Goal: Information Seeking & Learning: Check status

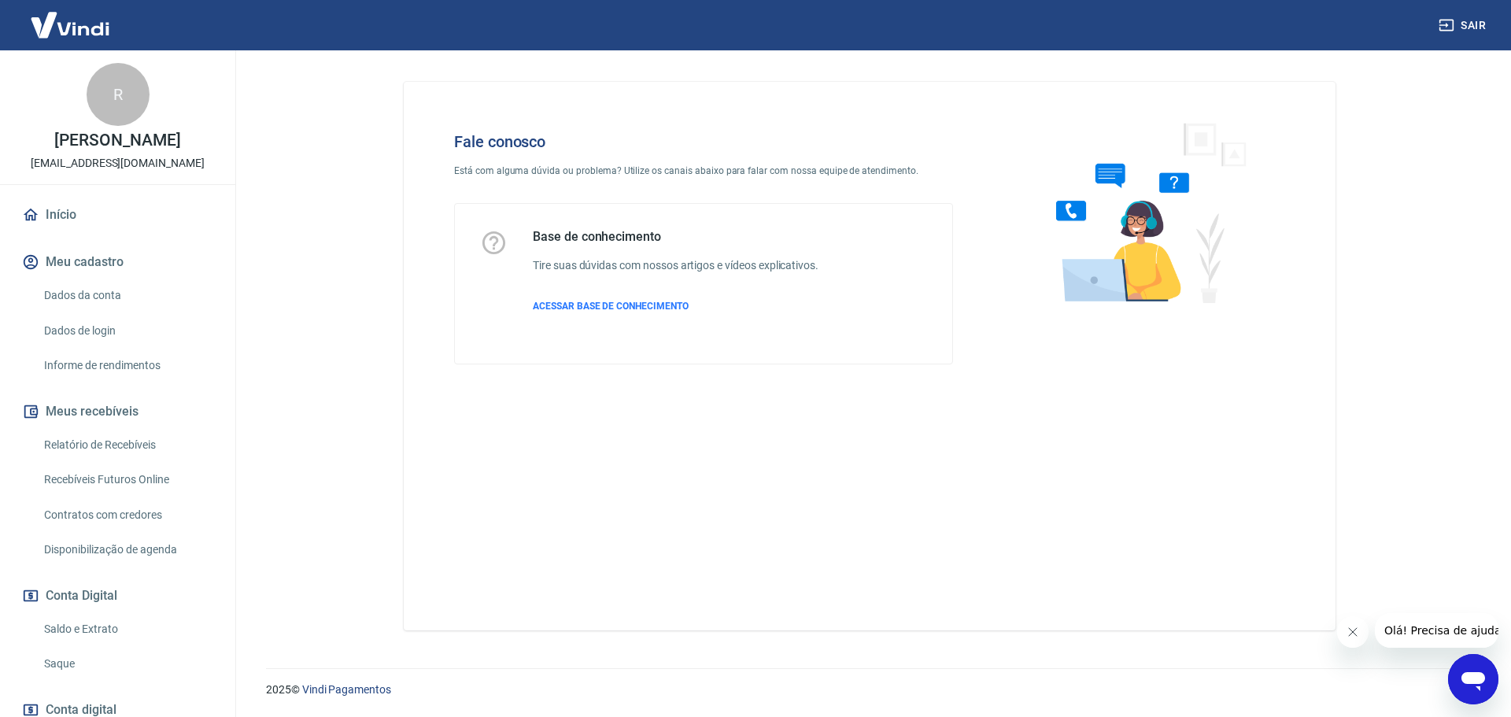
click at [1468, 674] on icon "Abrir janela de mensagens" at bounding box center [1473, 681] width 24 height 19
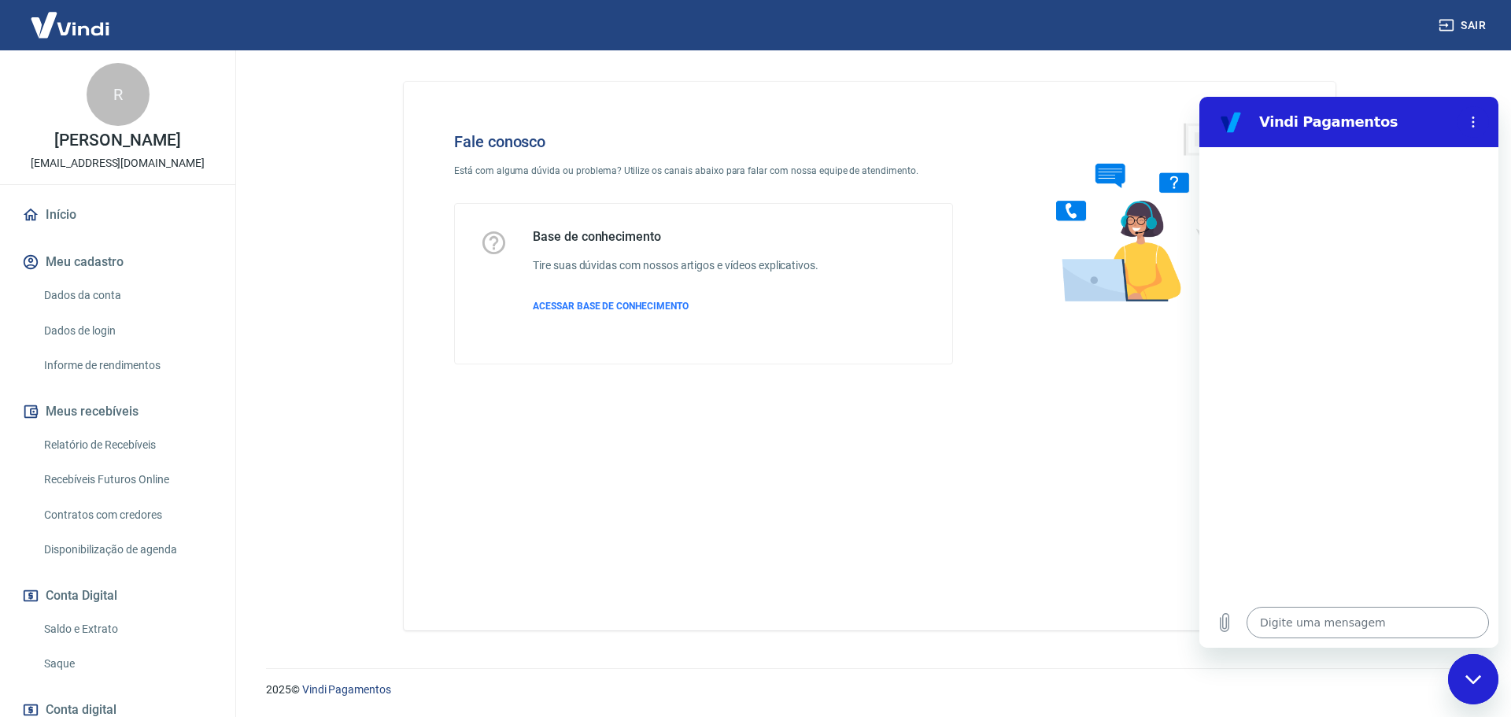
click at [1305, 626] on textarea at bounding box center [1367, 622] width 242 height 31
type textarea "O"
type textarea "x"
type textarea "Ol"
type textarea "x"
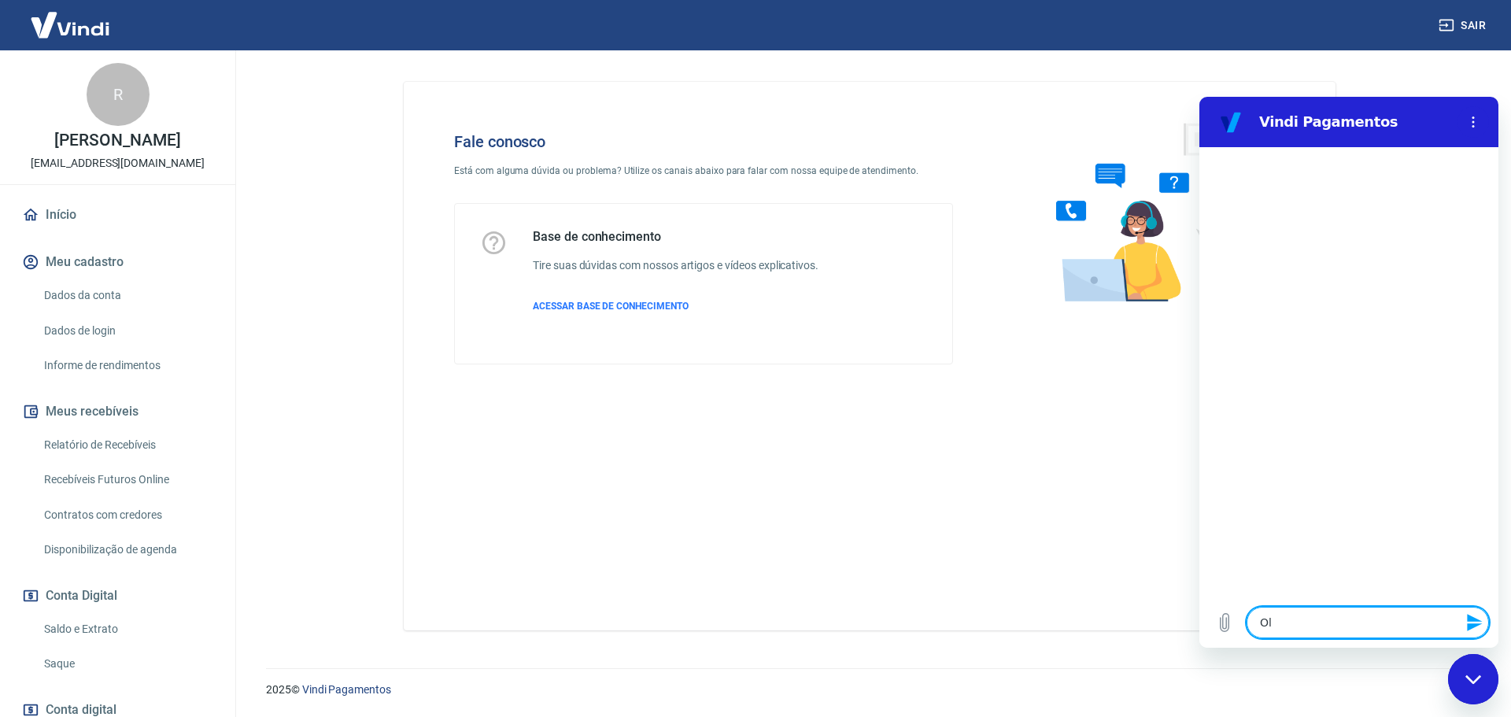
type textarea "Olá"
type textarea "x"
type textarea "Olá"
type textarea "x"
type textarea "Olá b"
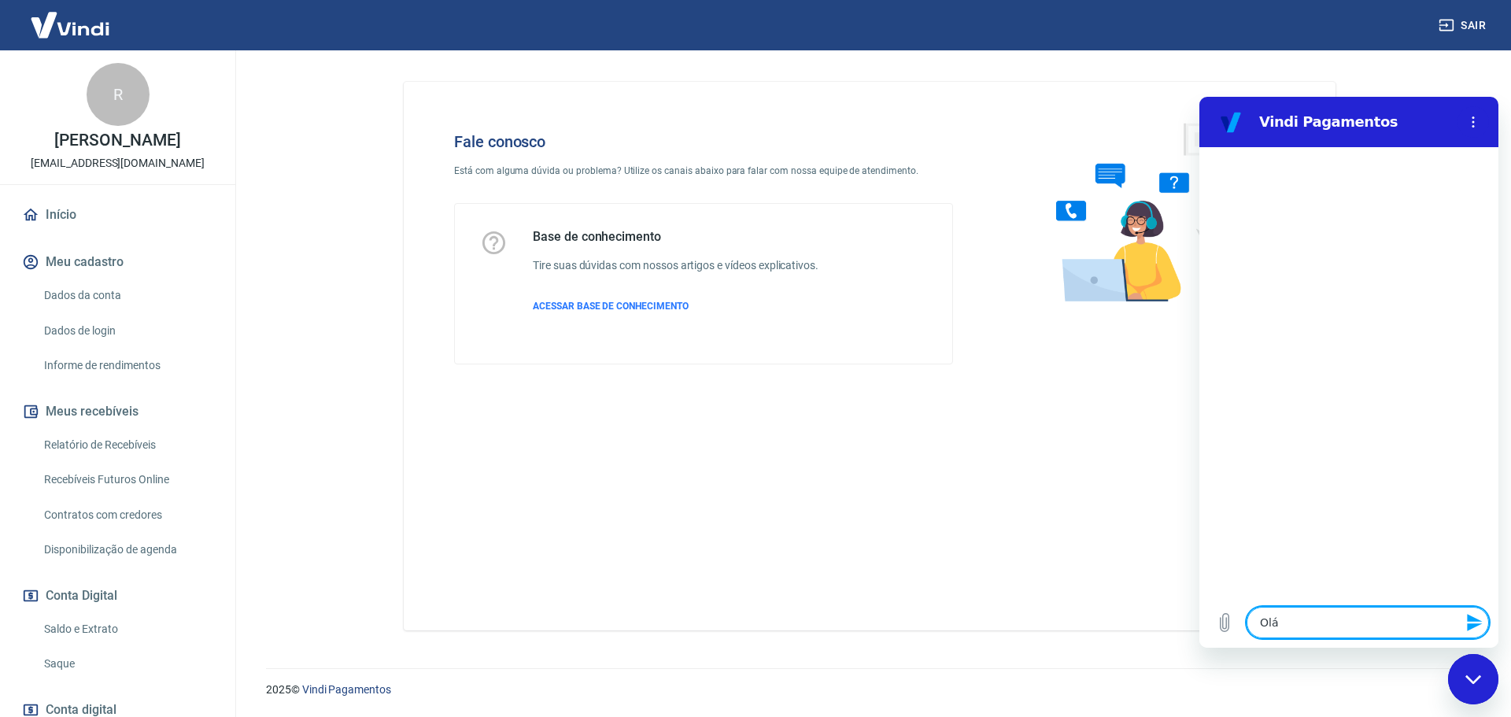
type textarea "x"
type textarea "Olá bo"
type textarea "x"
type textarea "Olá bom"
type textarea "x"
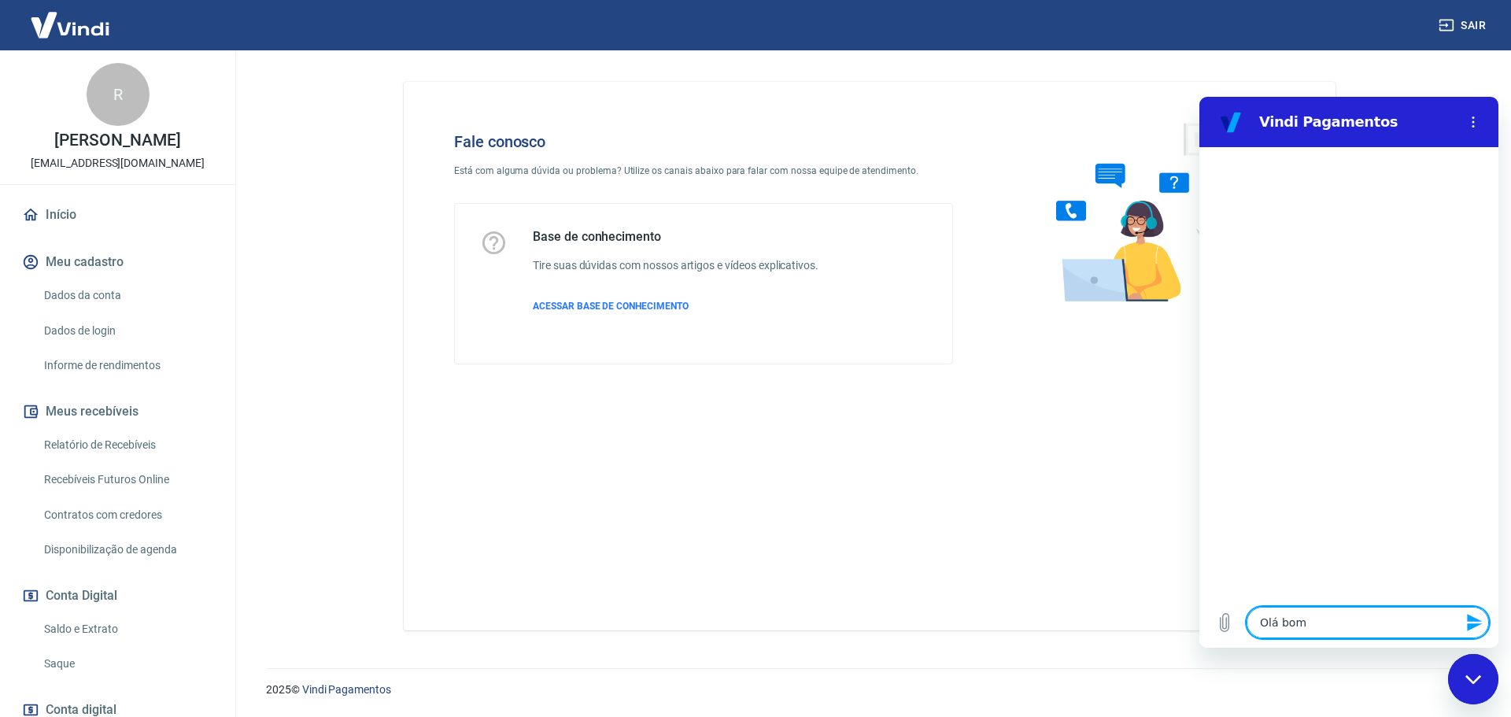
type textarea "Olá bom"
type textarea "x"
type textarea "Olá bom d"
type textarea "x"
type textarea "Olá bom di"
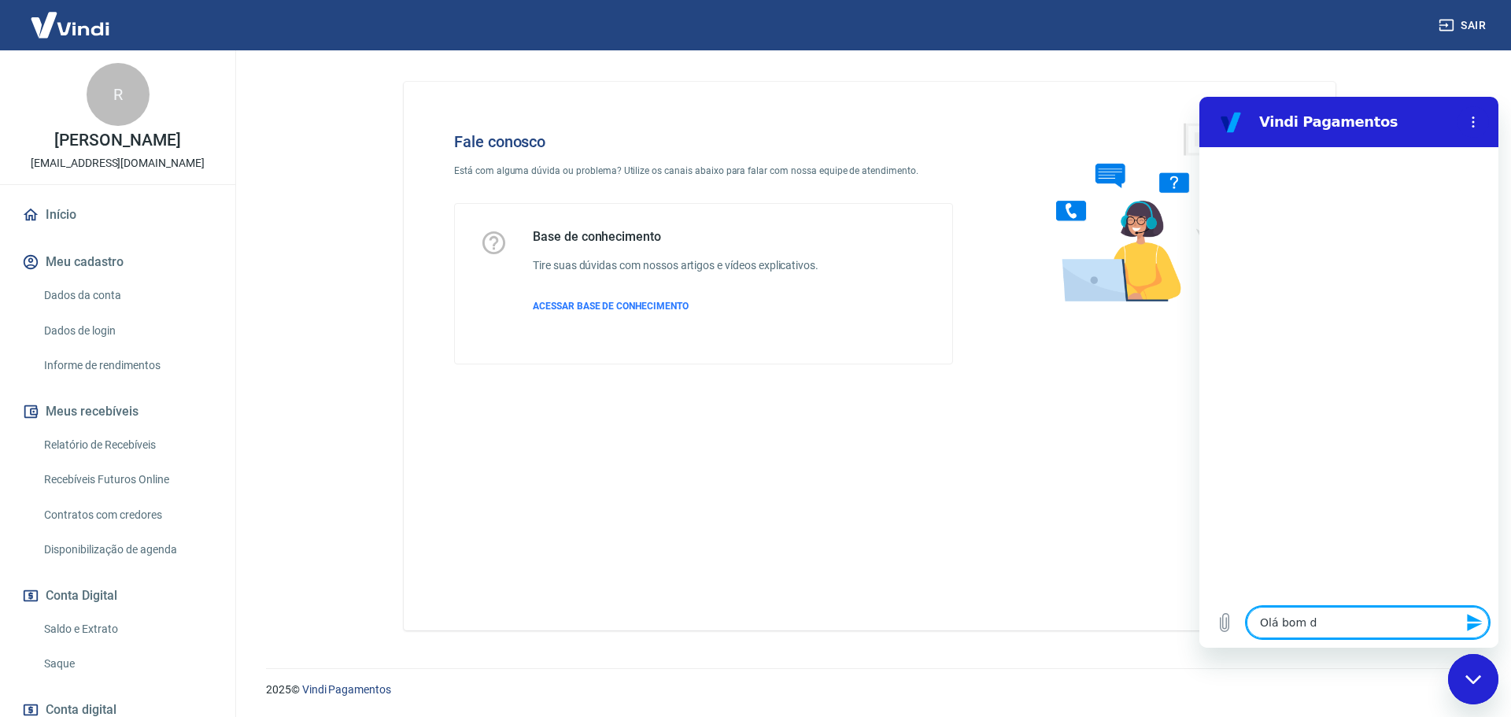
type textarea "x"
type textarea "Olá bom dia"
type textarea "x"
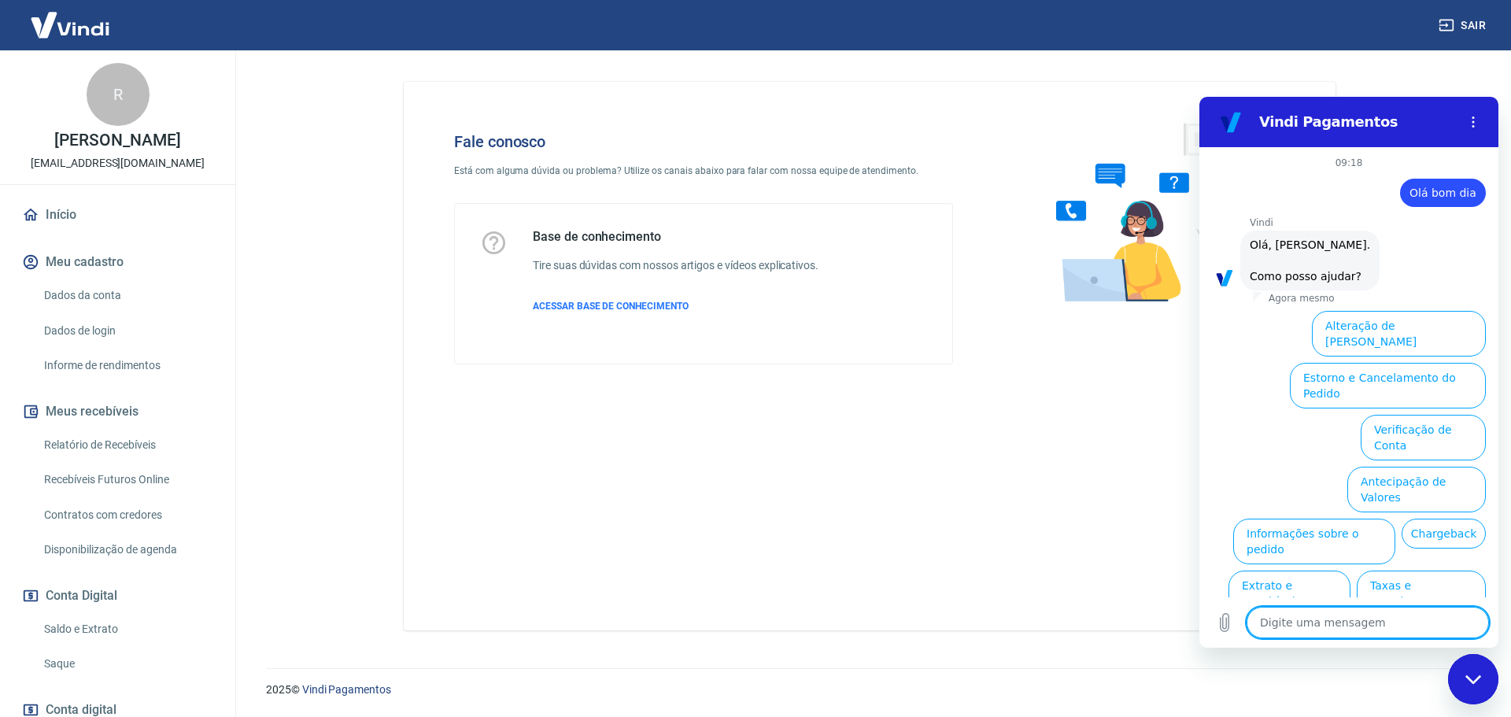
scroll to position [53, 0]
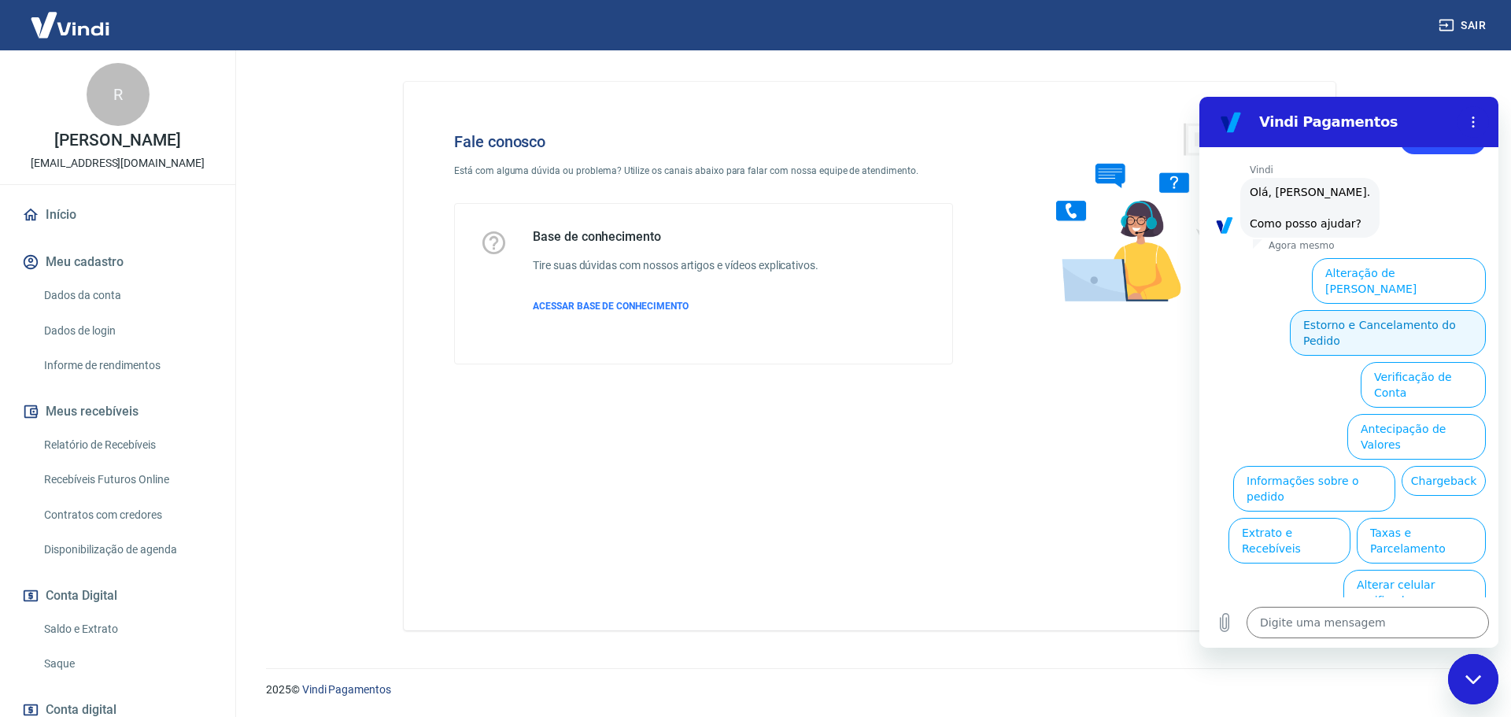
click at [1358, 321] on button "Estorno e Cancelamento do Pedido" at bounding box center [1387, 333] width 196 height 46
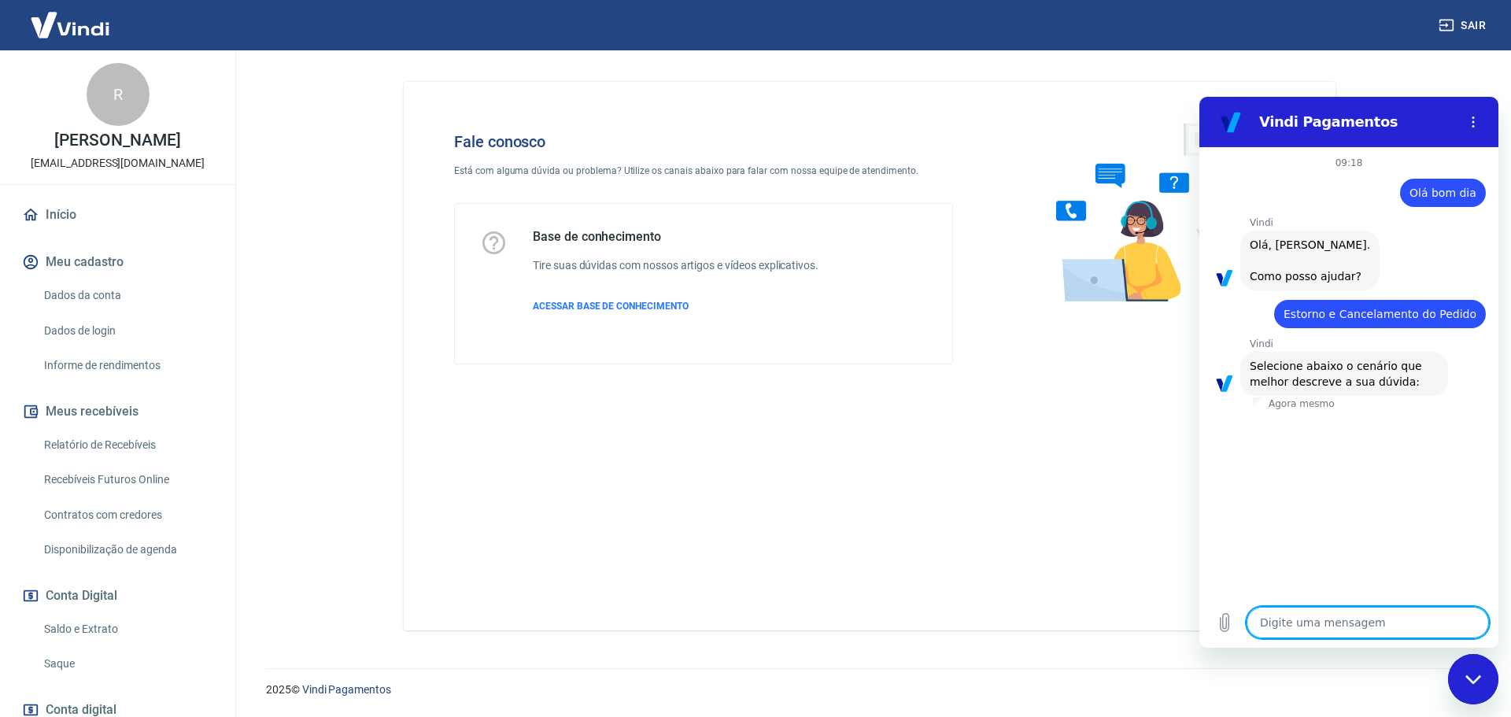
scroll to position [97, 0]
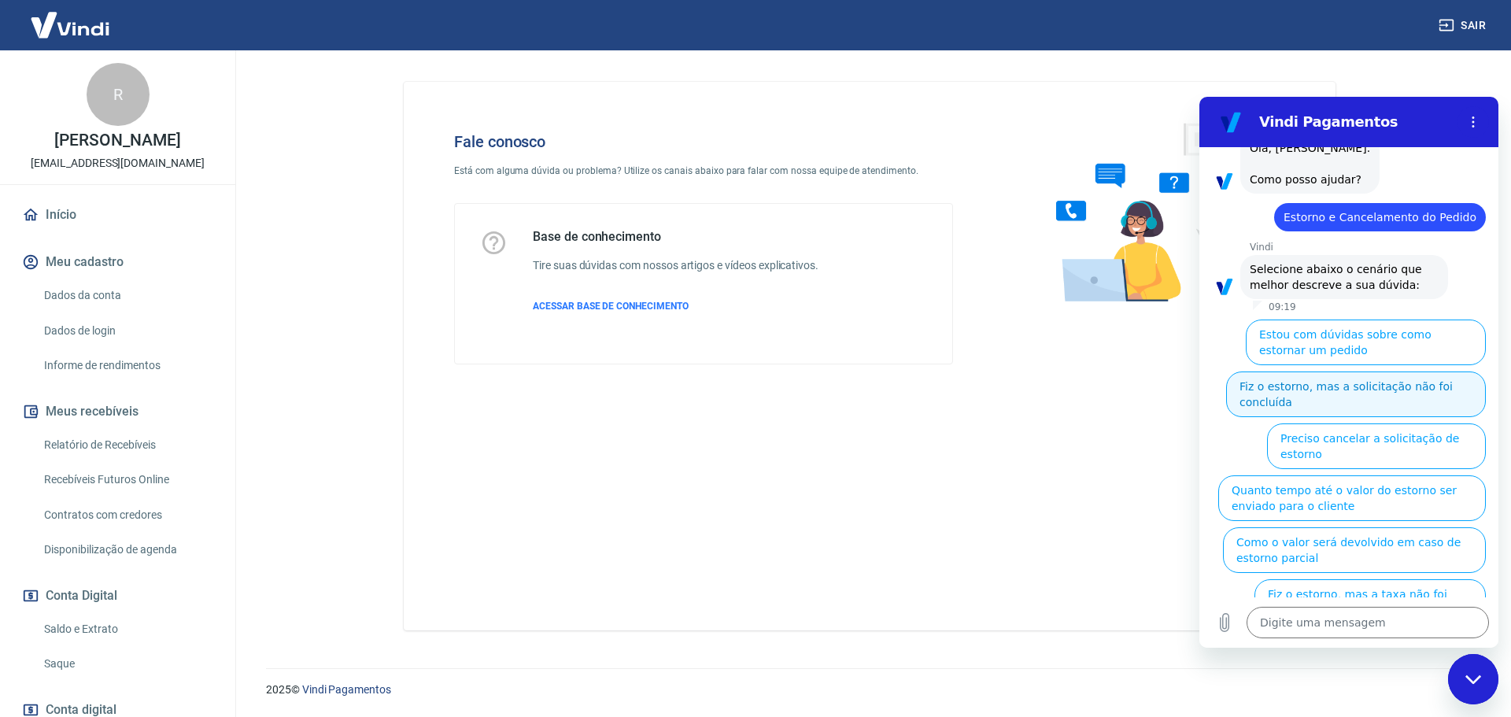
click at [1334, 401] on button "Fiz o estorno, mas a solicitação não foi concluída" at bounding box center [1356, 394] width 260 height 46
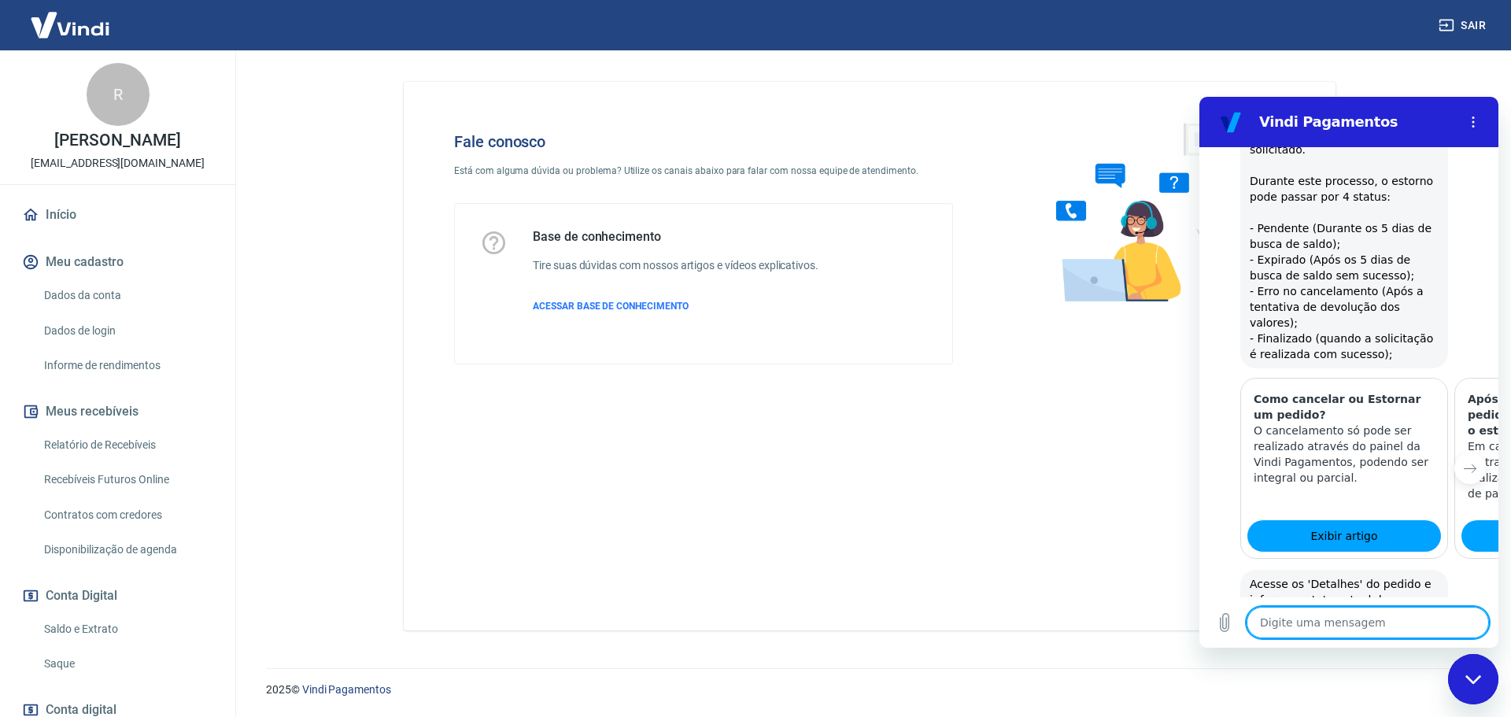
scroll to position [618, 0]
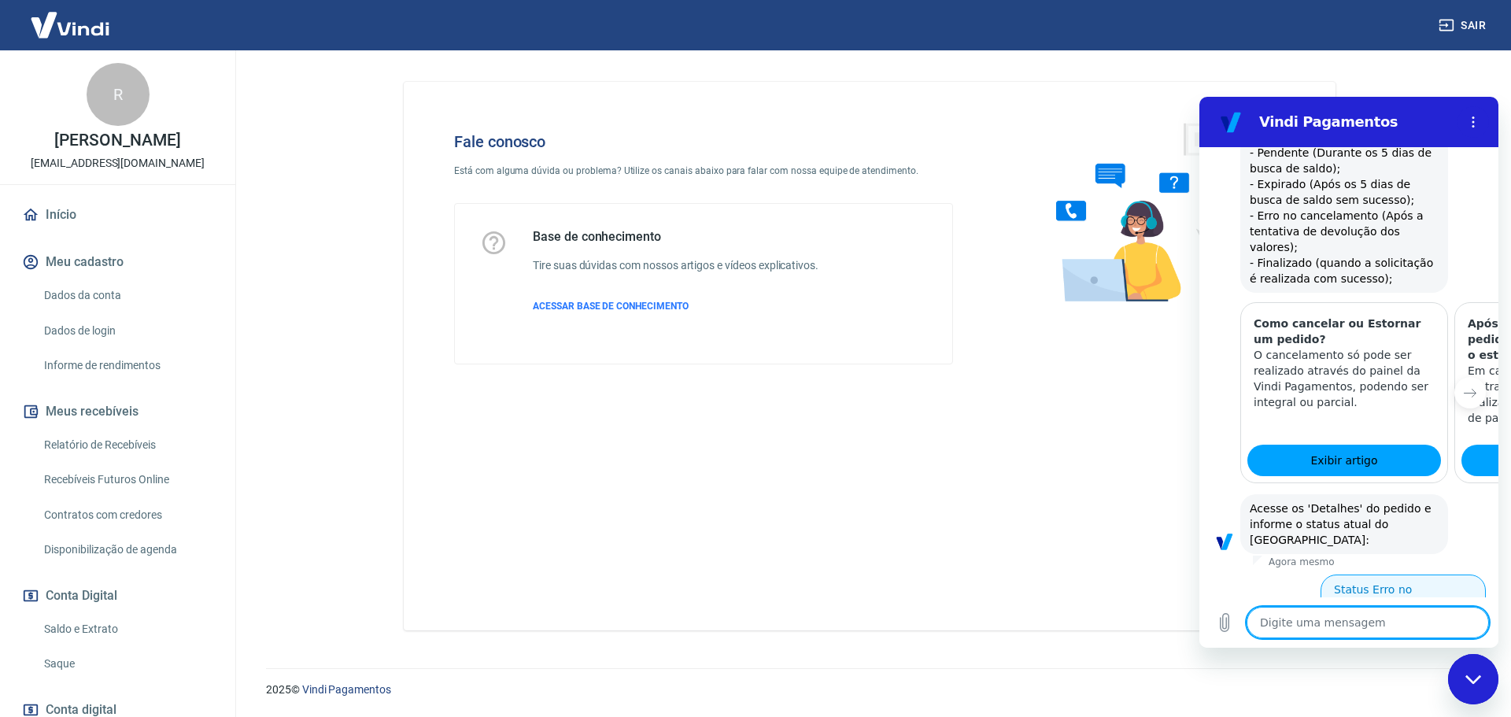
click at [1382, 574] on button "Status Erro no cancelamento" at bounding box center [1402, 597] width 165 height 46
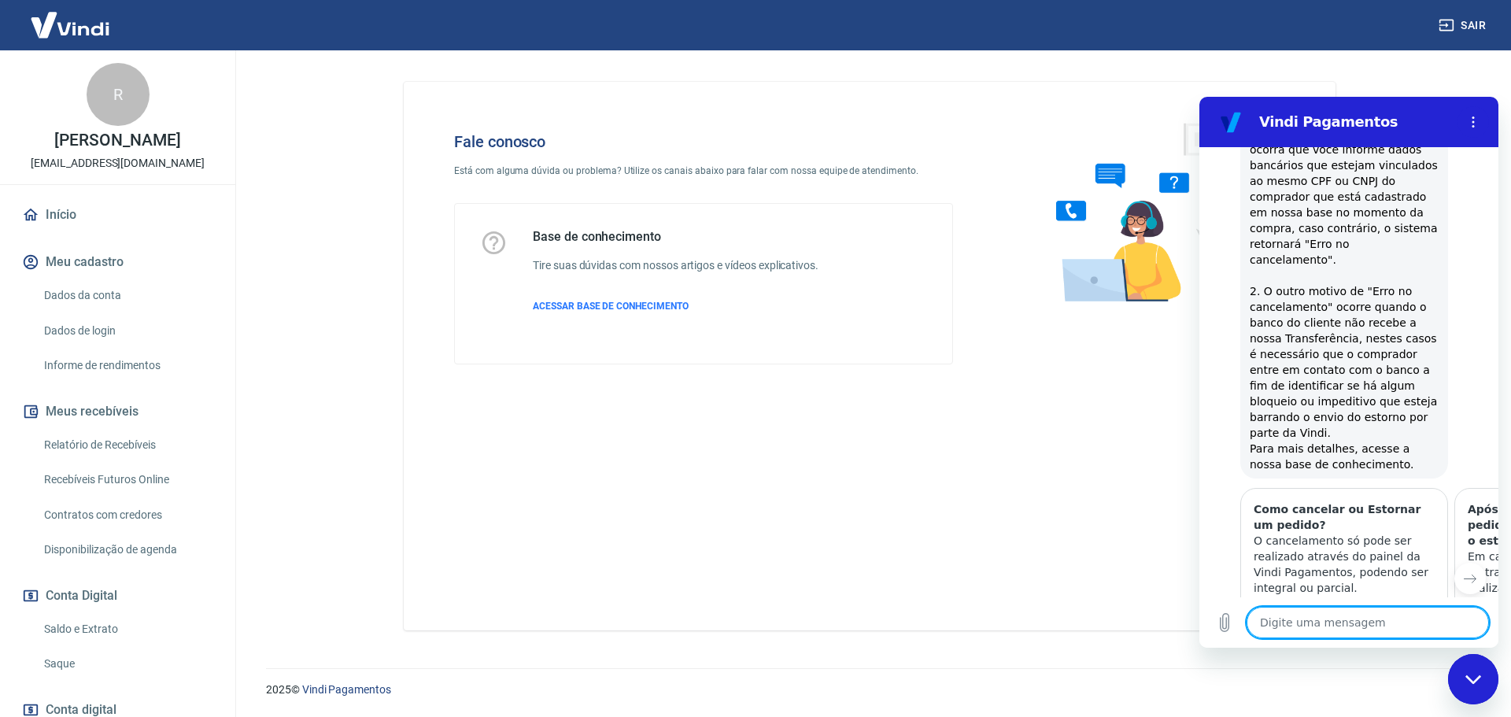
scroll to position [1278, 0]
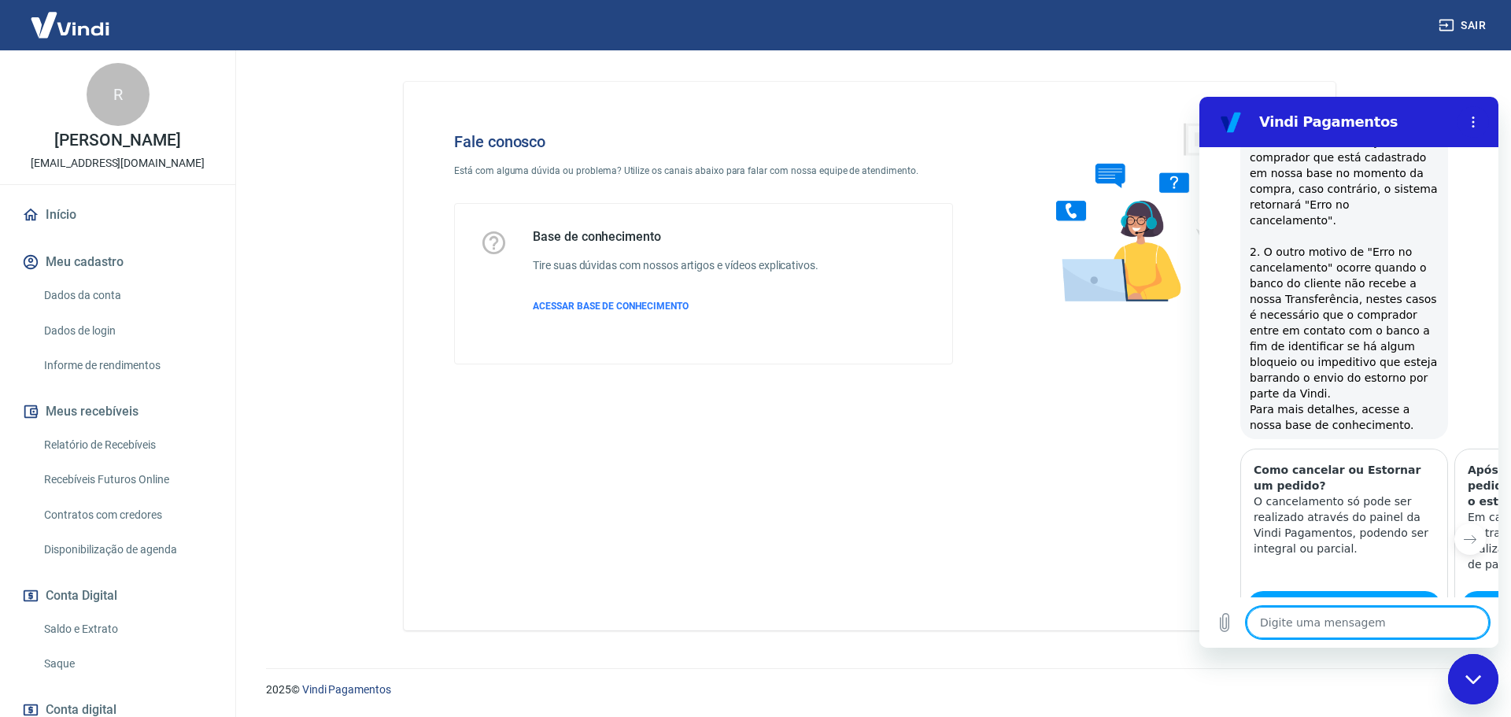
click at [1411, 689] on button "Sim" at bounding box center [1409, 704] width 45 height 30
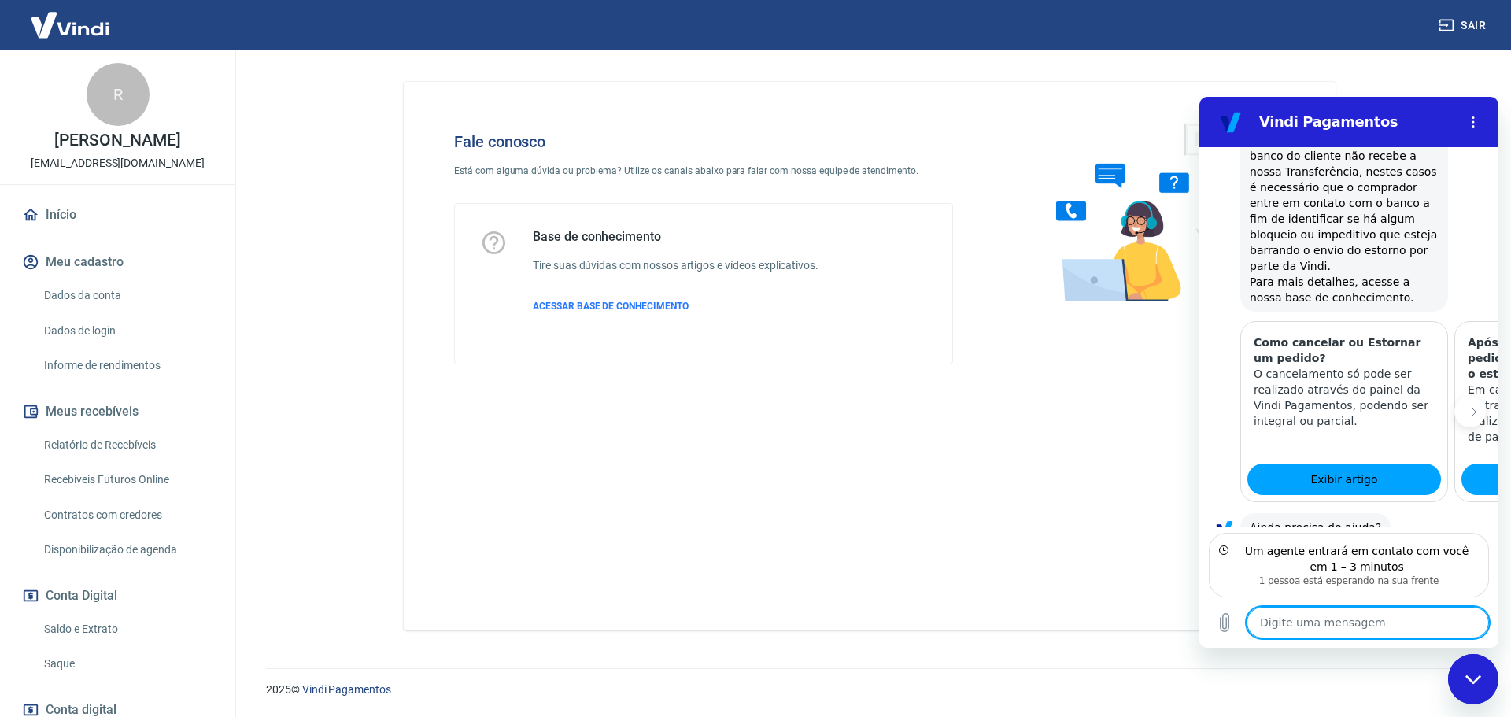
scroll to position [1390, 0]
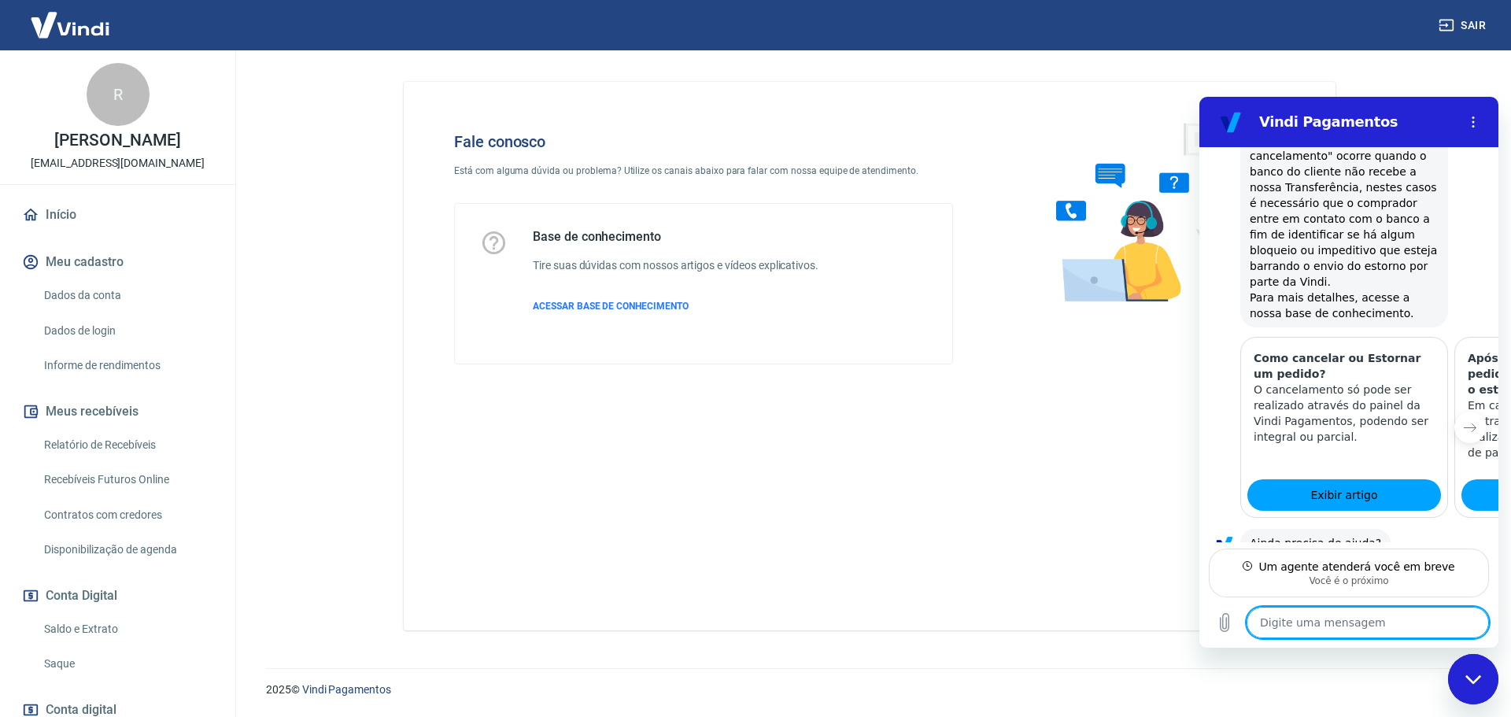
type textarea "x"
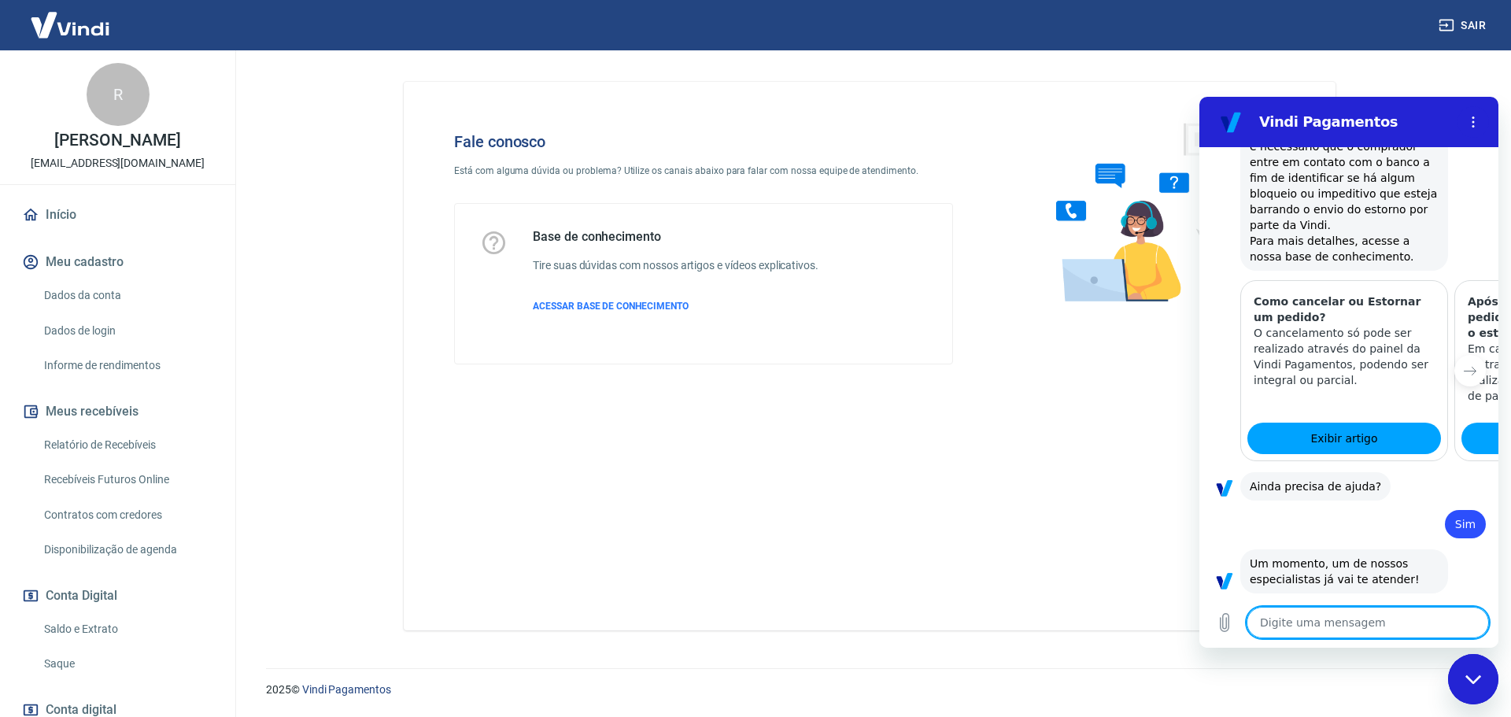
scroll to position [1450, 0]
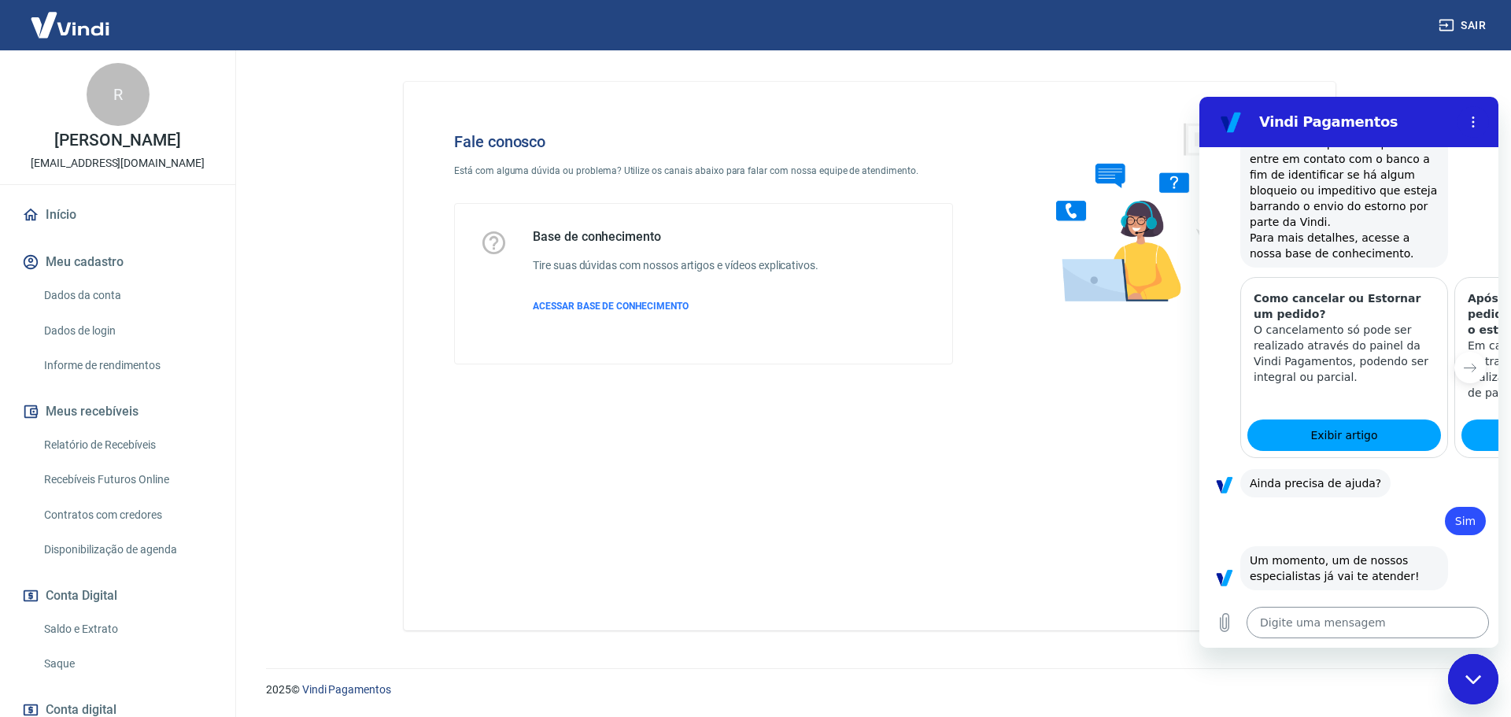
click at [1378, 608] on textarea at bounding box center [1367, 622] width 242 height 31
type textarea "B"
type textarea "x"
type textarea "Bo"
type textarea "x"
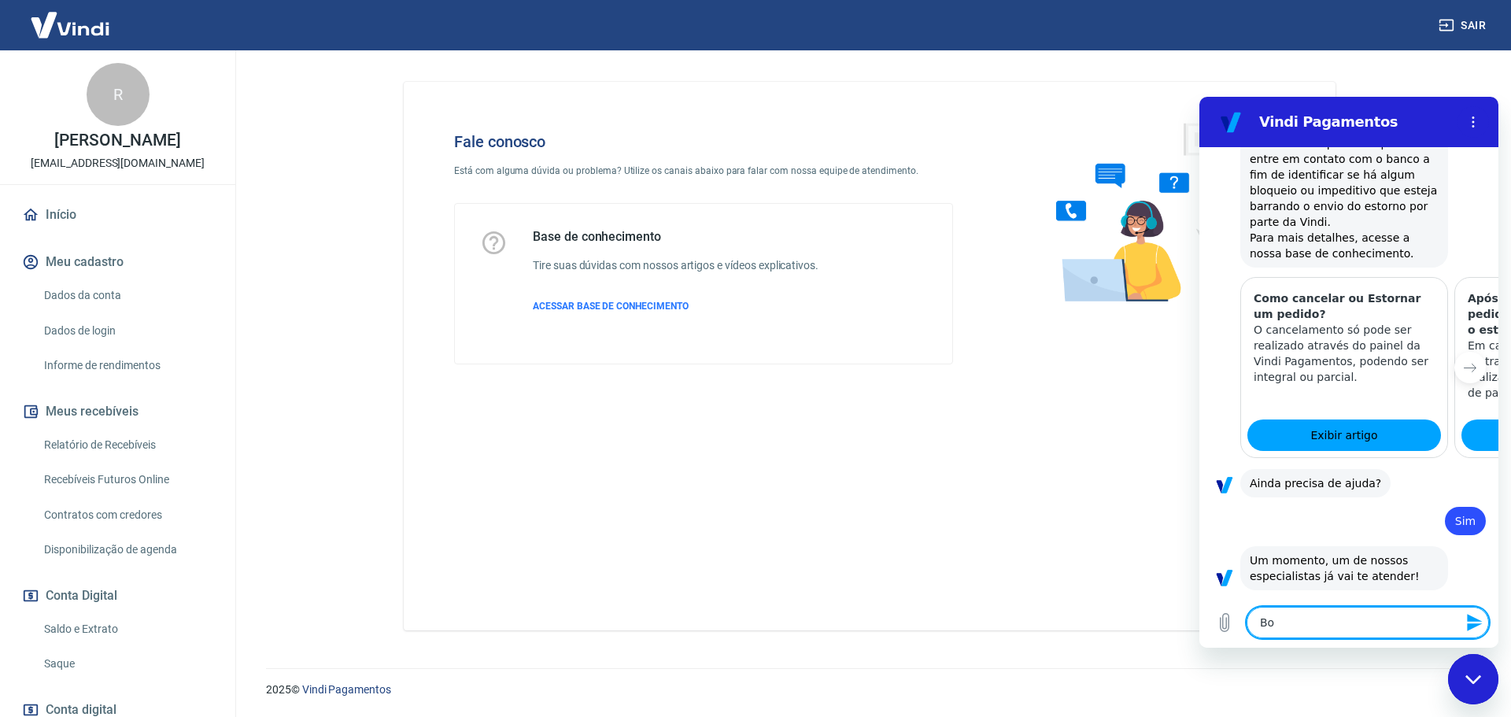
type textarea "Bom"
type textarea "x"
type textarea "Bom"
type textarea "x"
type textarea "Bom d"
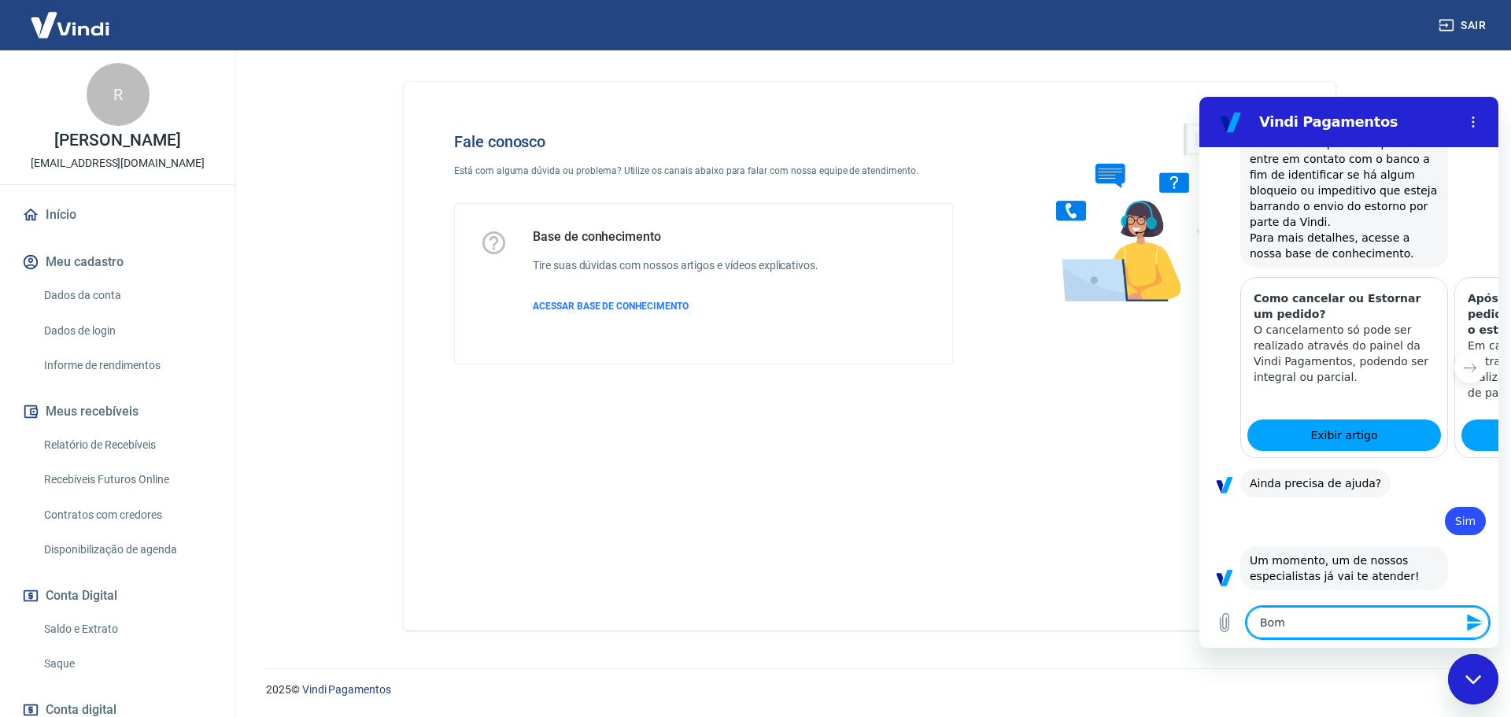
type textarea "x"
type textarea "Bom di"
type textarea "x"
type textarea "Bom dia"
type textarea "x"
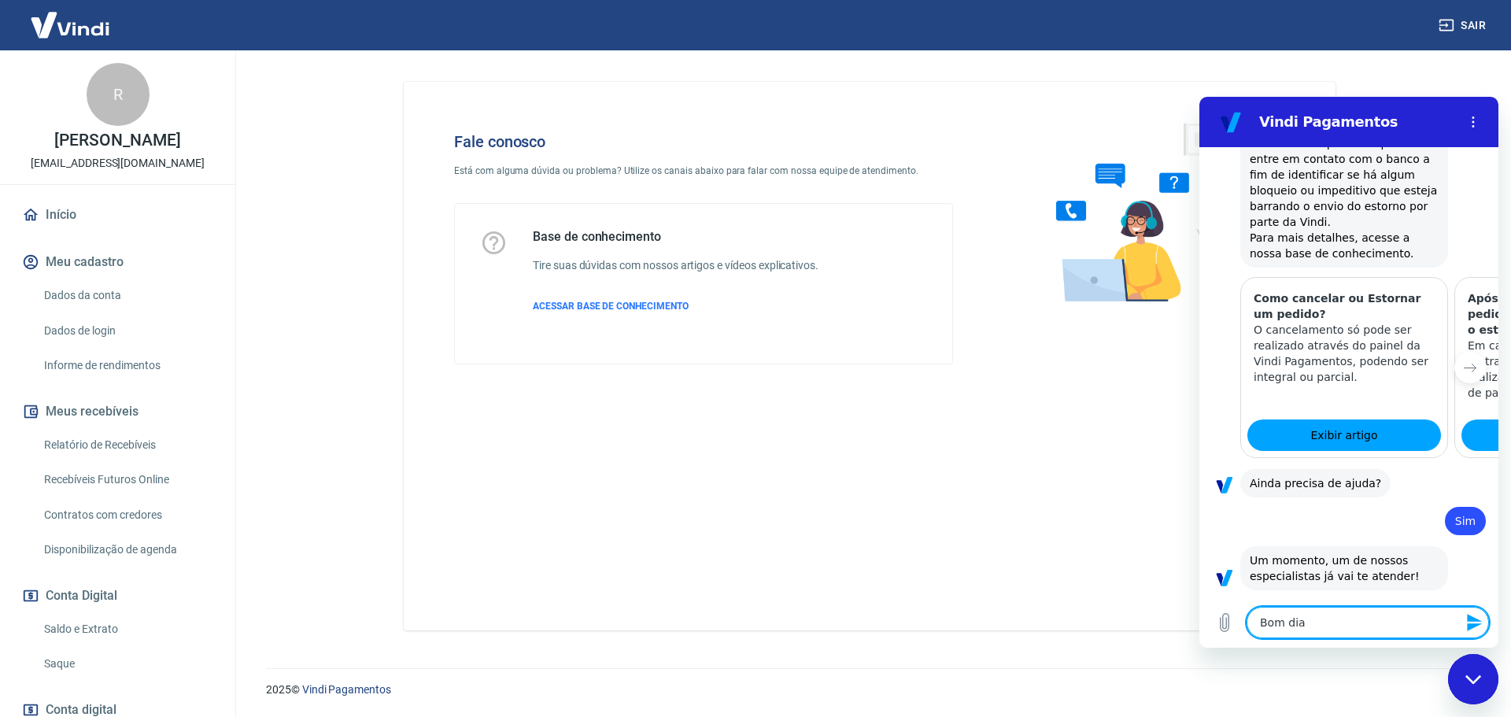
type textarea "Bom dia,"
type textarea "x"
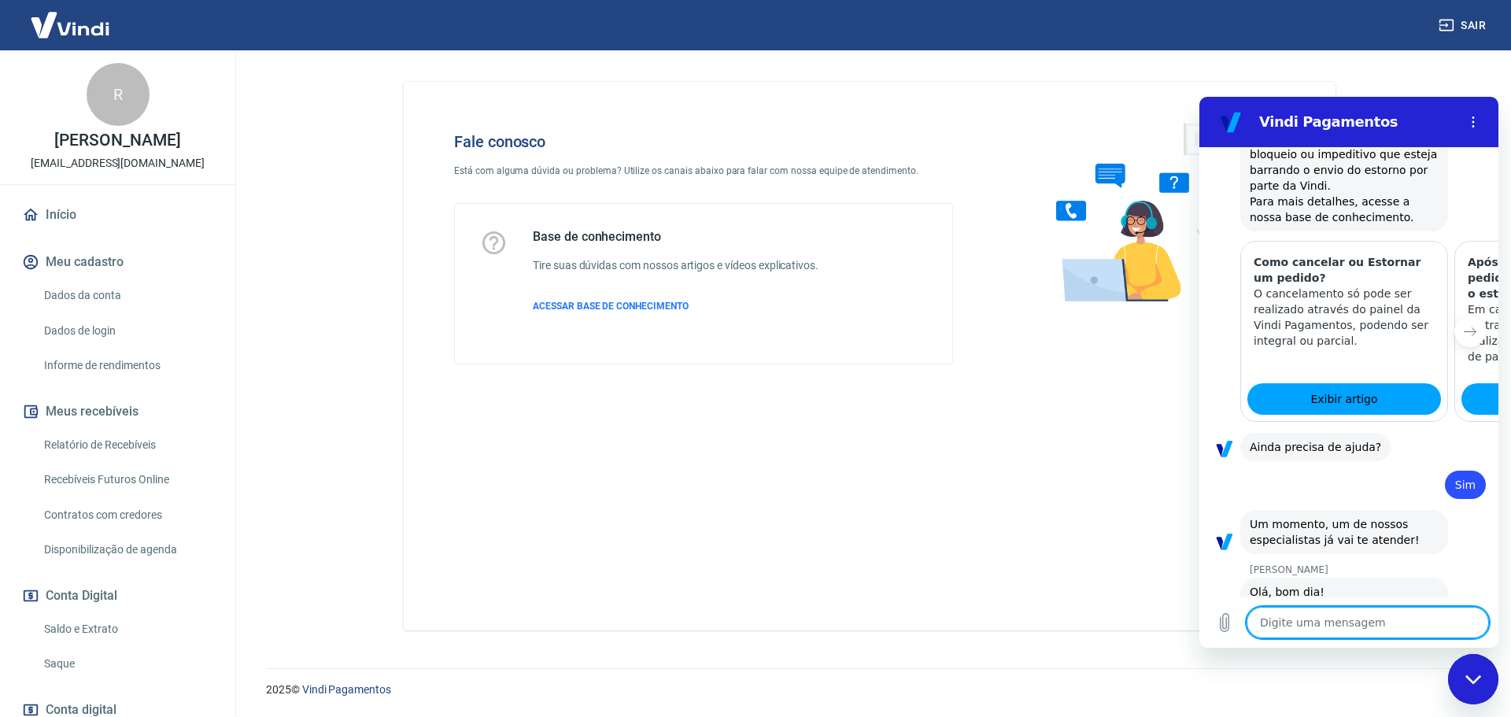
type textarea "x"
type textarea "R"
type textarea "x"
type textarea "Ro"
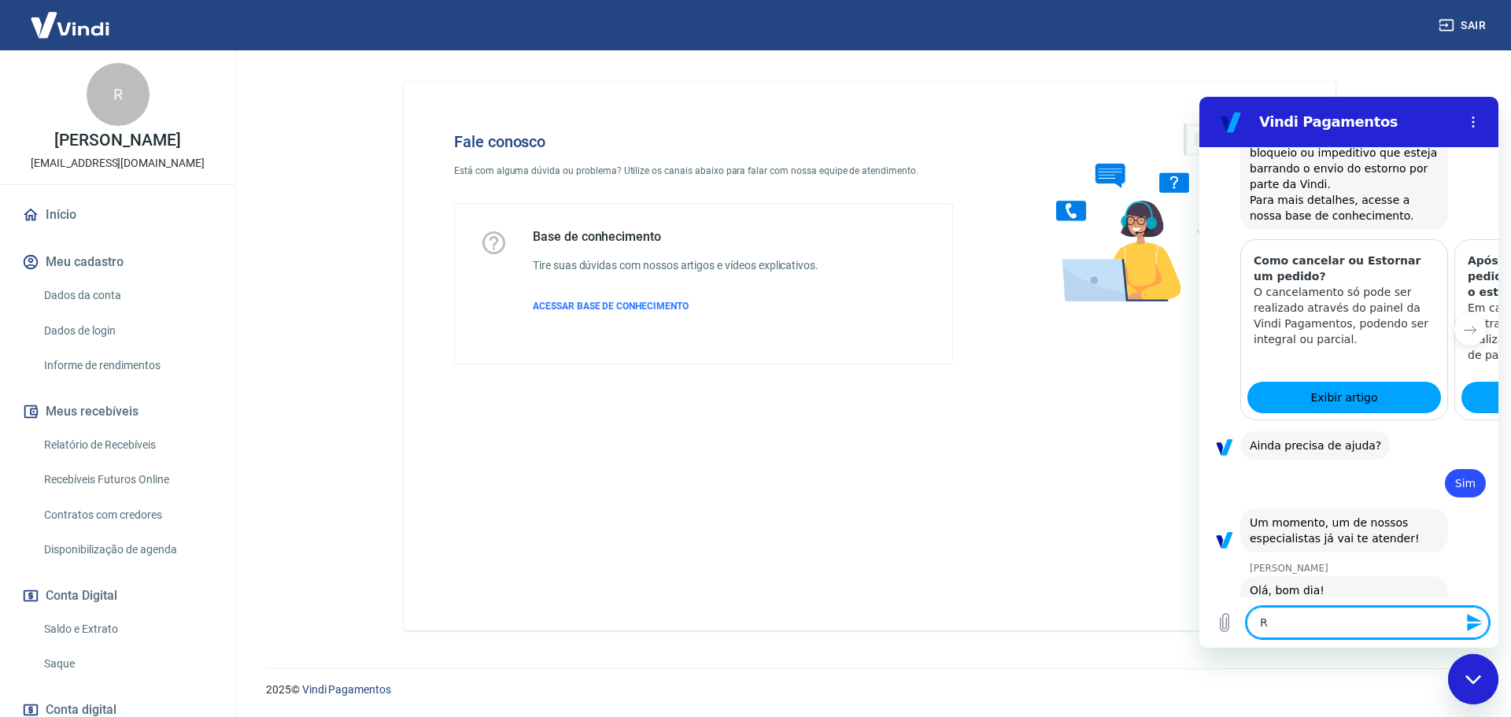
type textarea "x"
type textarea "Rod"
type textarea "x"
type textarea "Rodo"
type textarea "x"
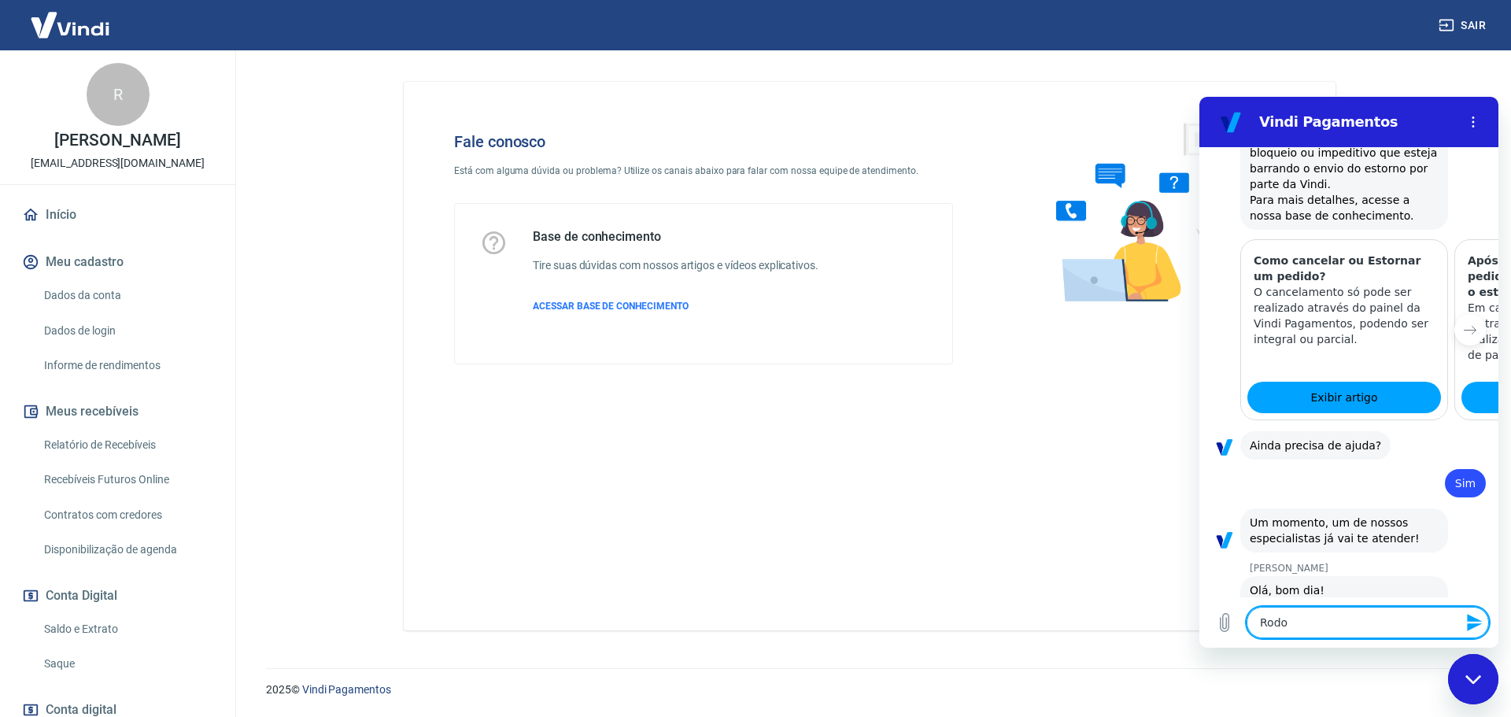
type textarea "Rodol"
type textarea "x"
type textarea "Rodolp"
type textarea "x"
type textarea "Rodolph"
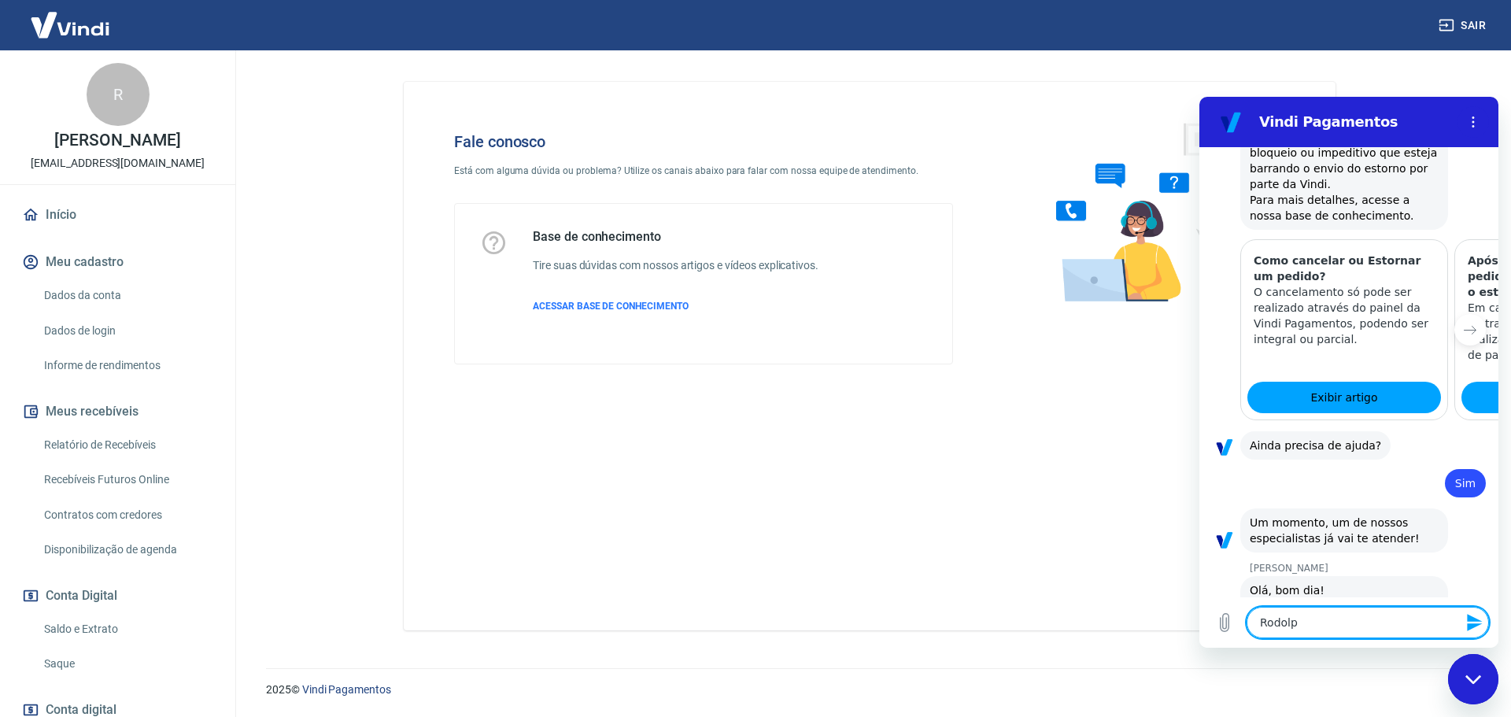
type textarea "x"
type textarea "Rodolpho"
type textarea "x"
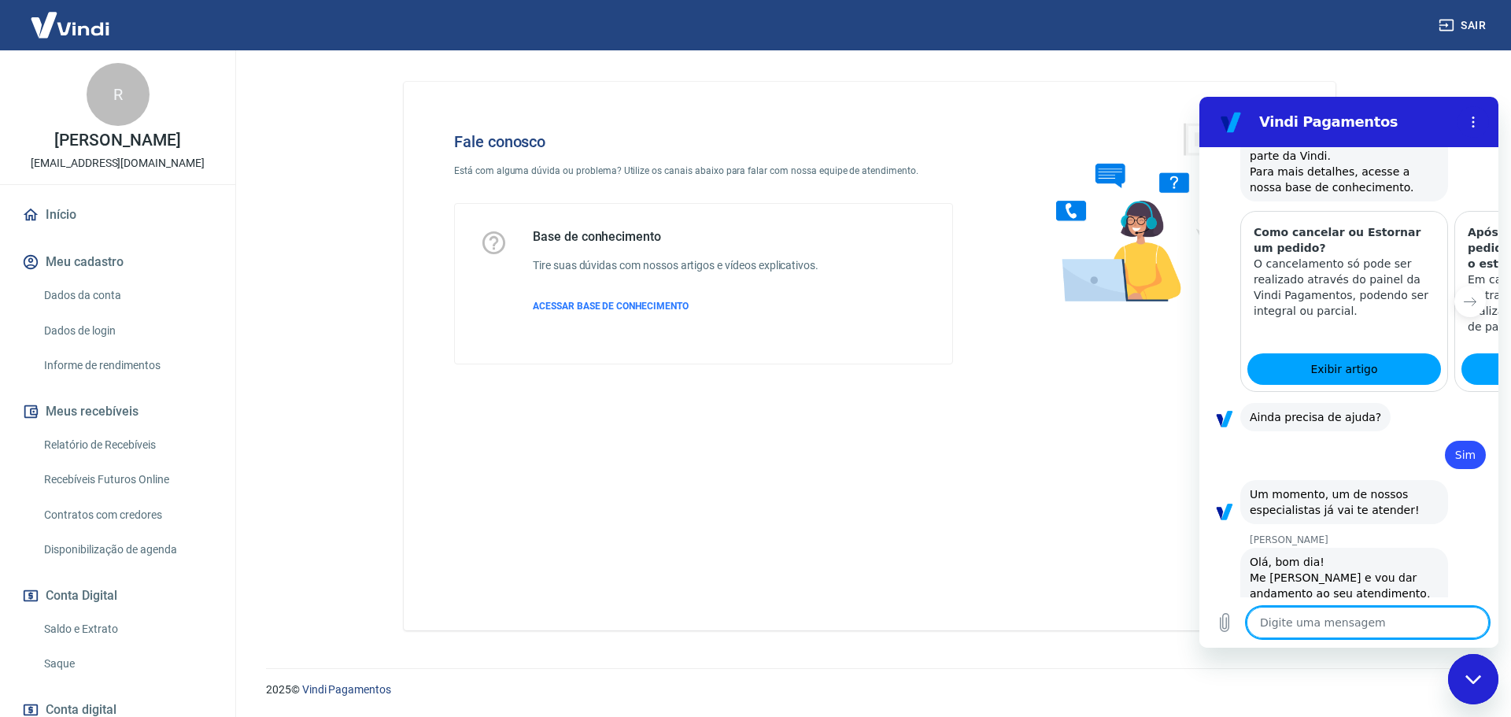
type textarea "x"
type textarea "a"
type textarea "x"
type textarea "ab"
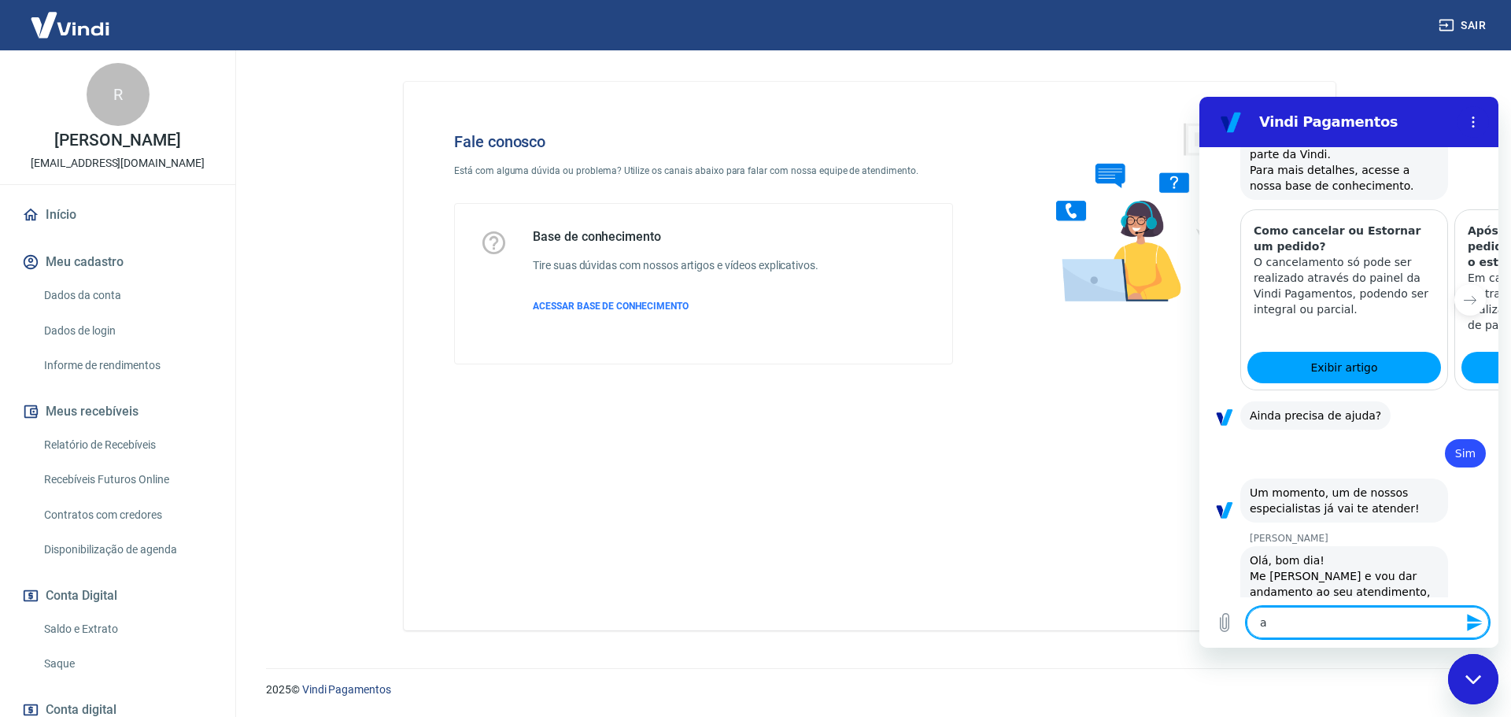
type textarea "x"
type textarea "abr"
type textarea "x"
type textarea "abri"
type textarea "x"
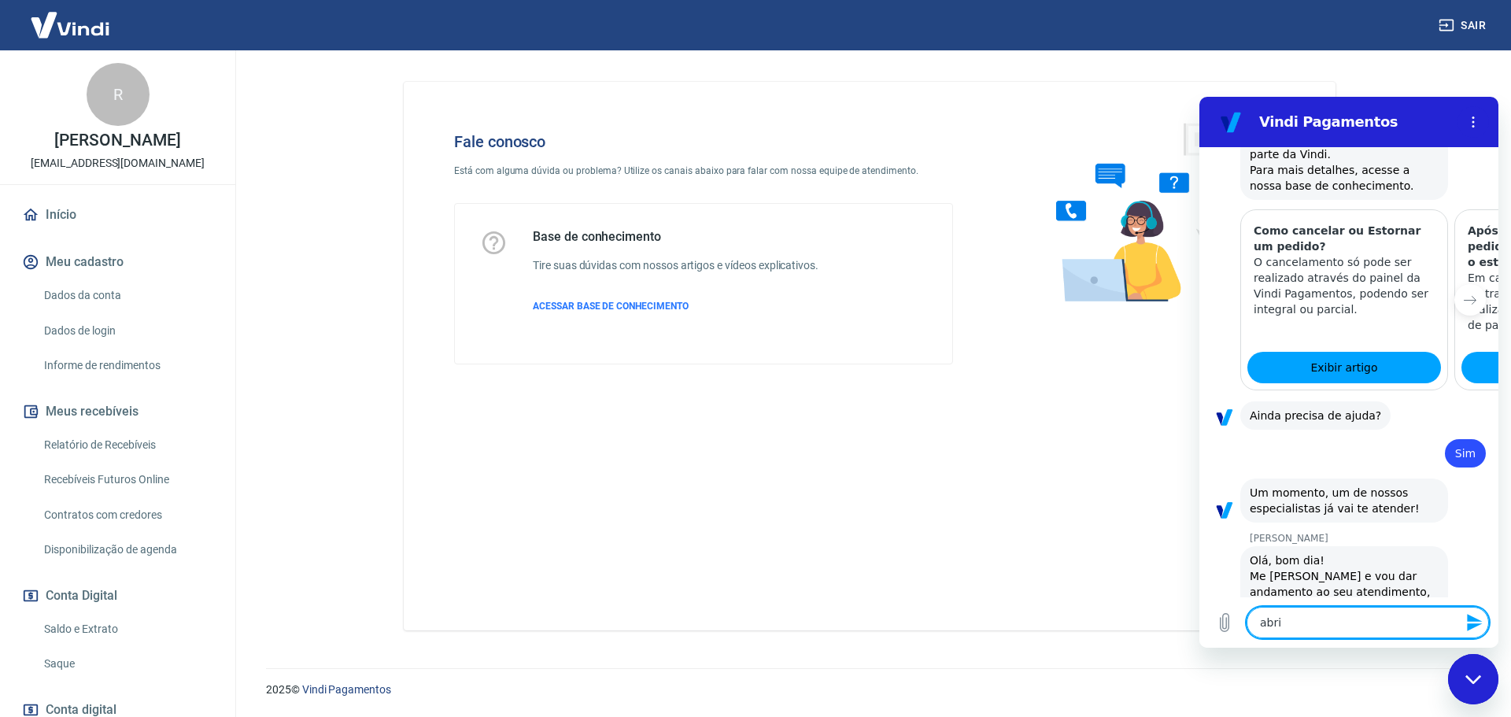
type textarea "abri"
type textarea "x"
type textarea "abri u"
type textarea "x"
type textarea "abri um"
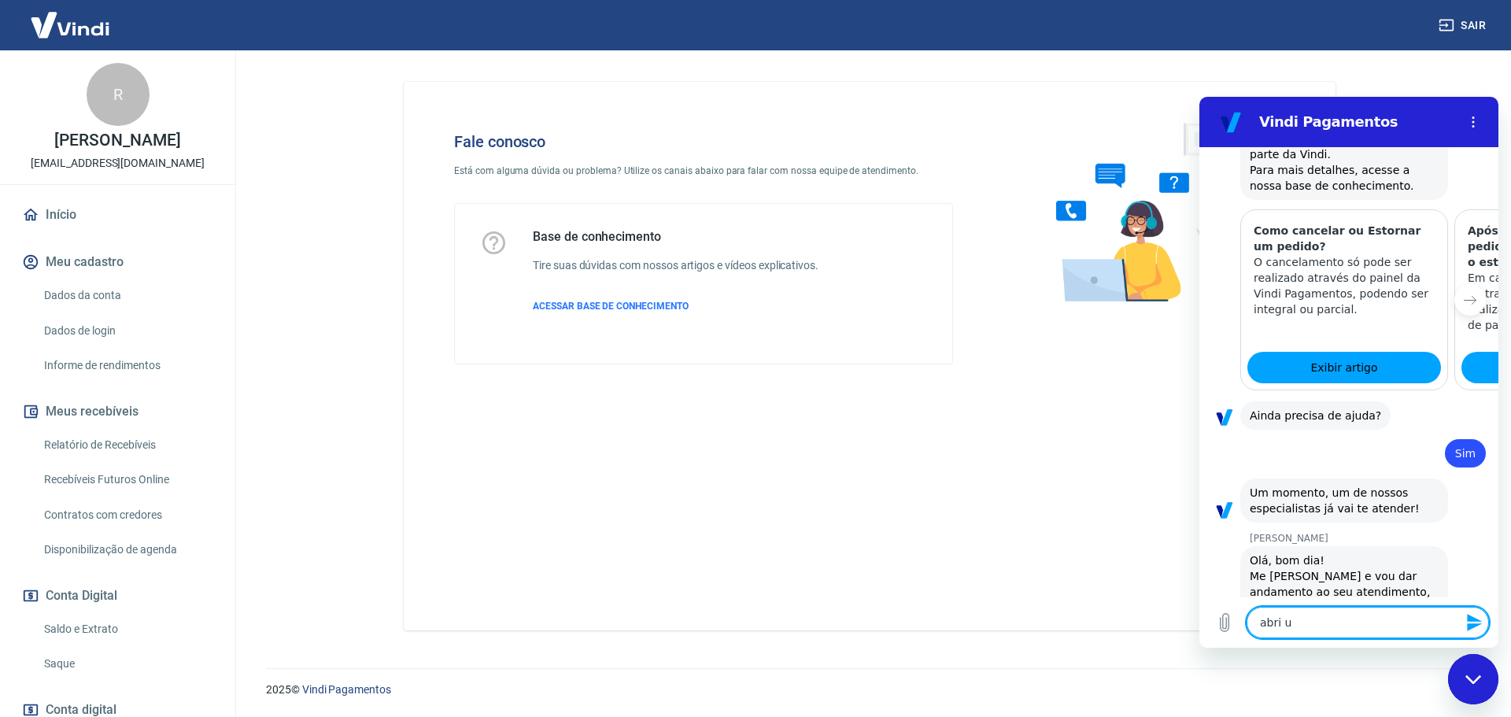
type textarea "x"
type textarea "abri um"
type textarea "x"
type textarea "abri um t"
type textarea "x"
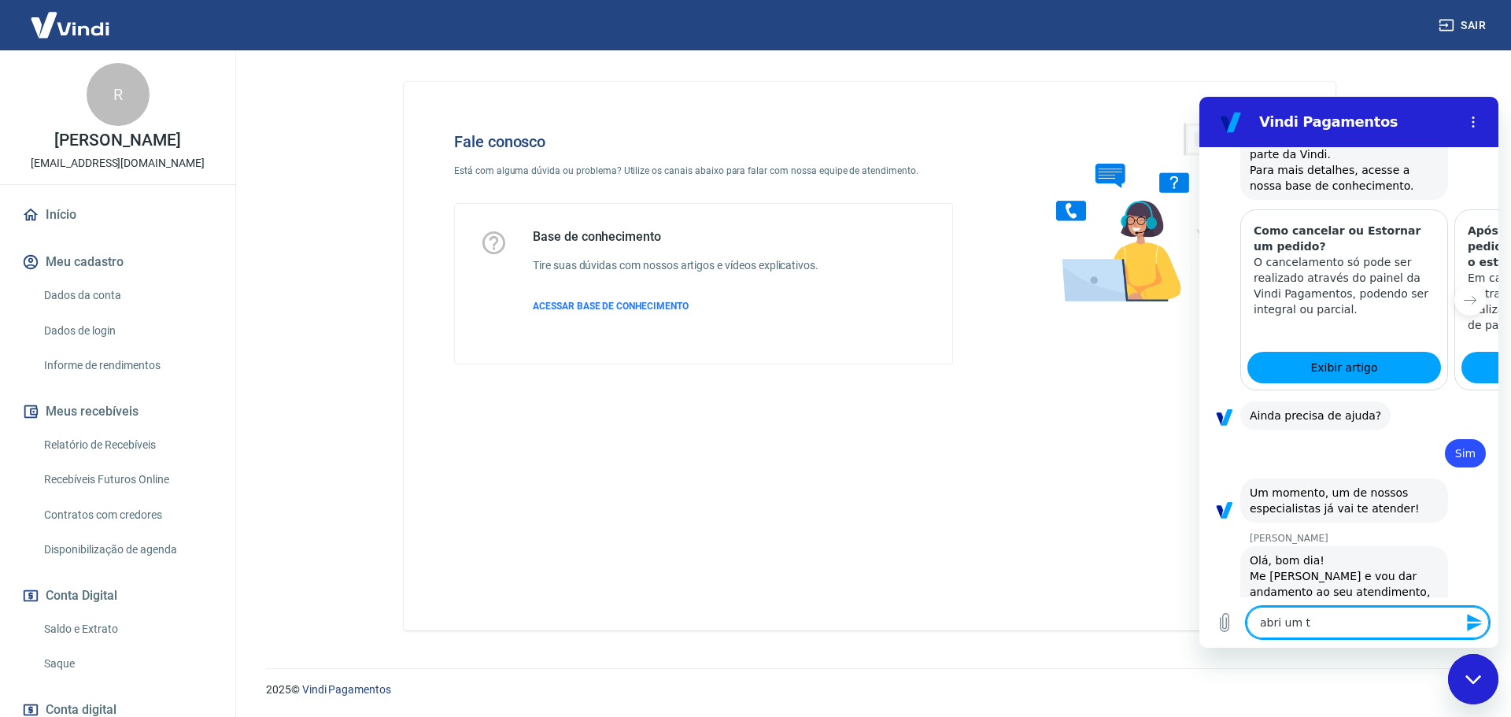
type textarea "abri um ti"
type textarea "x"
type textarea "abri um tic"
type textarea "x"
type textarea "abri um tick"
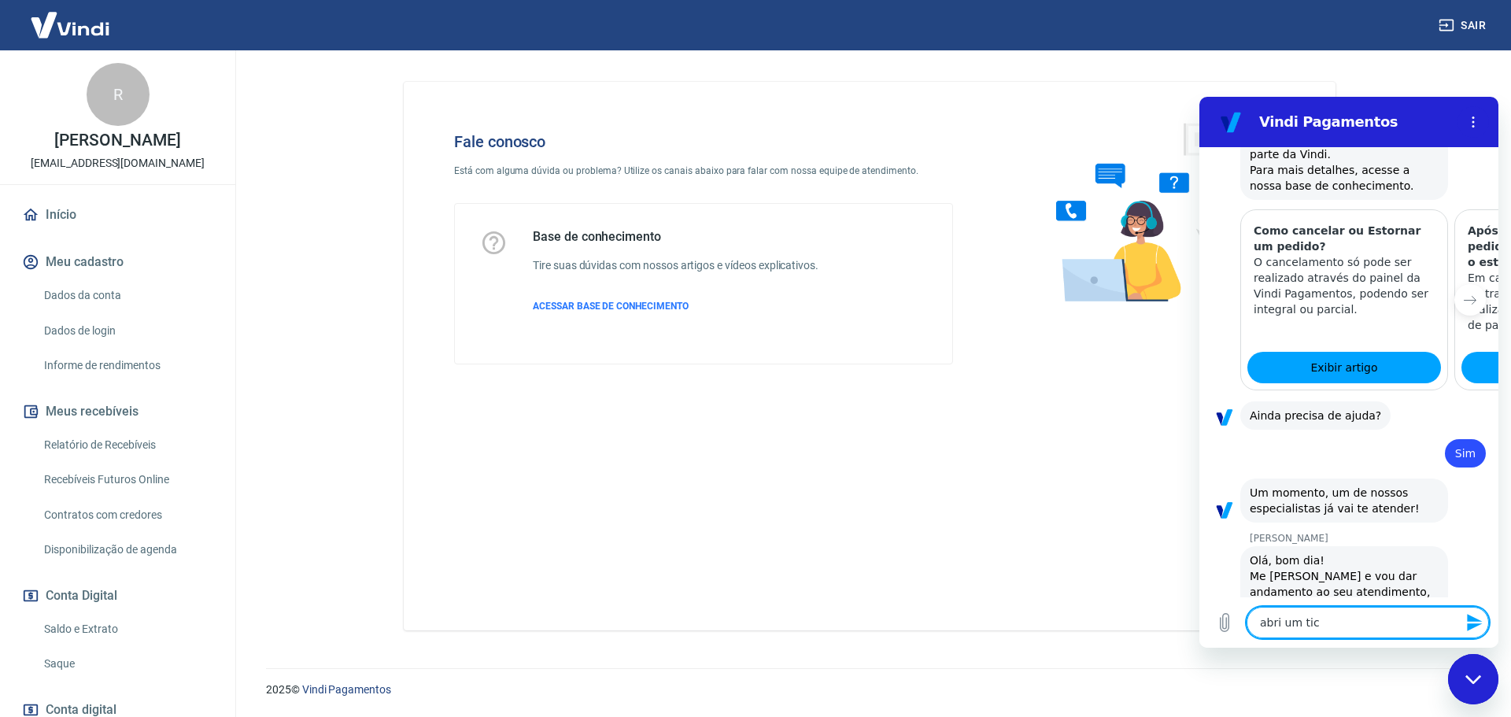
type textarea "x"
type textarea "abri um ticke"
type textarea "x"
type textarea "abri um ticket"
type textarea "x"
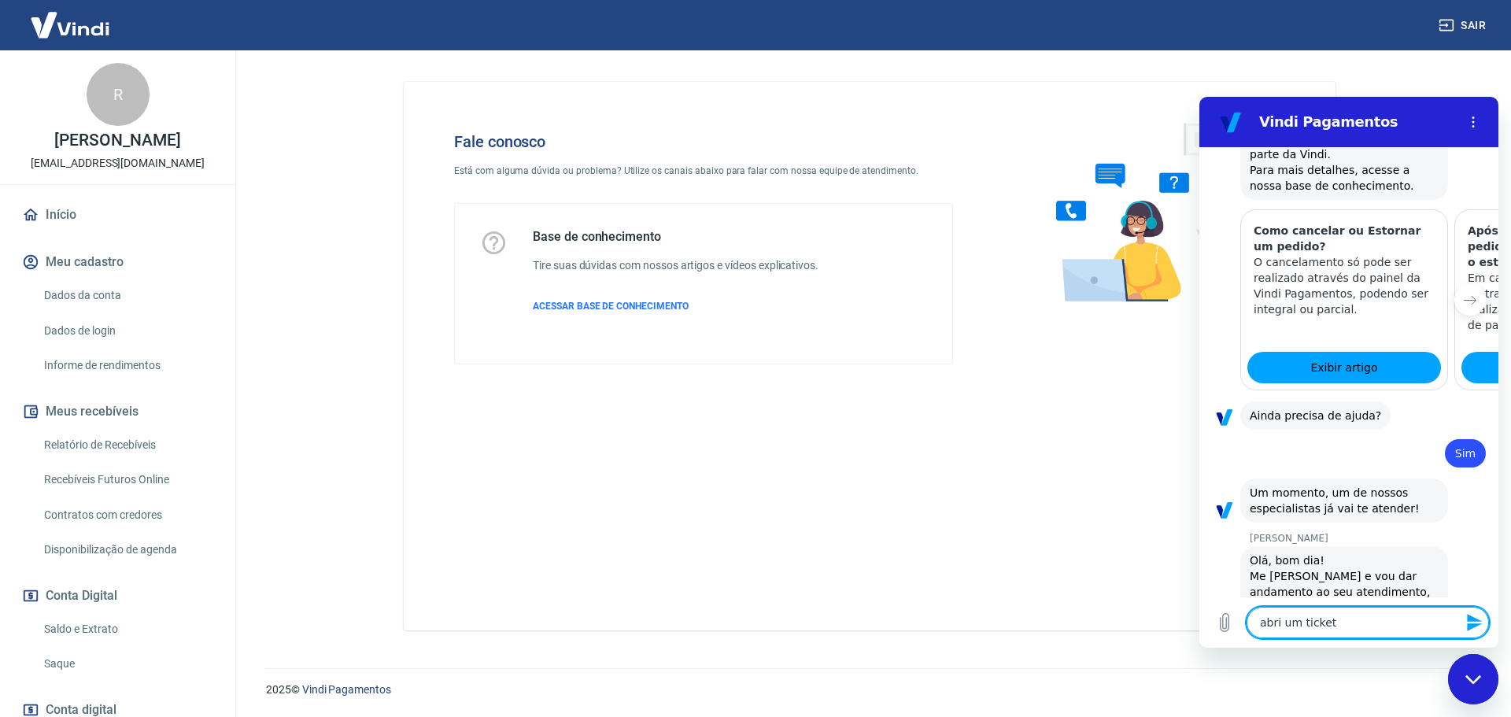
type textarea "abri um ticket:"
type textarea "x"
type textarea "abri um ticket:"
type textarea "x"
paste textarea "1691407."
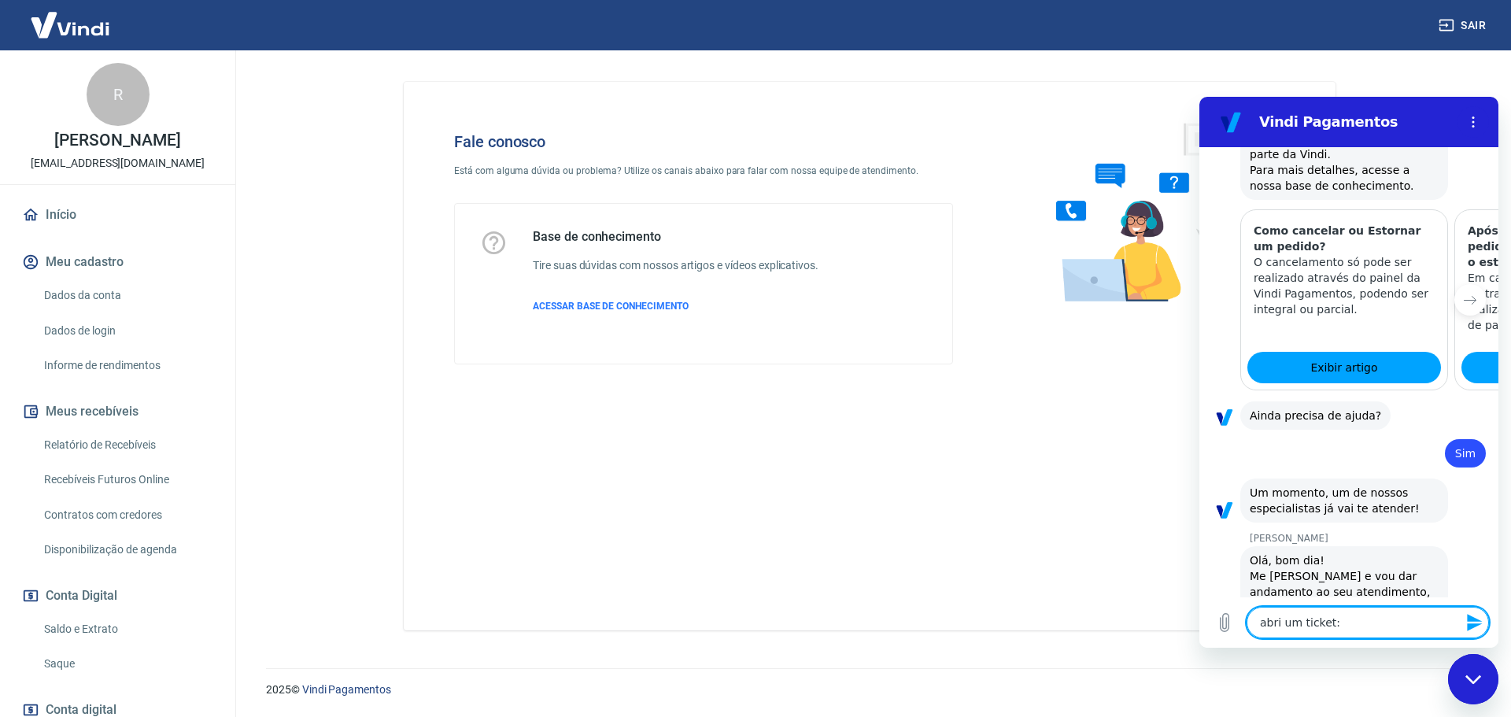
type textarea "abri um ticket: 1691407."
type textarea "x"
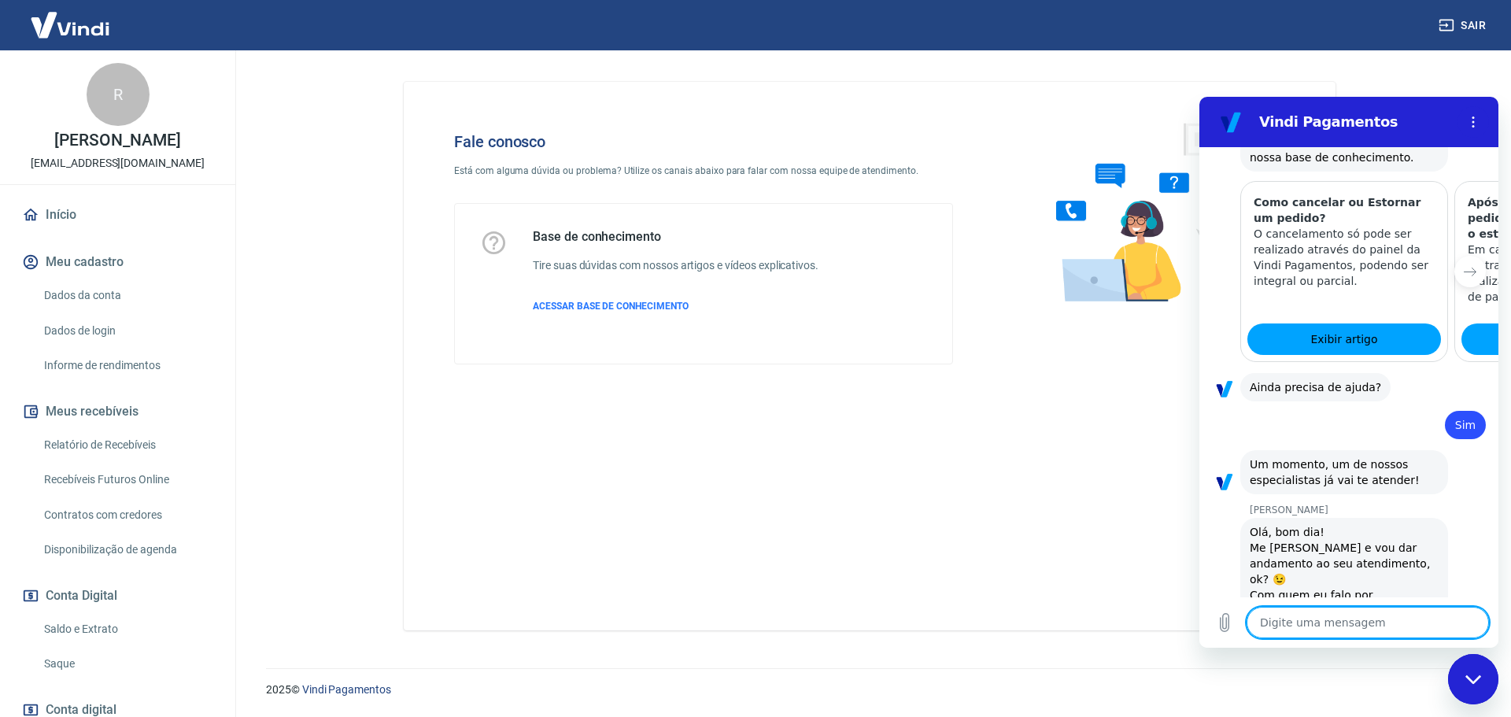
type textarea "x"
type textarea "e"
type textarea "x"
type textarea "e"
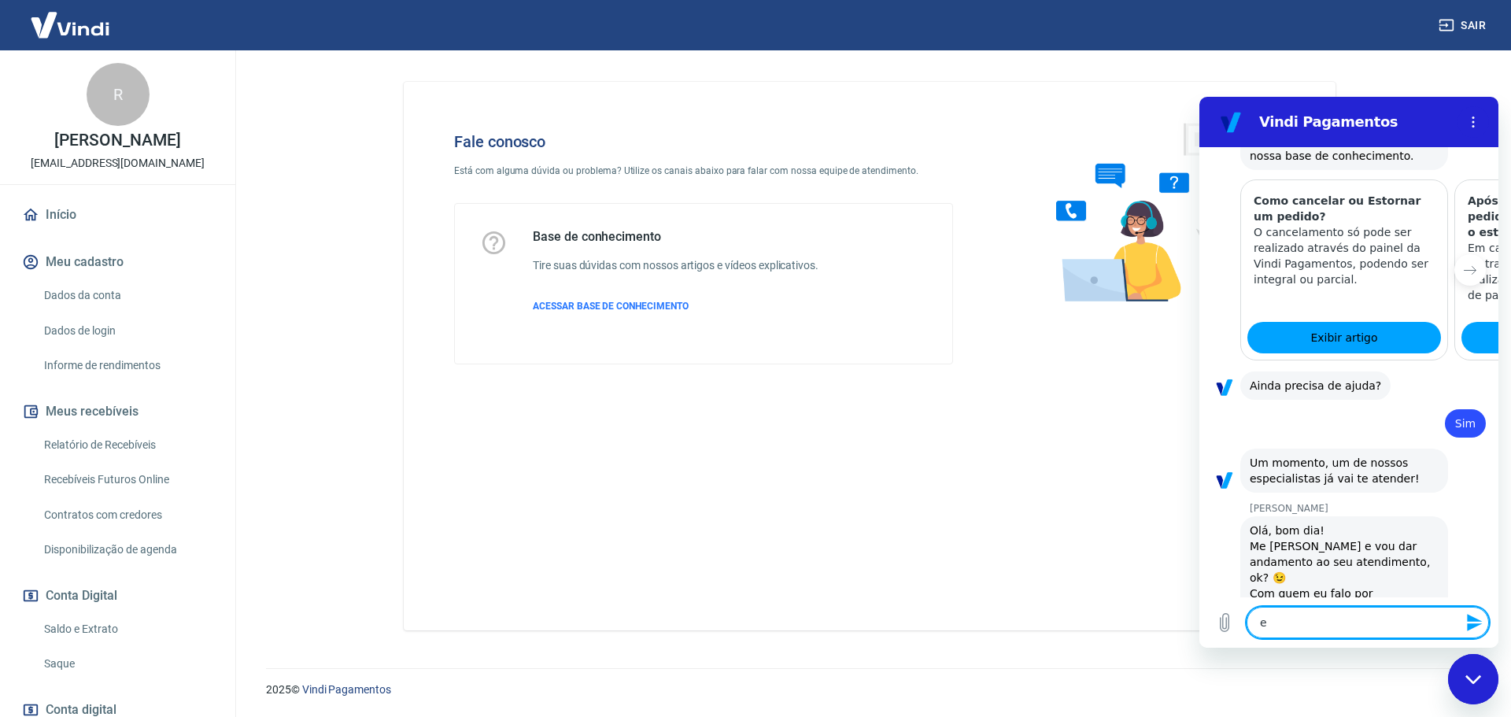
type textarea "x"
type textarea "e e"
type textarea "x"
type textarea "e en"
type textarea "x"
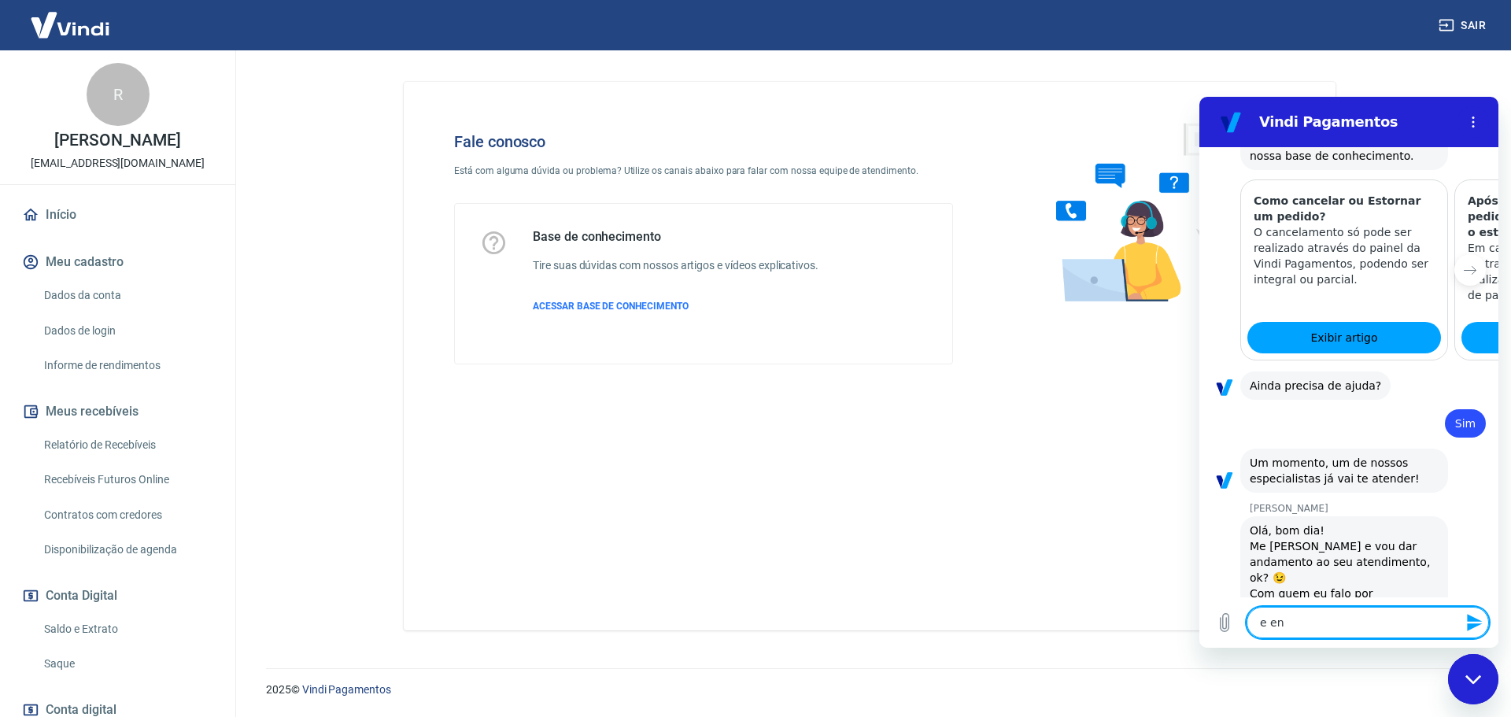
type textarea "e env"
type textarea "x"
type textarea "e envi"
type textarea "x"
type textarea "e envie"
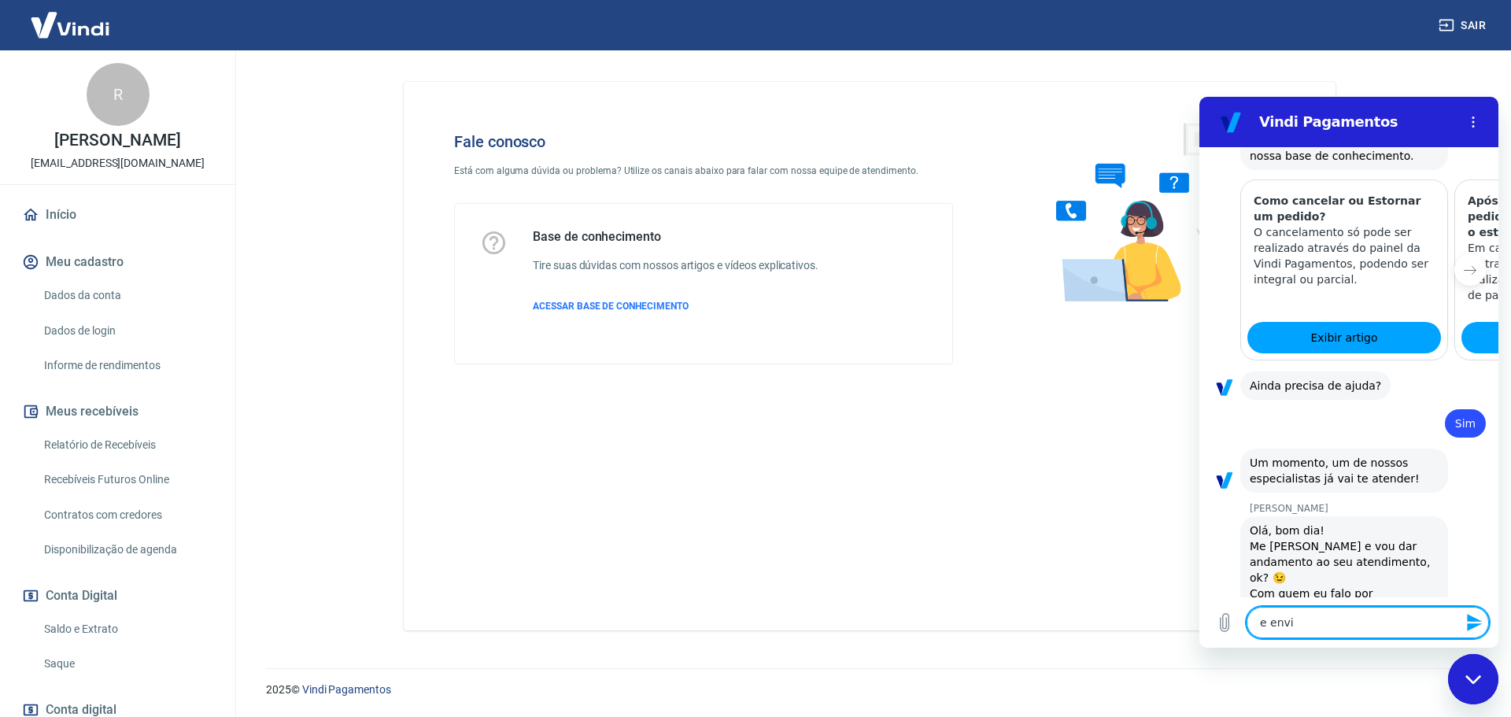
type textarea "x"
type textarea "e enviei"
type textarea "x"
type textarea "e enviei"
type textarea "x"
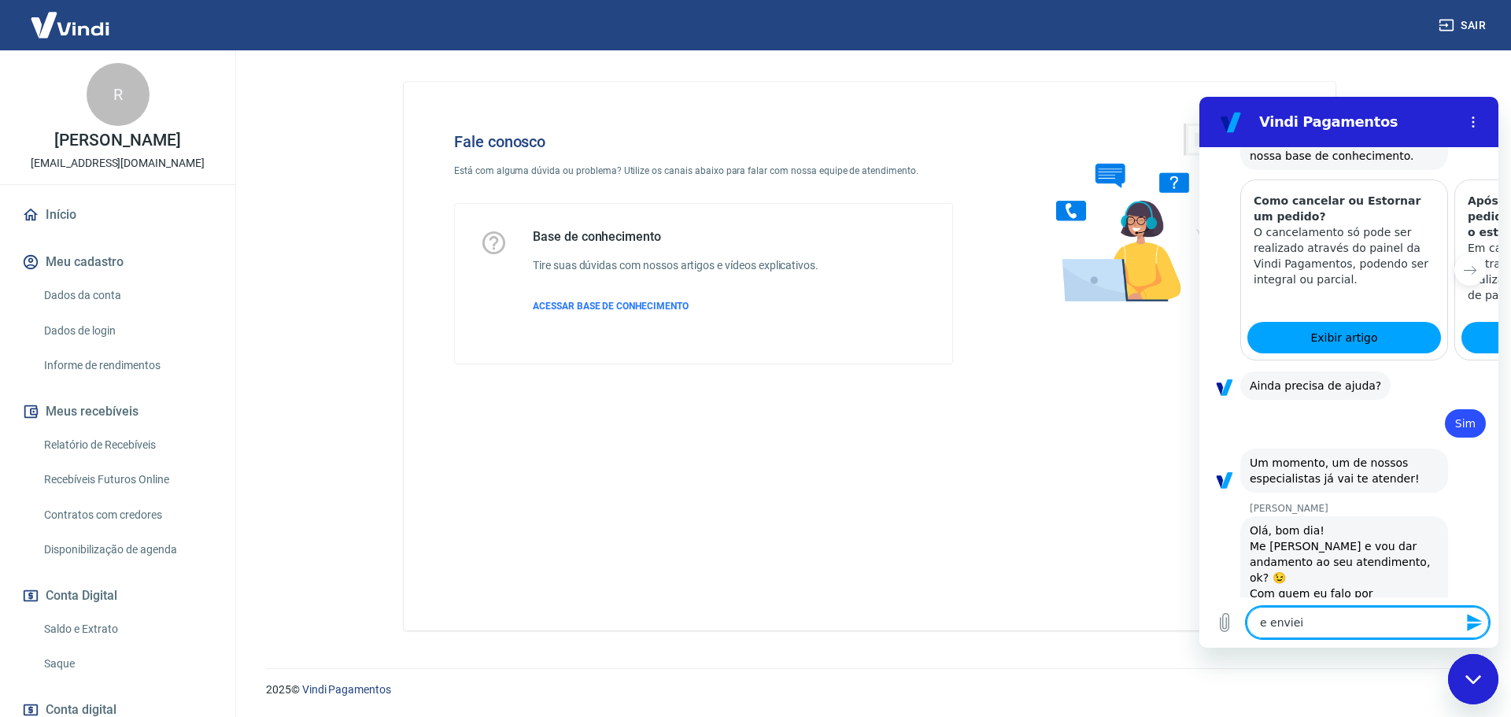
type textarea "e enviei o"
type textarea "x"
type textarea "e enviei os"
type textarea "x"
type textarea "e enviei os"
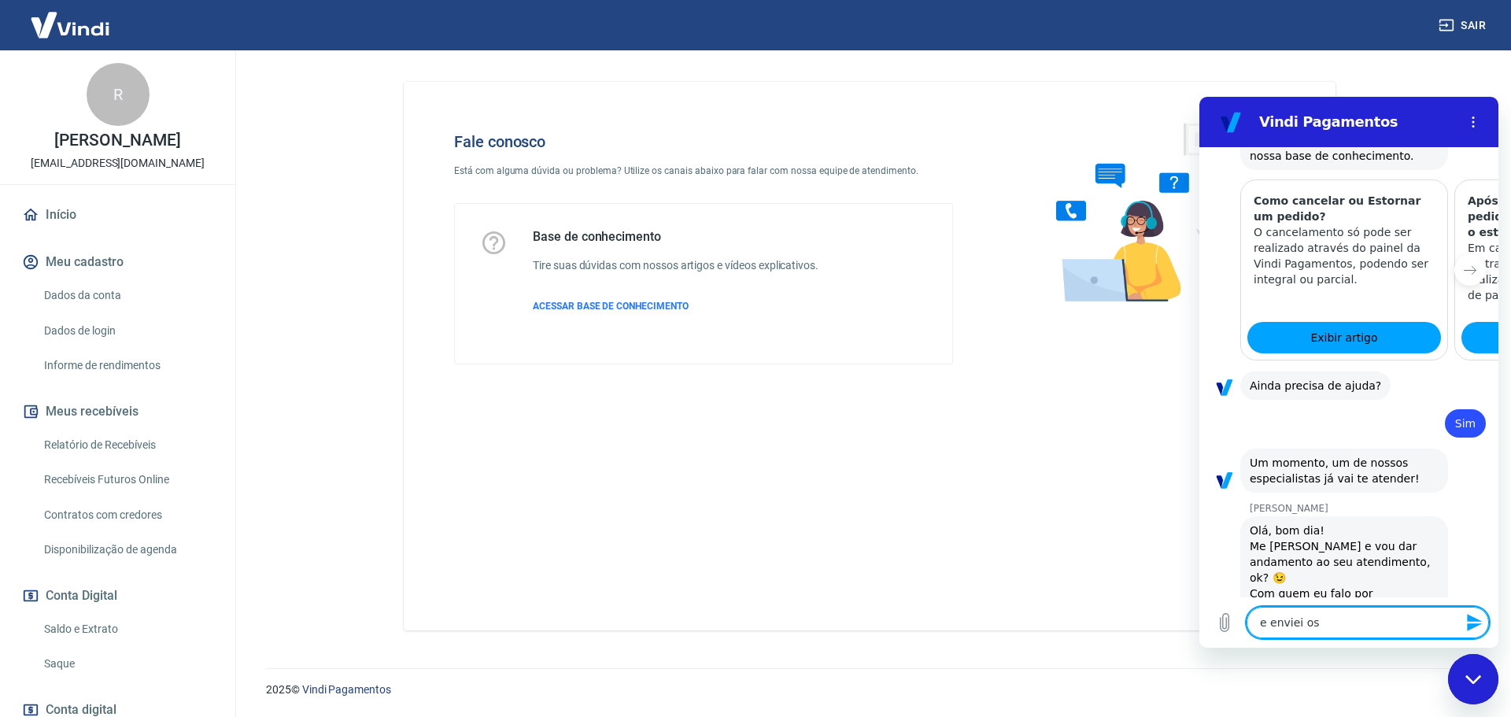
type textarea "x"
type textarea "e enviei os d"
type textarea "x"
type textarea "e enviei os da"
type textarea "x"
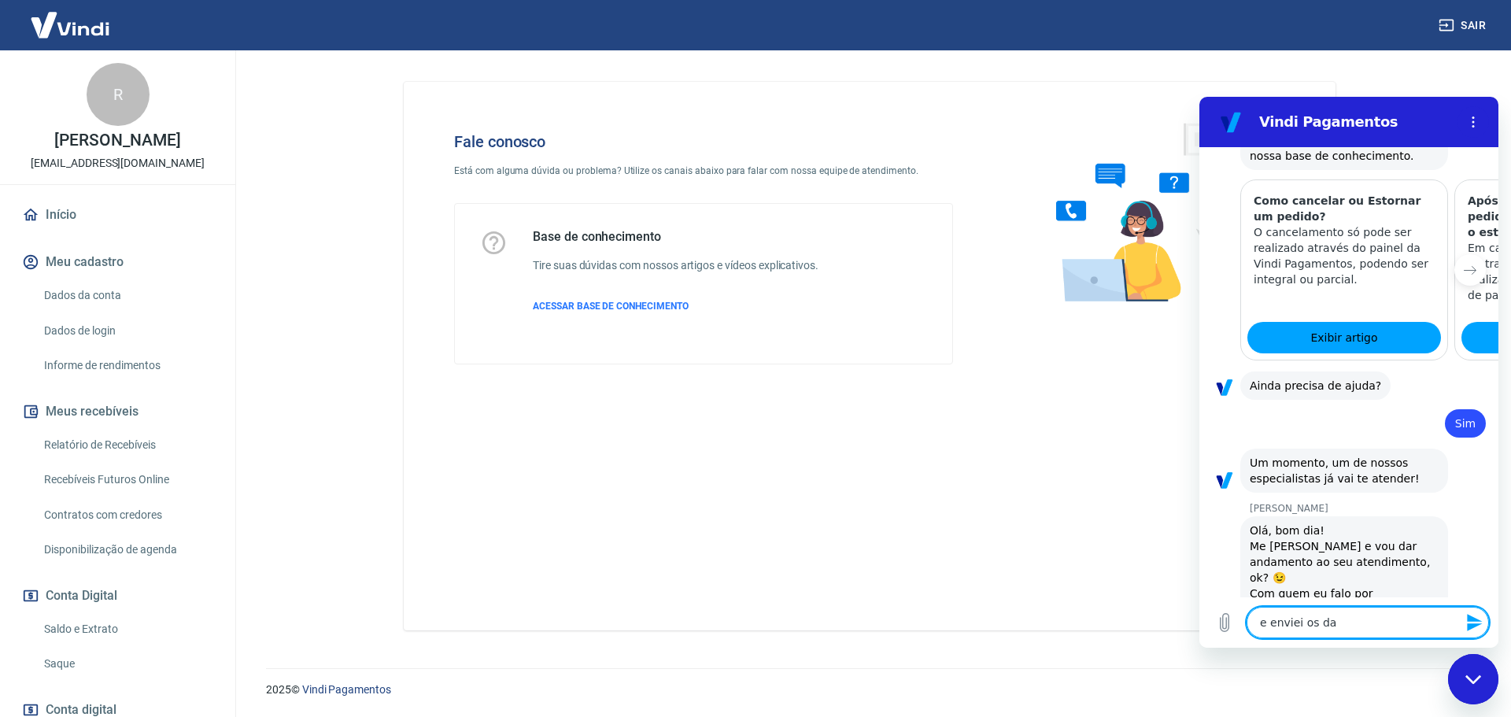
type textarea "e enviei os dad"
type textarea "x"
type textarea "e enviei os dado"
type textarea "x"
type textarea "e enviei os dados"
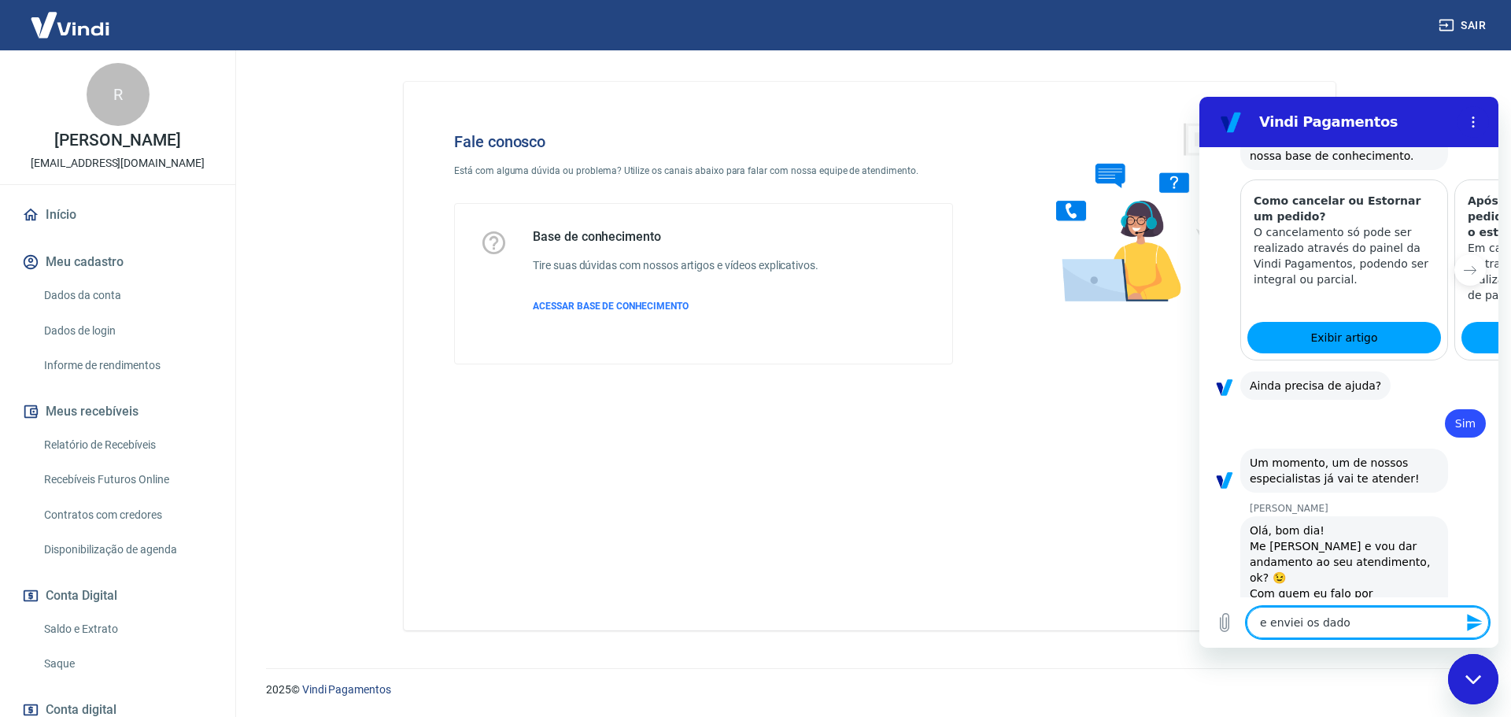
type textarea "x"
type textarea "e enviei os dados"
type textarea "x"
type textarea "e enviei os dados b"
type textarea "x"
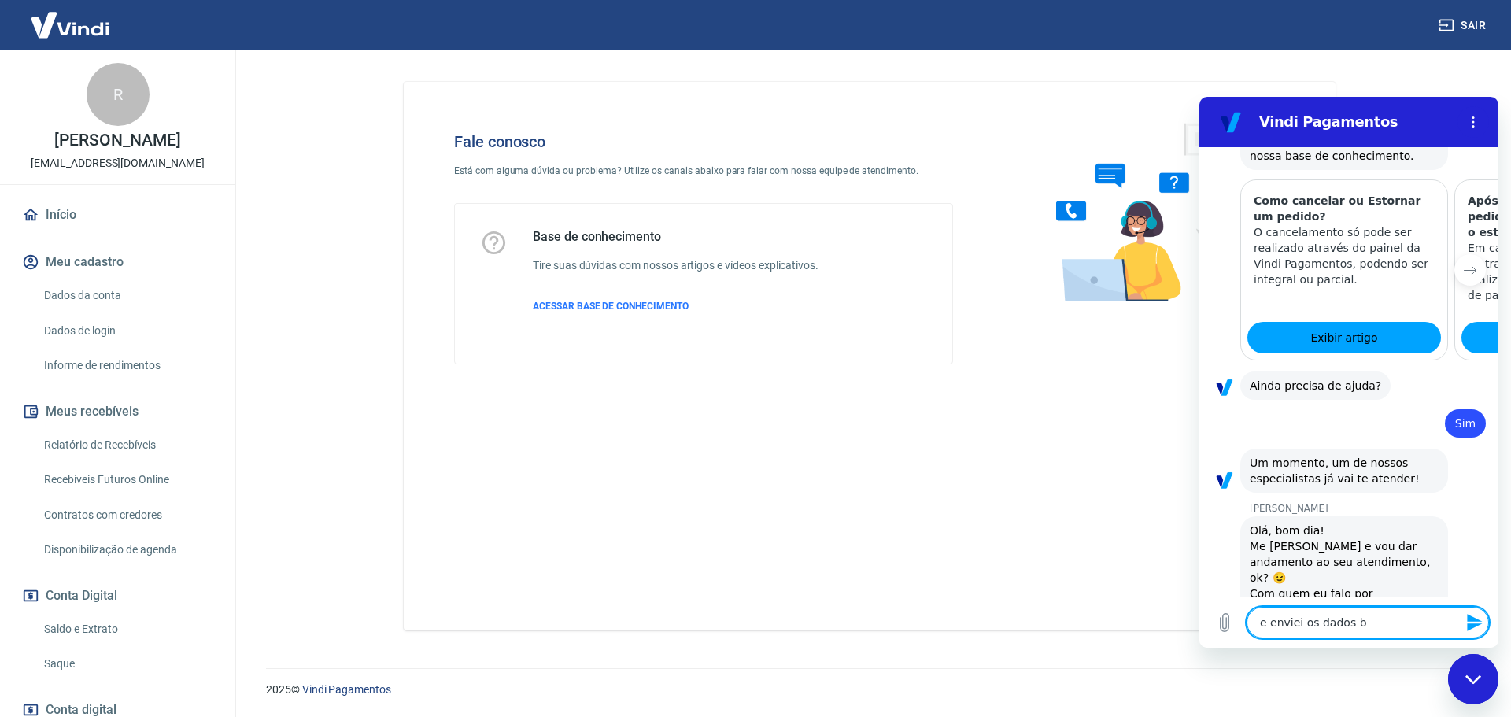
type textarea "e enviei os dados ba"
type textarea "x"
type textarea "e enviei os dados ban"
type textarea "x"
type textarea "e enviei os dados banc"
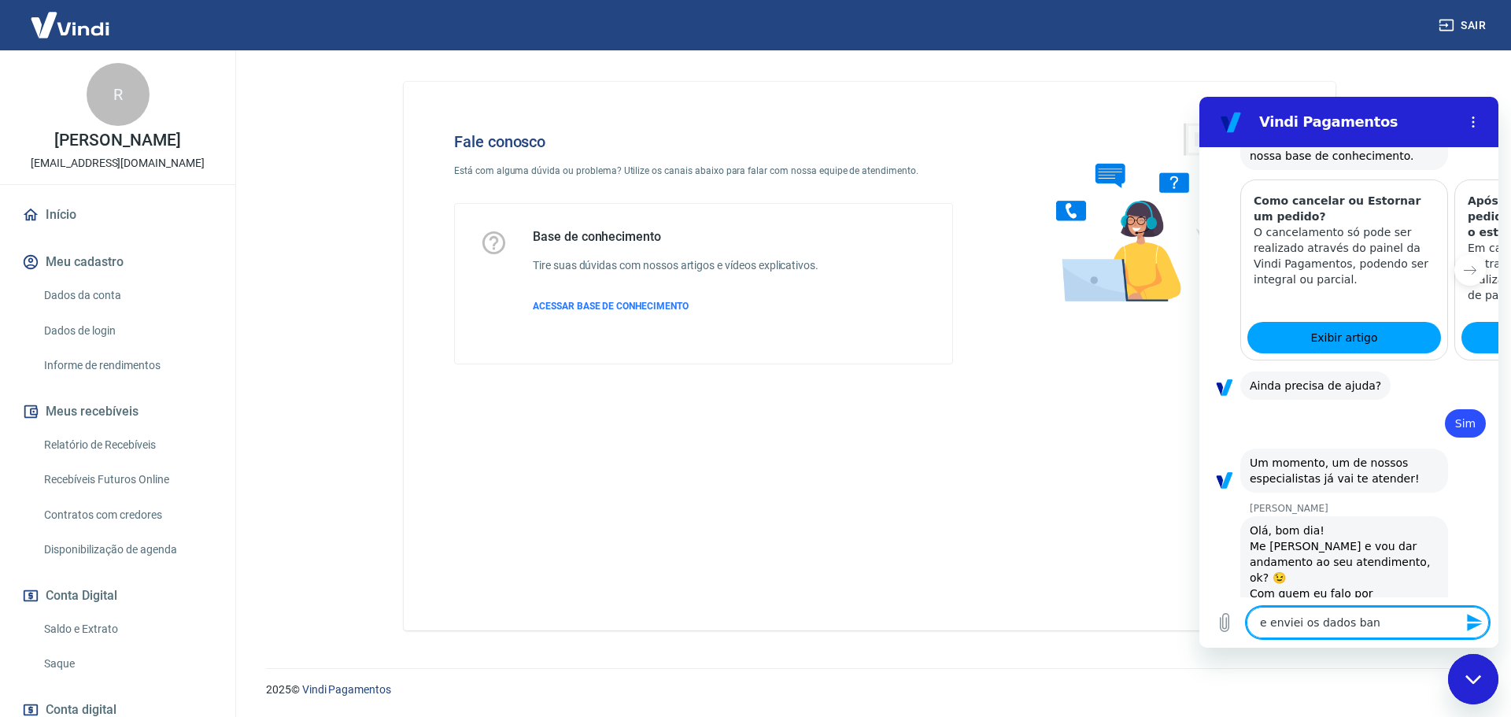
type textarea "x"
type textarea "e enviei os dados bancá"
type textarea "x"
type textarea "e enviei os dados bancár"
type textarea "x"
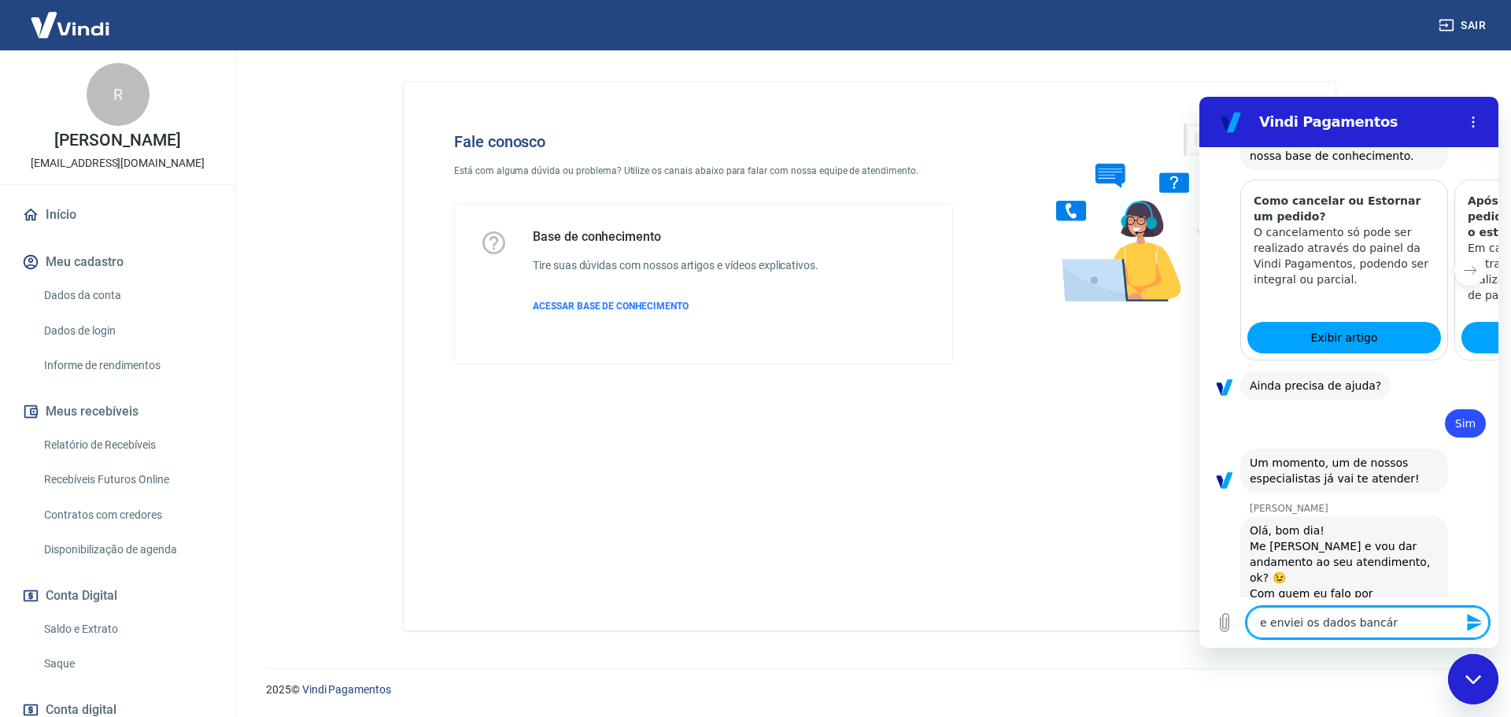
type textarea "e enviei os dados bancári"
type textarea "x"
type textarea "e enviei os dados bancário"
type textarea "x"
type textarea "e enviei os dados bancários"
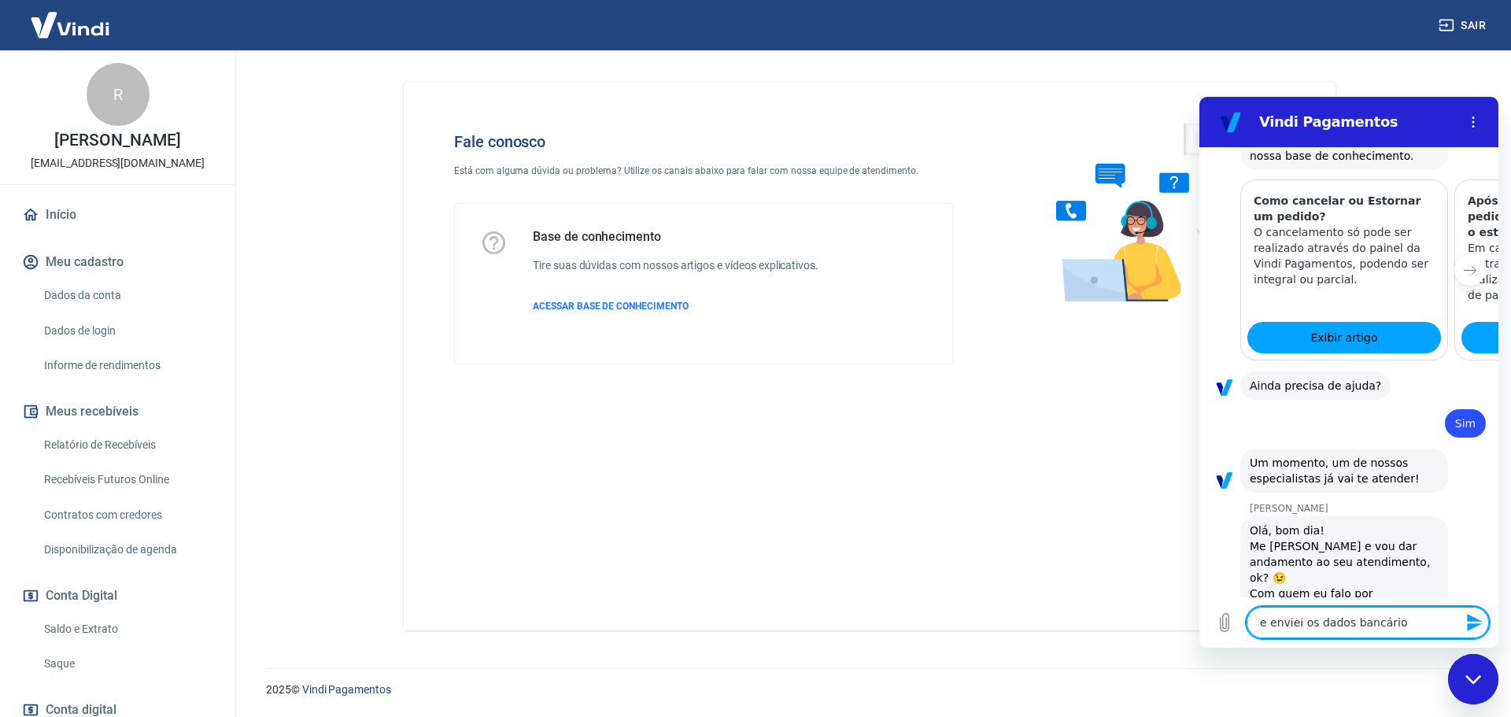
type textarea "x"
type textarea "e enviei os dados bancários,"
type textarea "x"
type textarea "e enviei os dados bancários,"
type textarea "x"
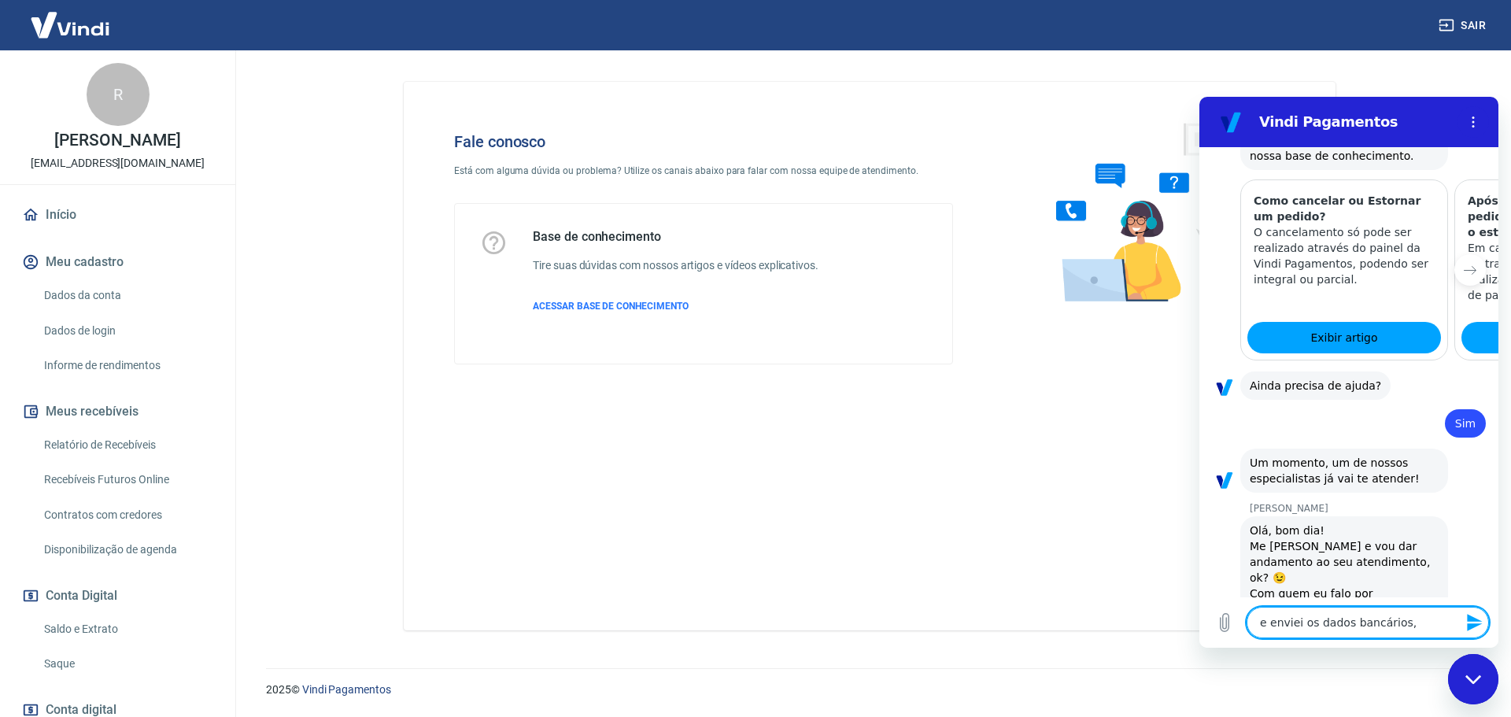
type textarea "e enviei os dados bancários, g"
type textarea "x"
type textarea "e enviei os dados bancários, go"
type textarea "x"
type textarea "e enviei os dados bancários, gos"
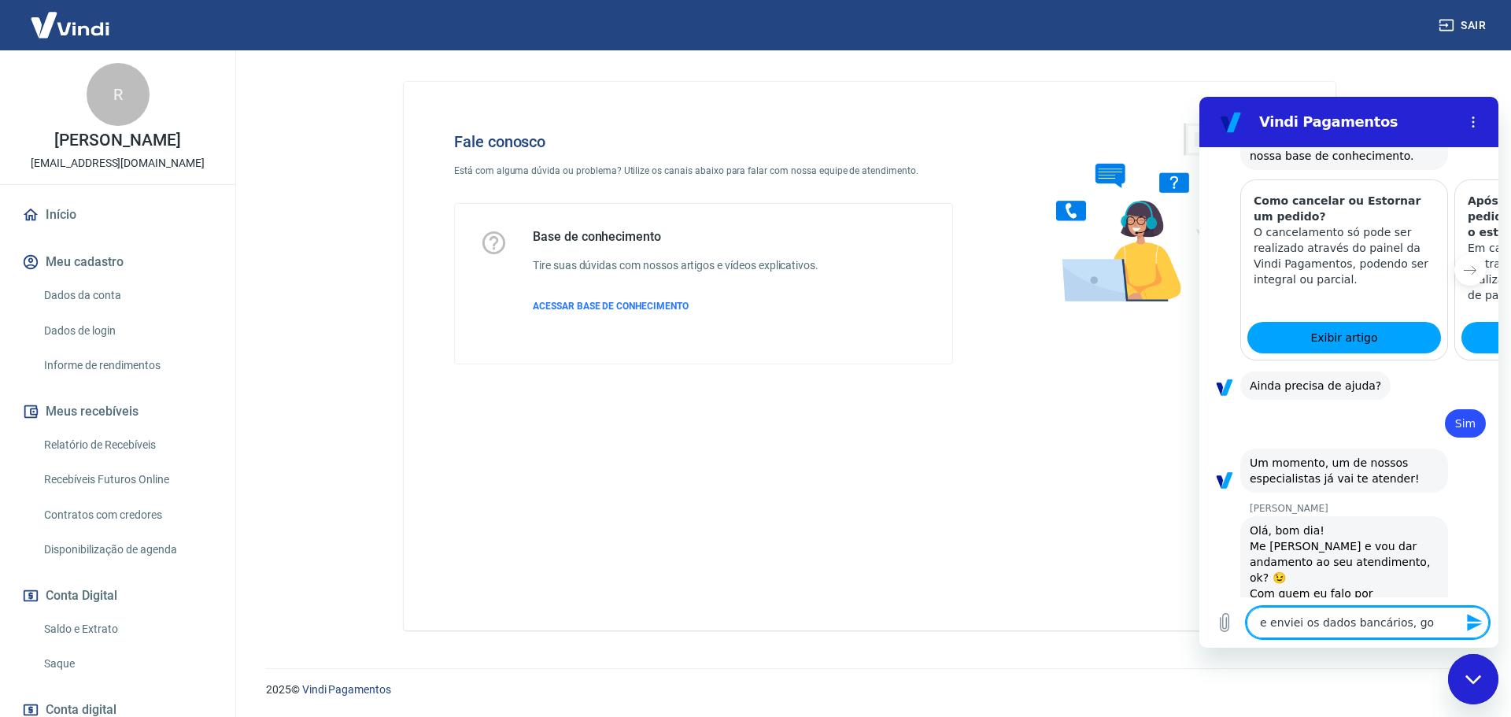
type textarea "x"
type textarea "e enviei os dados bancários, gost"
type textarea "x"
type textarea "e enviei os dados bancários, gosta"
type textarea "x"
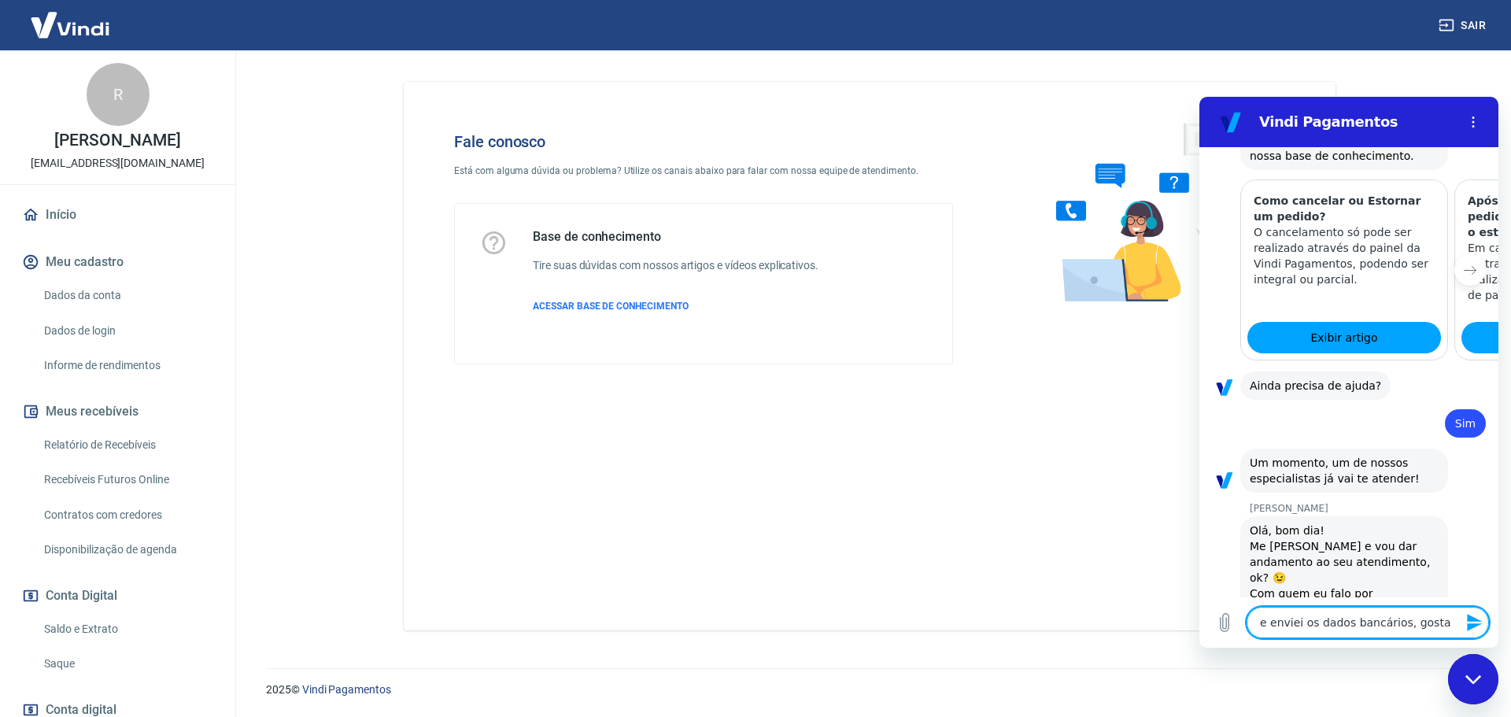
type textarea "e enviei os dados bancários, gostar"
type textarea "x"
type textarea "e enviei os dados bancários, gostari"
type textarea "x"
type textarea "e enviei os dados bancários, gostaria"
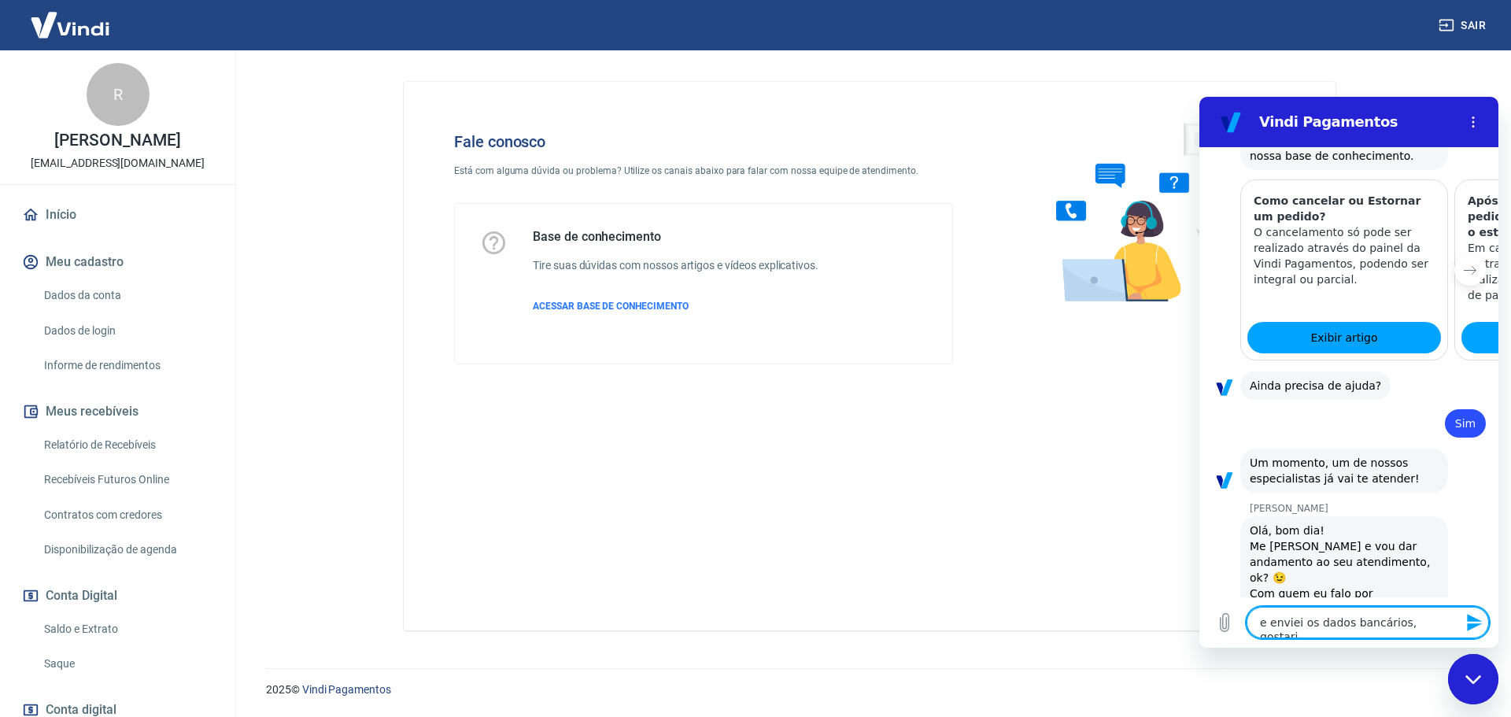
type textarea "x"
type textarea "e enviei os dados bancários, gostaria"
type textarea "x"
type textarea "e enviei os dados bancários, gostaria d"
type textarea "x"
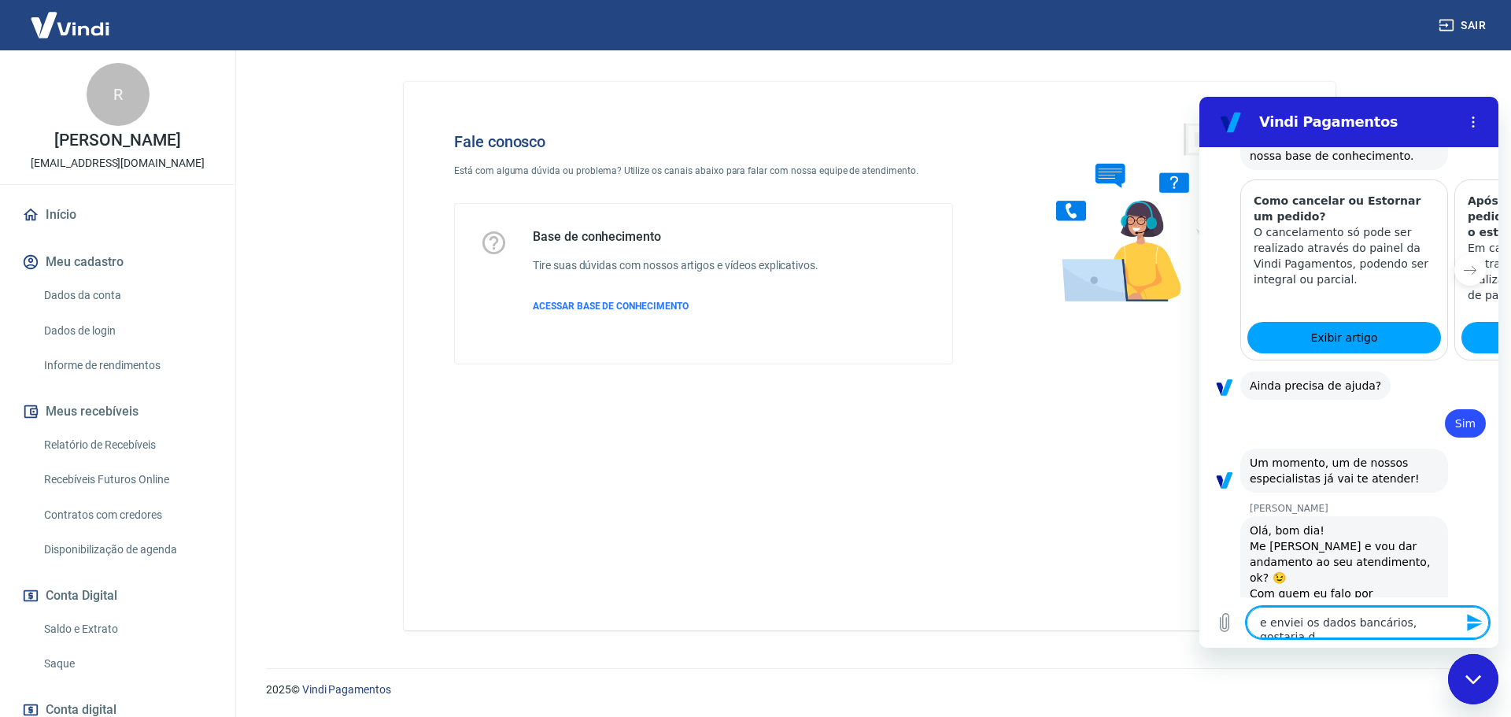
type textarea "e enviei os dados bancários, gostaria de"
type textarea "x"
type textarea "e enviei os dados bancários, gostaria de"
type textarea "x"
type textarea "e enviei os dados bancários, gostaria de s"
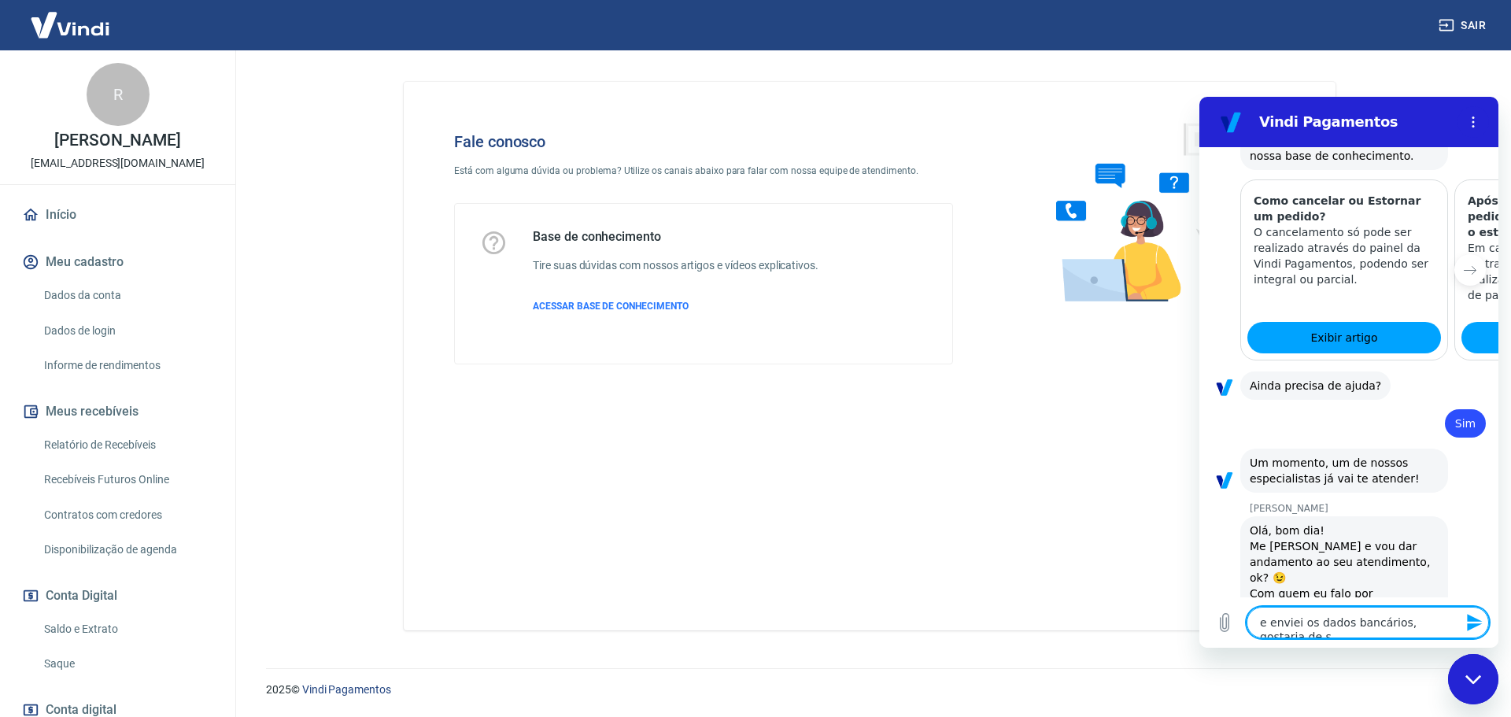
type textarea "x"
type textarea "e enviei os dados bancários, gostaria de sa"
type textarea "x"
type textarea "e enviei os dados bancários, gostaria de sab"
type textarea "x"
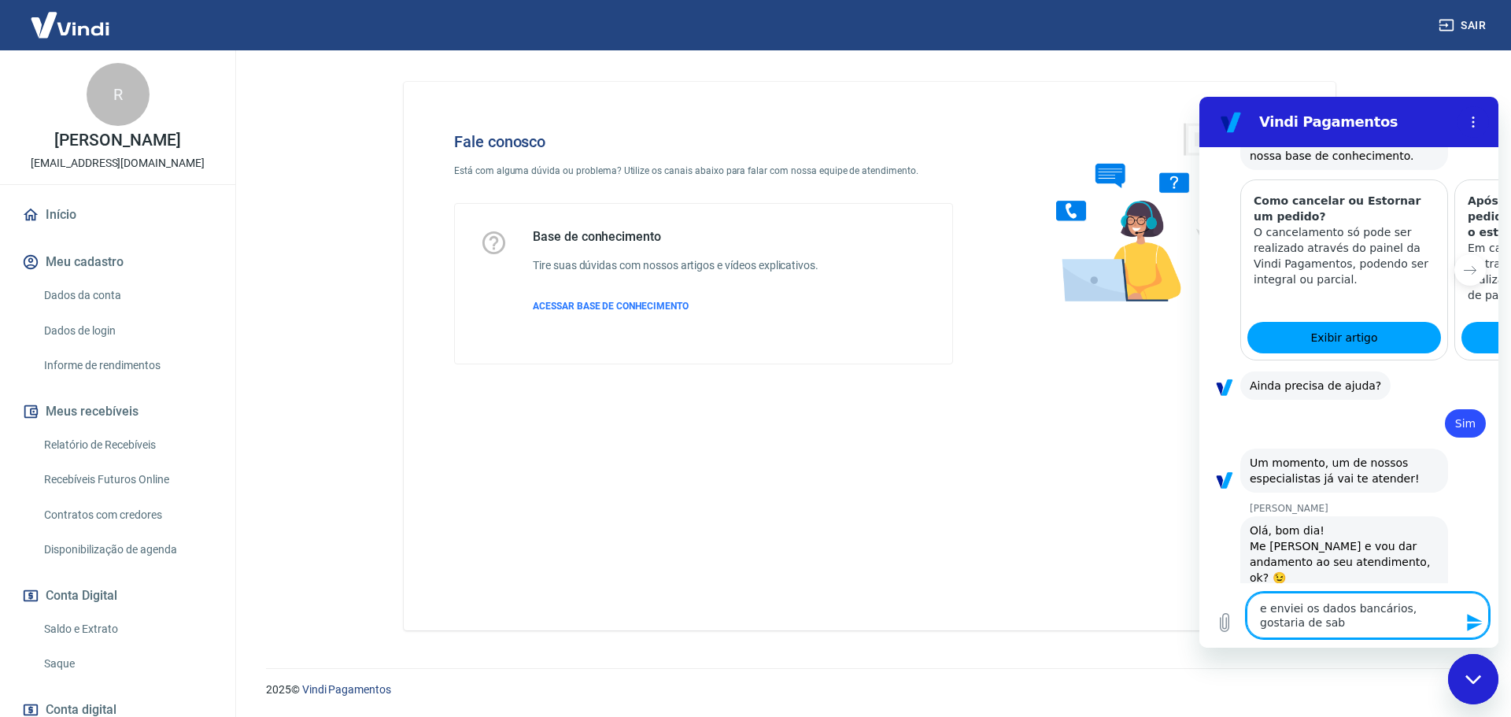
type textarea "e enviei os dados bancários, gostaria de sabe"
type textarea "x"
type textarea "e enviei os dados bancários, gostaria de saber"
type textarea "x"
type textarea "e enviei os dados bancários, gostaria de saber"
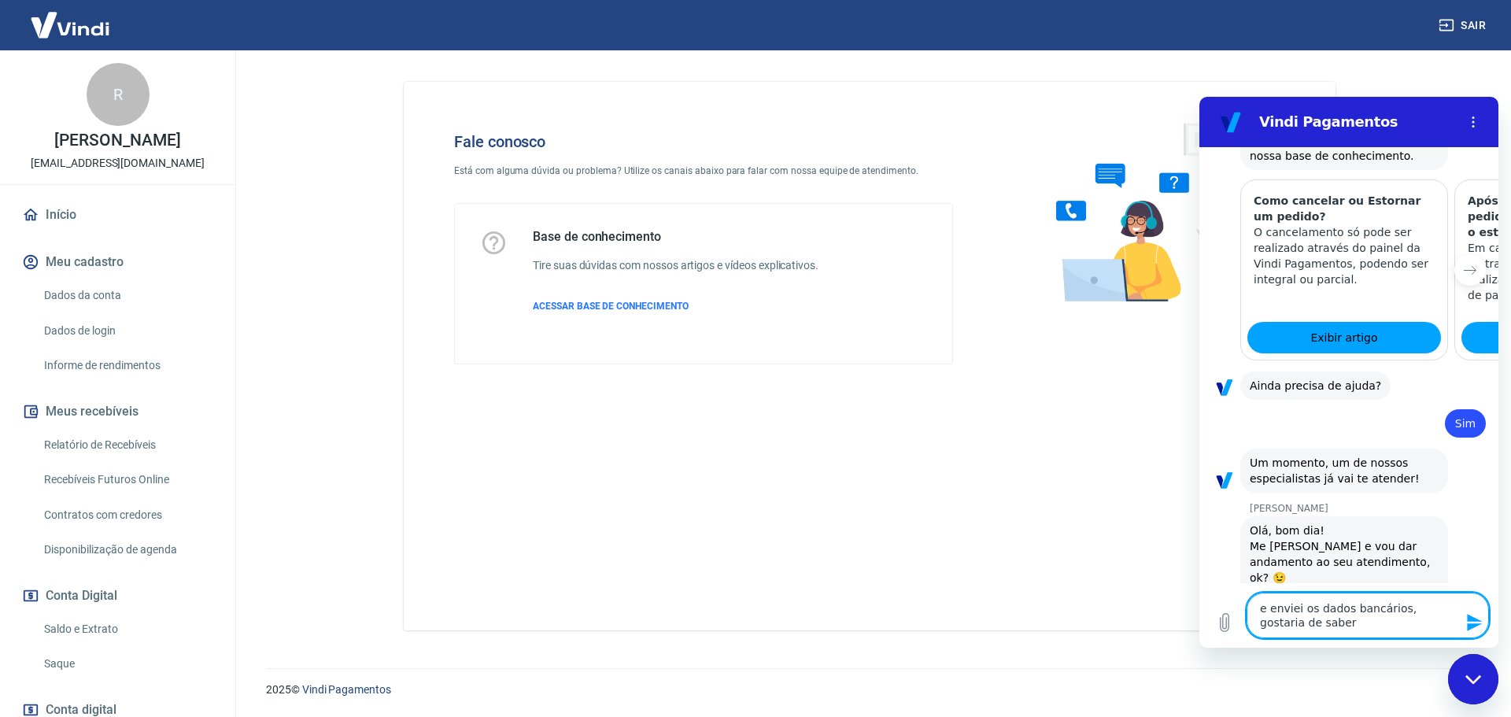
type textarea "x"
type textarea "e enviei os dados bancários, gostaria de saber s"
type textarea "x"
type textarea "e enviei os dados bancários, gostaria de saber se"
type textarea "x"
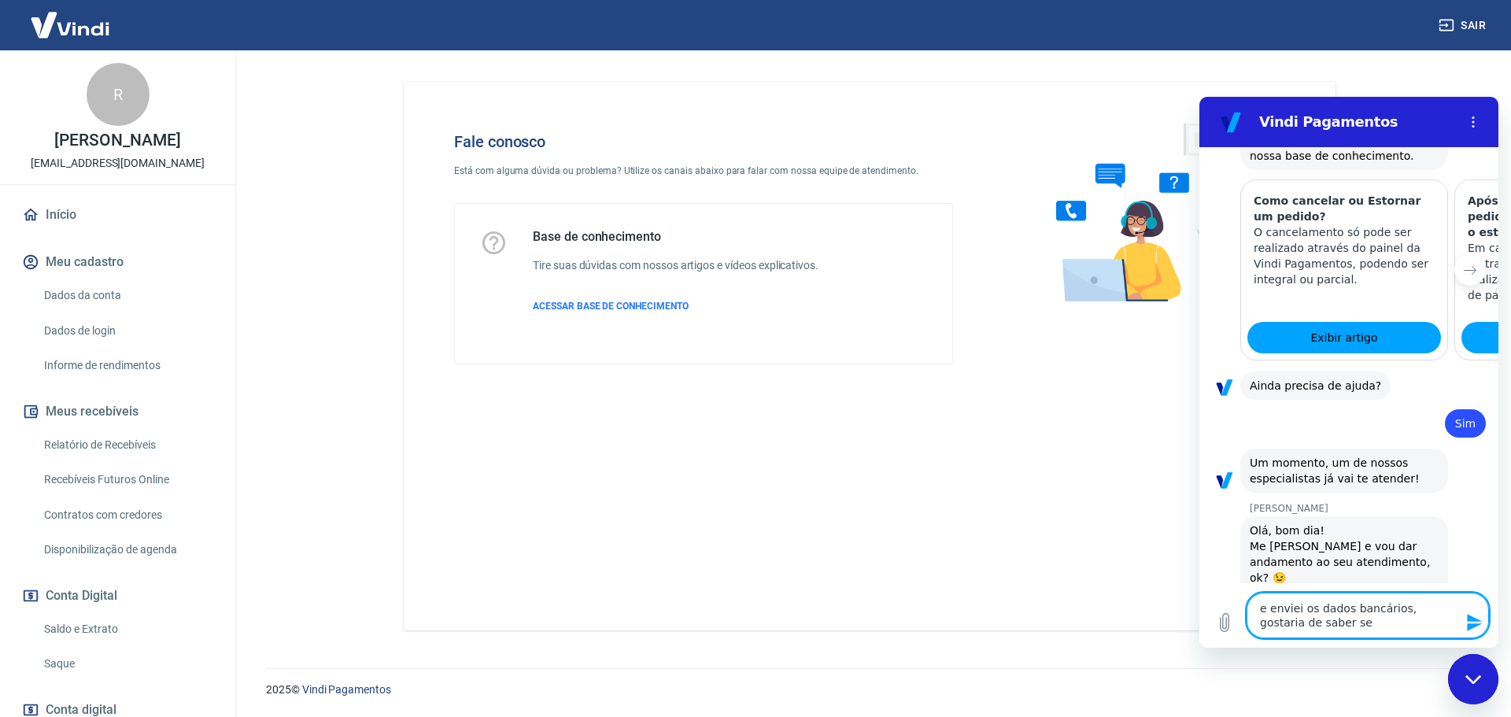
type textarea "e enviei os dados bancários, gostaria de saber se"
type textarea "x"
type textarea "e enviei os dados bancários, gostaria de saber se f"
type textarea "x"
type textarea "e enviei os dados bancários, gostaria de saber se fo"
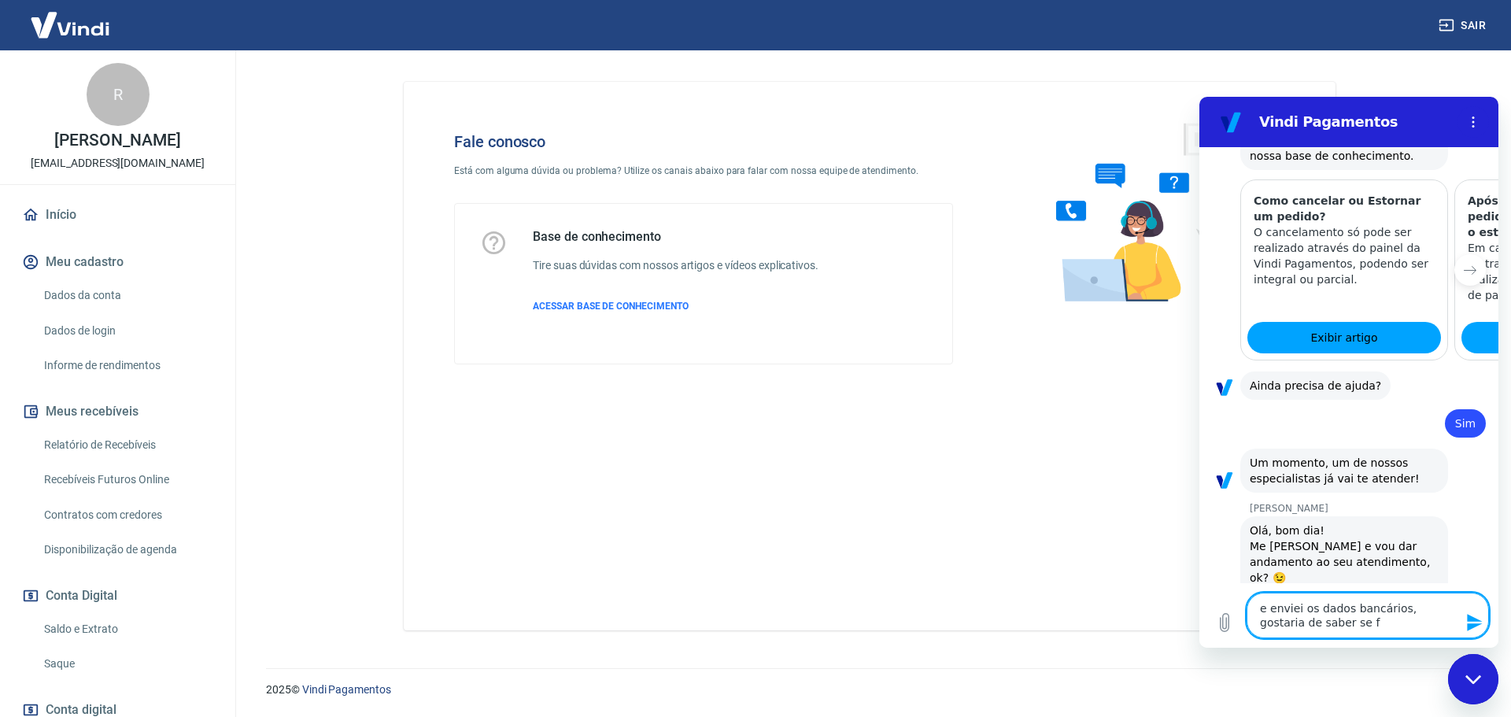
type textarea "x"
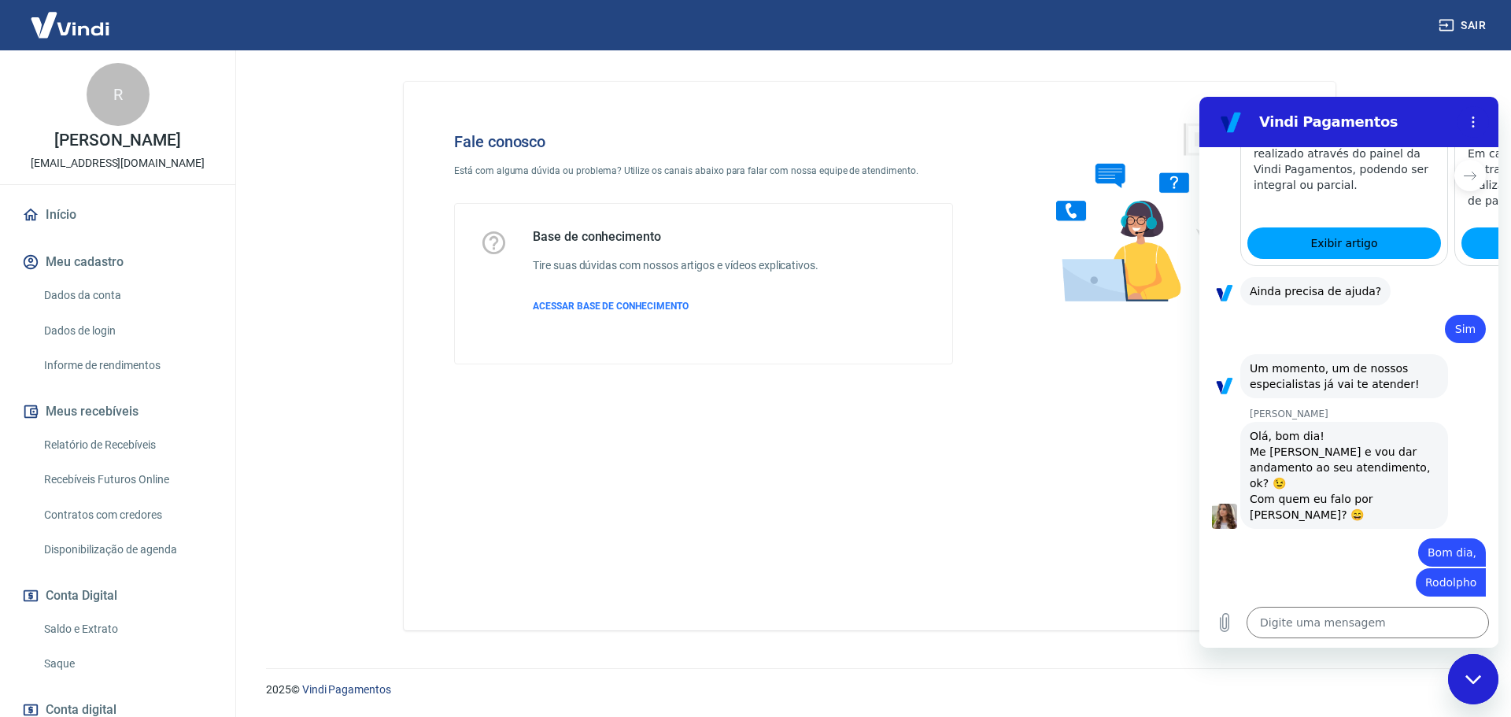
scroll to position [1645, 0]
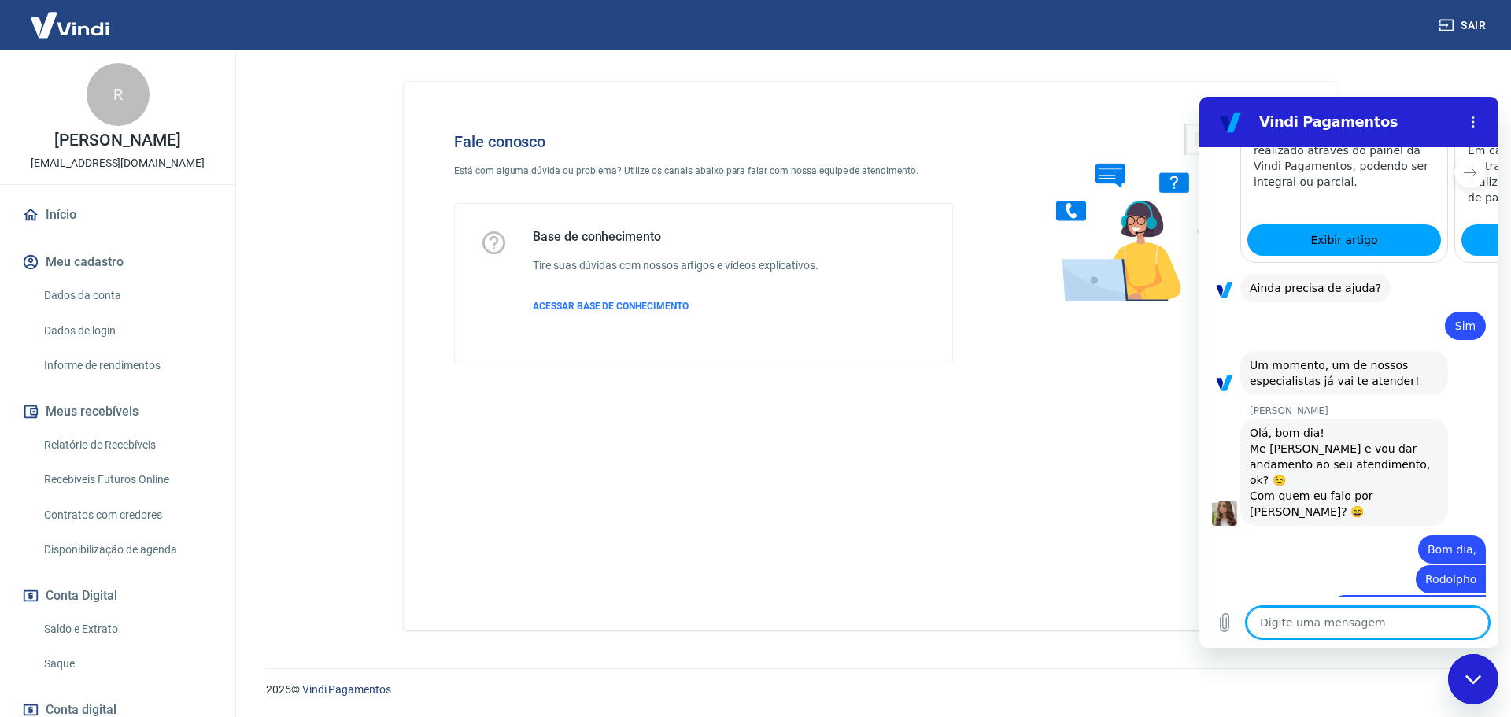
click at [1397, 634] on textarea at bounding box center [1367, 622] width 242 height 31
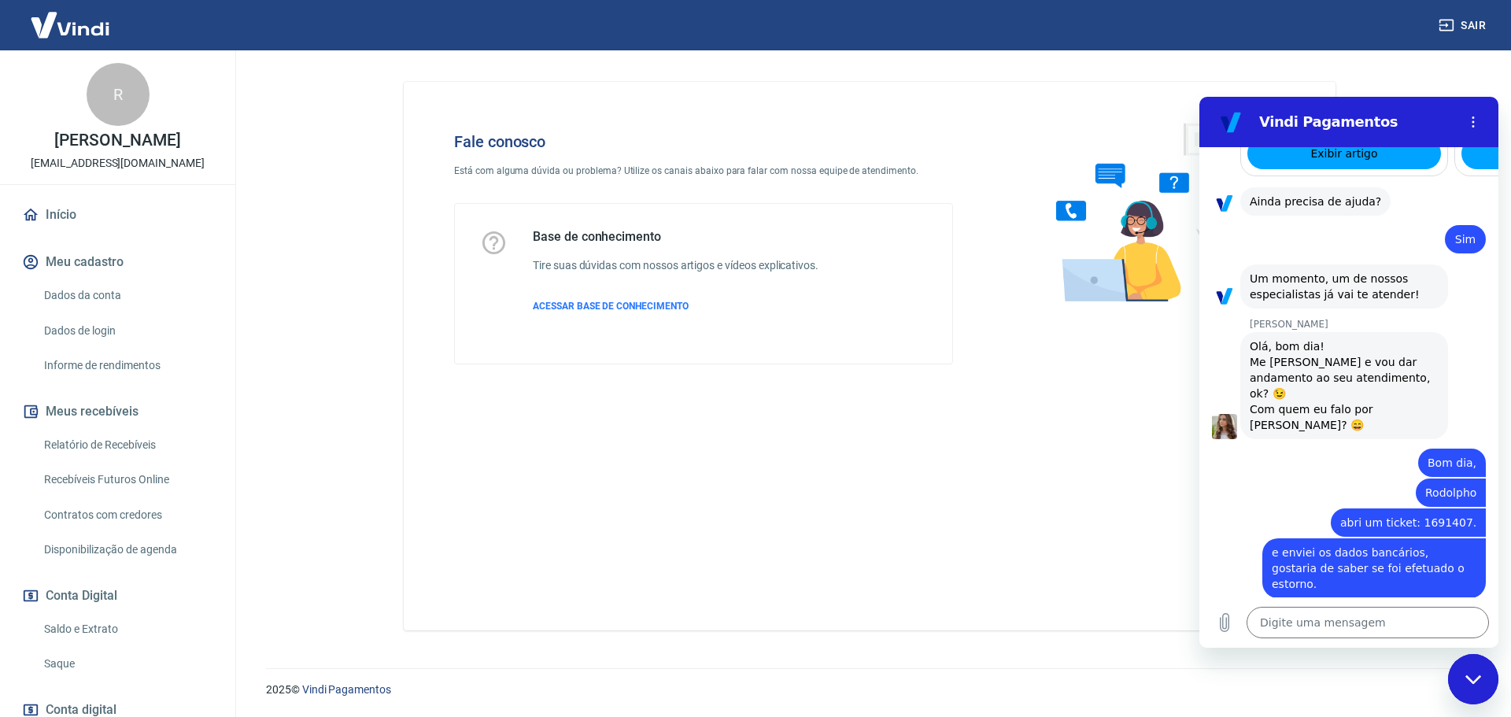
scroll to position [1735, 0]
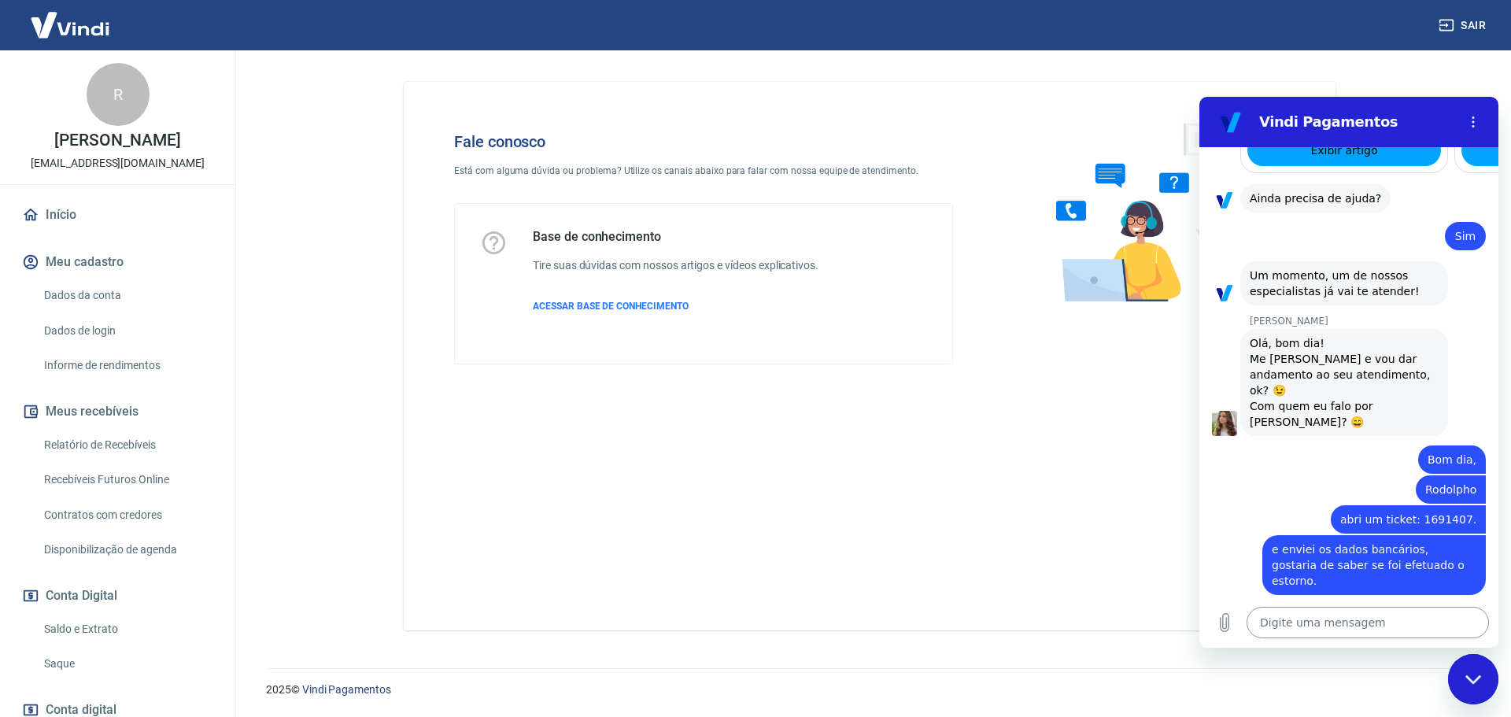
click at [1308, 625] on textarea at bounding box center [1367, 622] width 242 height 31
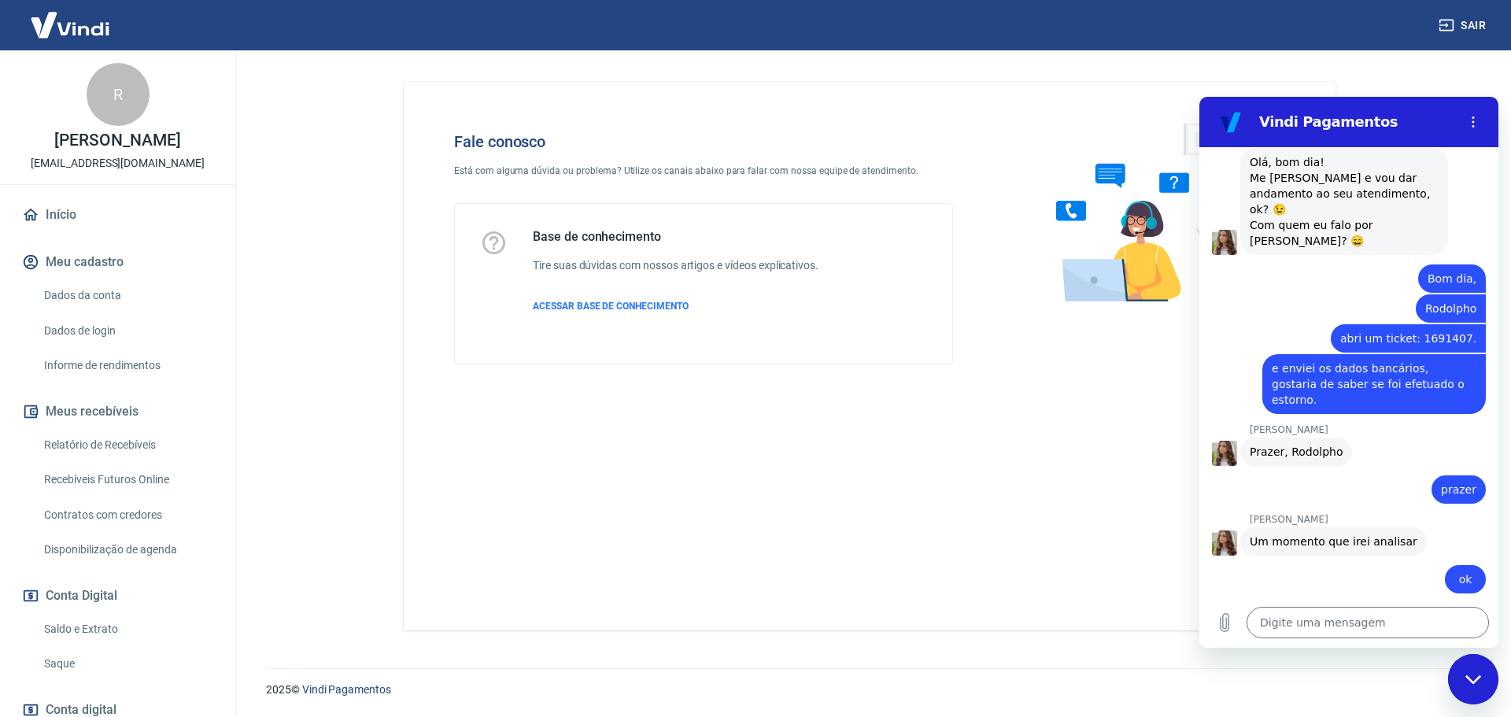
scroll to position [1919, 0]
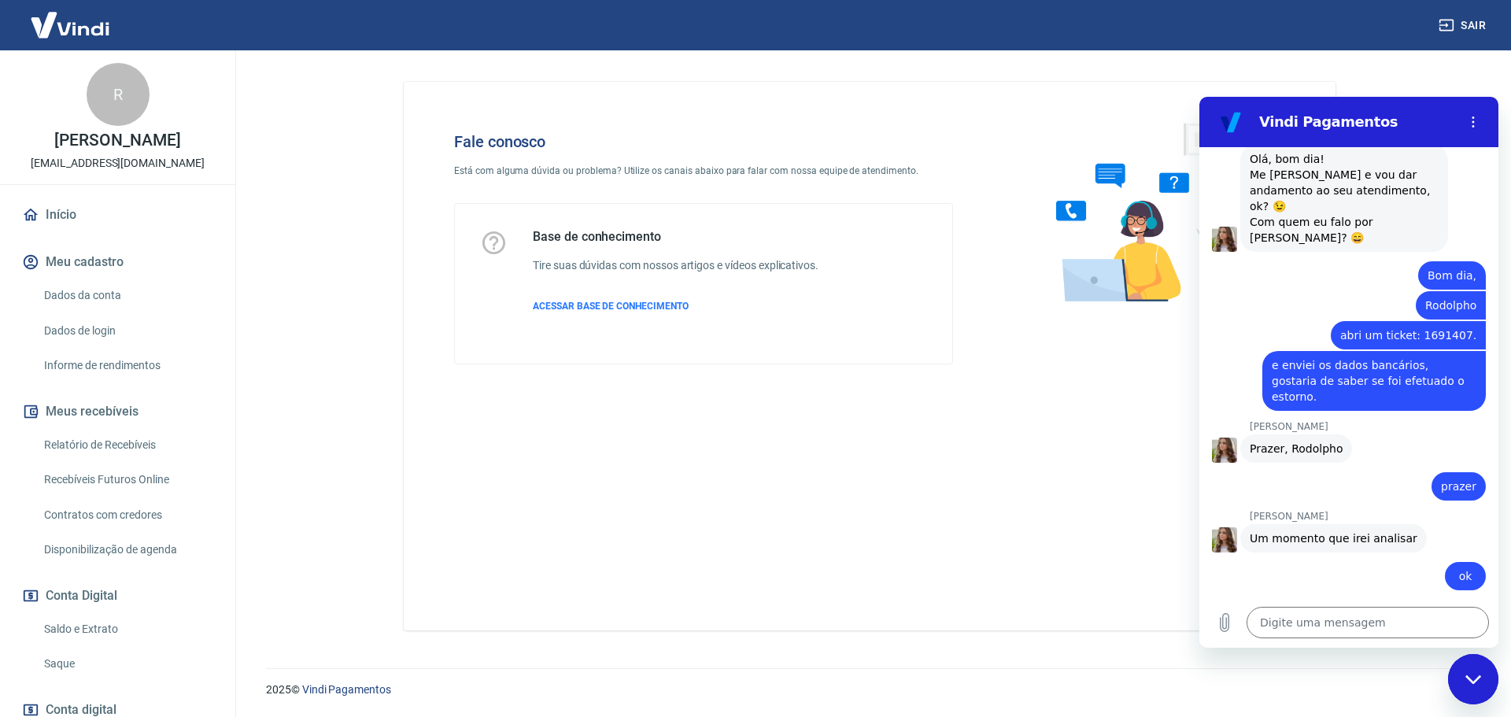
drag, startPoint x: 1257, startPoint y: 513, endPoint x: 1360, endPoint y: 562, distance: 114.0
click at [1360, 620] on div "Rodolpho, eu analisei que o processo ainda não foi finalizado, mas o seu chamad…" at bounding box center [1343, 675] width 189 height 110
click at [1326, 606] on div "Digite uma mensagem x" at bounding box center [1348, 622] width 299 height 50
click at [1317, 612] on textarea at bounding box center [1367, 622] width 242 height 31
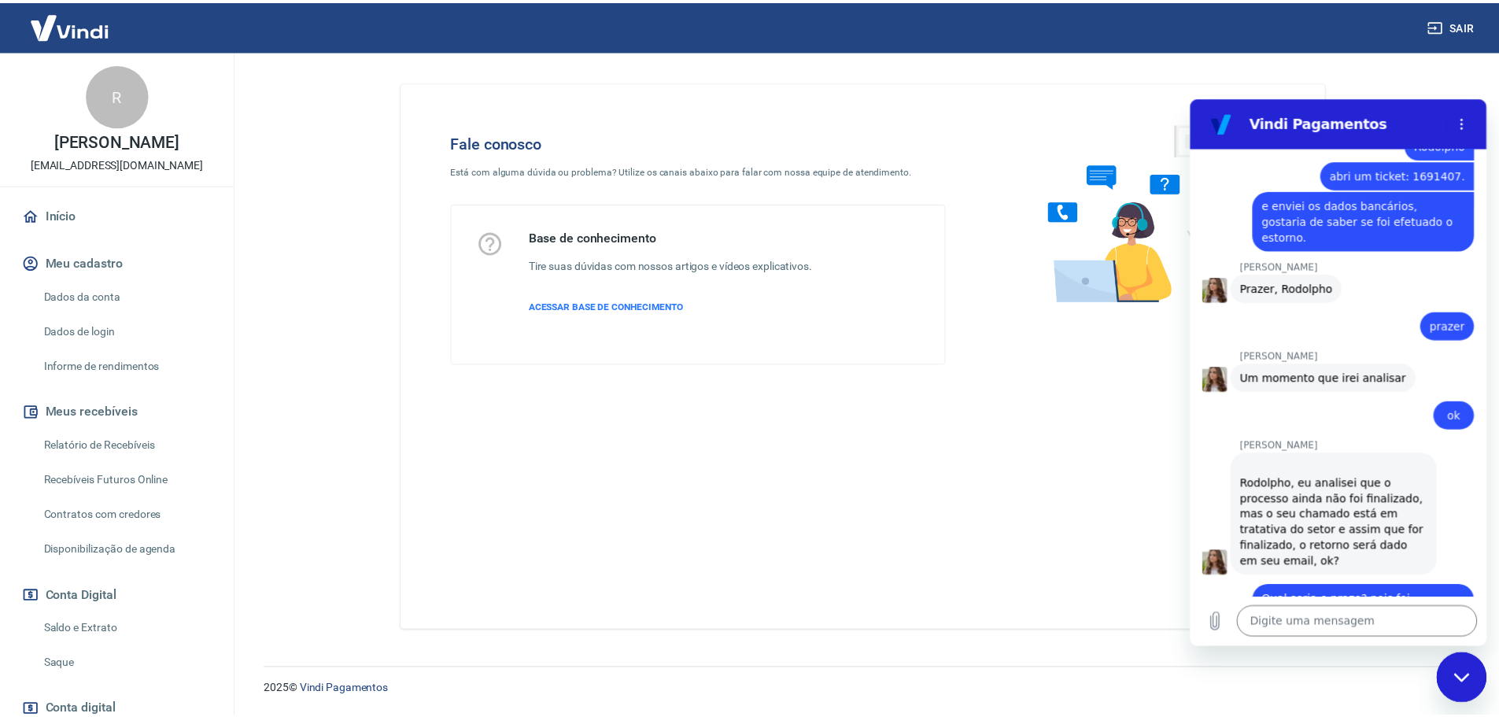
scroll to position [2158, 0]
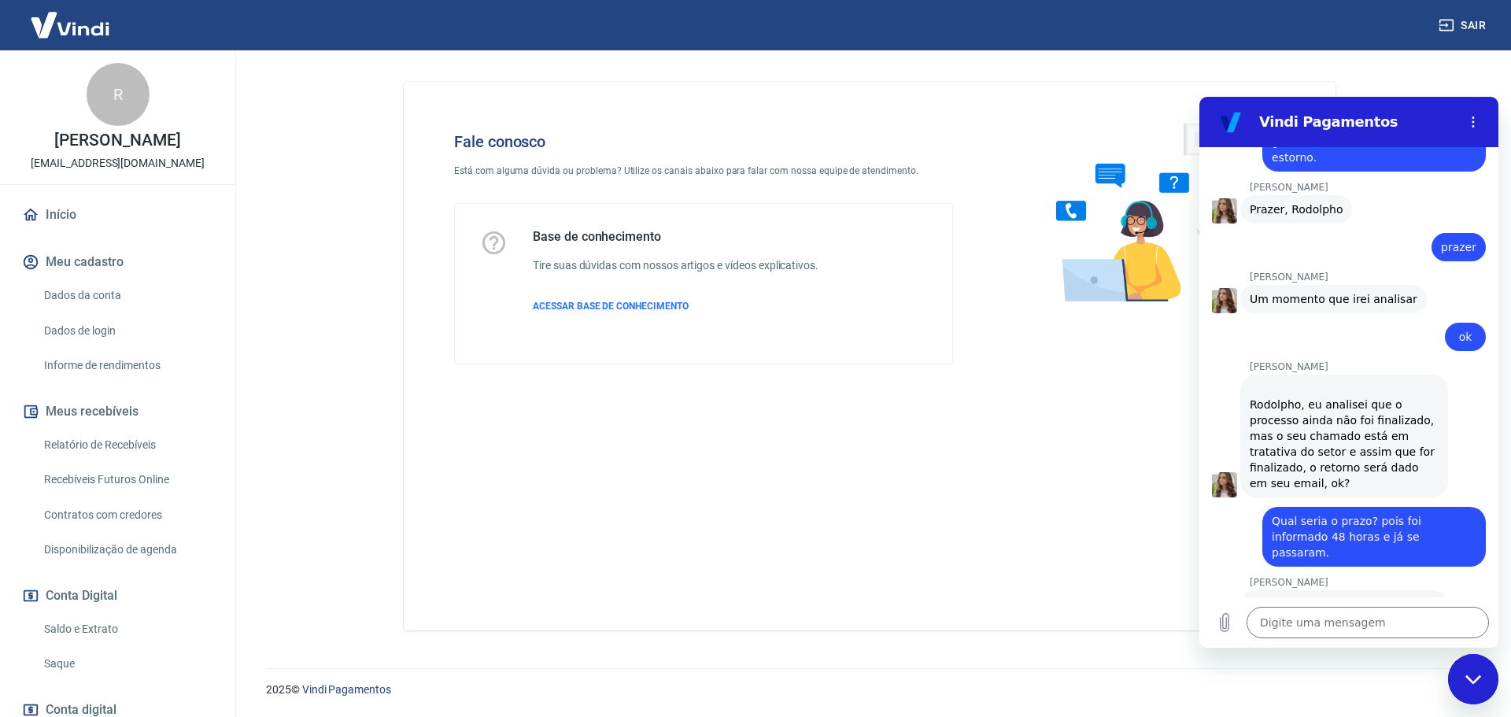
click at [124, 461] on link "Relatório de Recebíveis" at bounding box center [127, 445] width 179 height 32
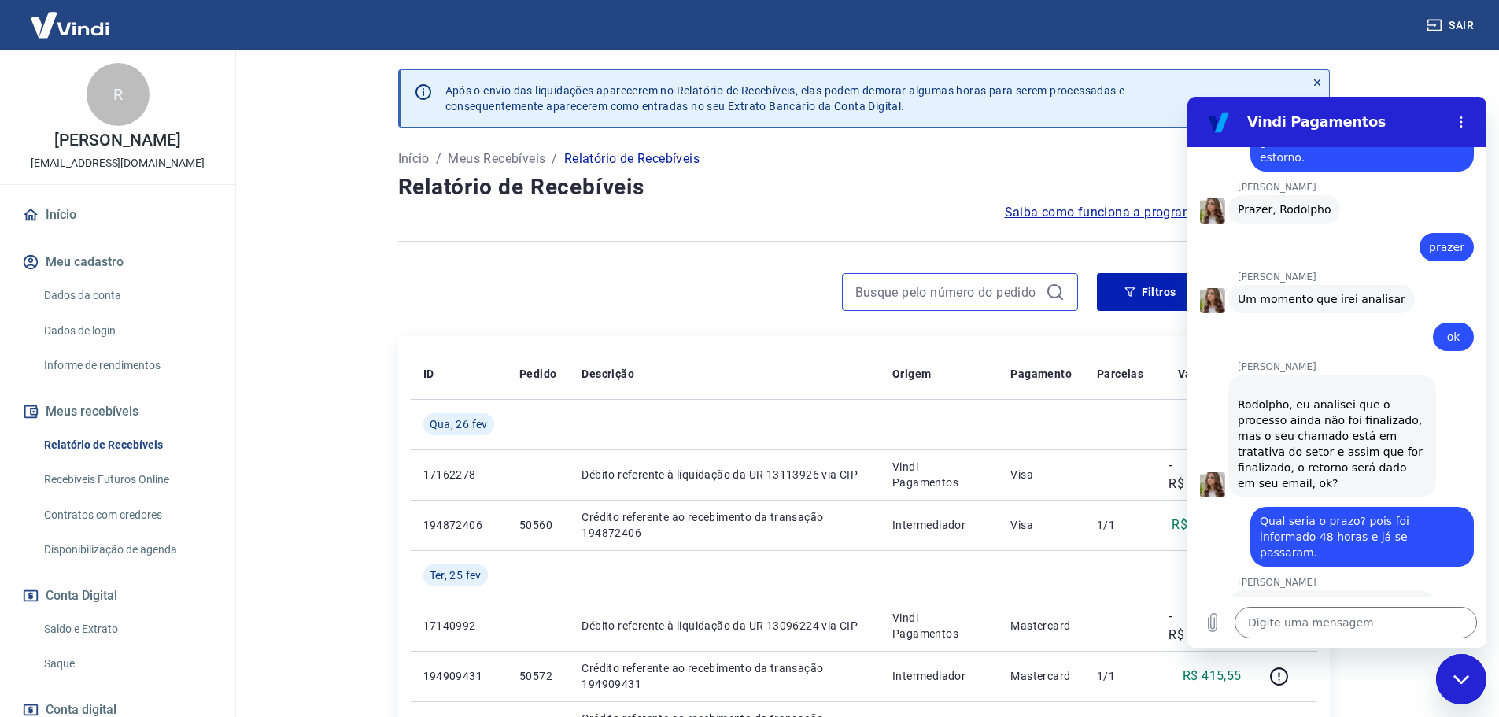
click at [923, 296] on input at bounding box center [947, 292] width 184 height 24
paste input "183311998"
click at [953, 285] on input "183311998" at bounding box center [947, 292] width 184 height 24
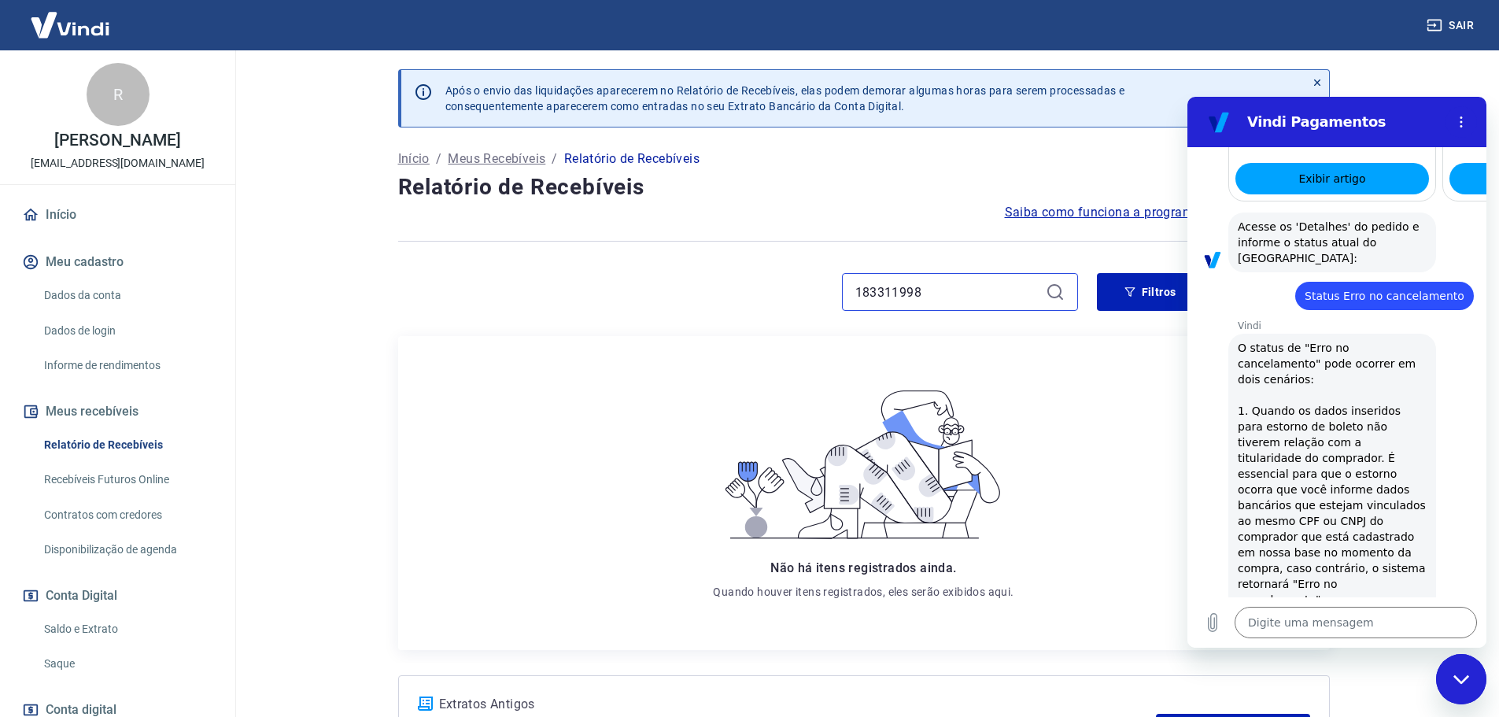
scroll to position [821, 0]
